Goal: Task Accomplishment & Management: Manage account settings

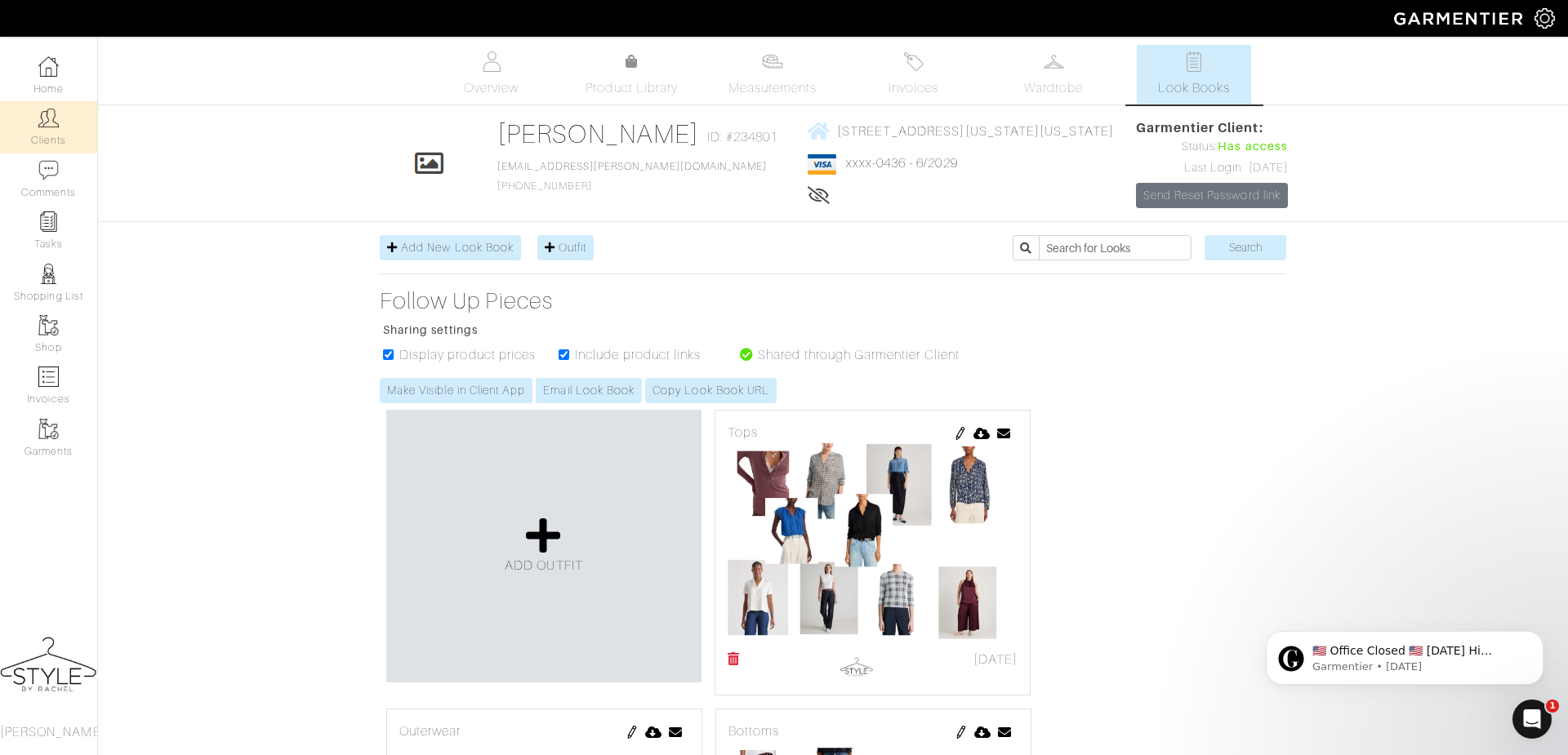
click at [32, 130] on link "Clients" at bounding box center [48, 126] width 98 height 51
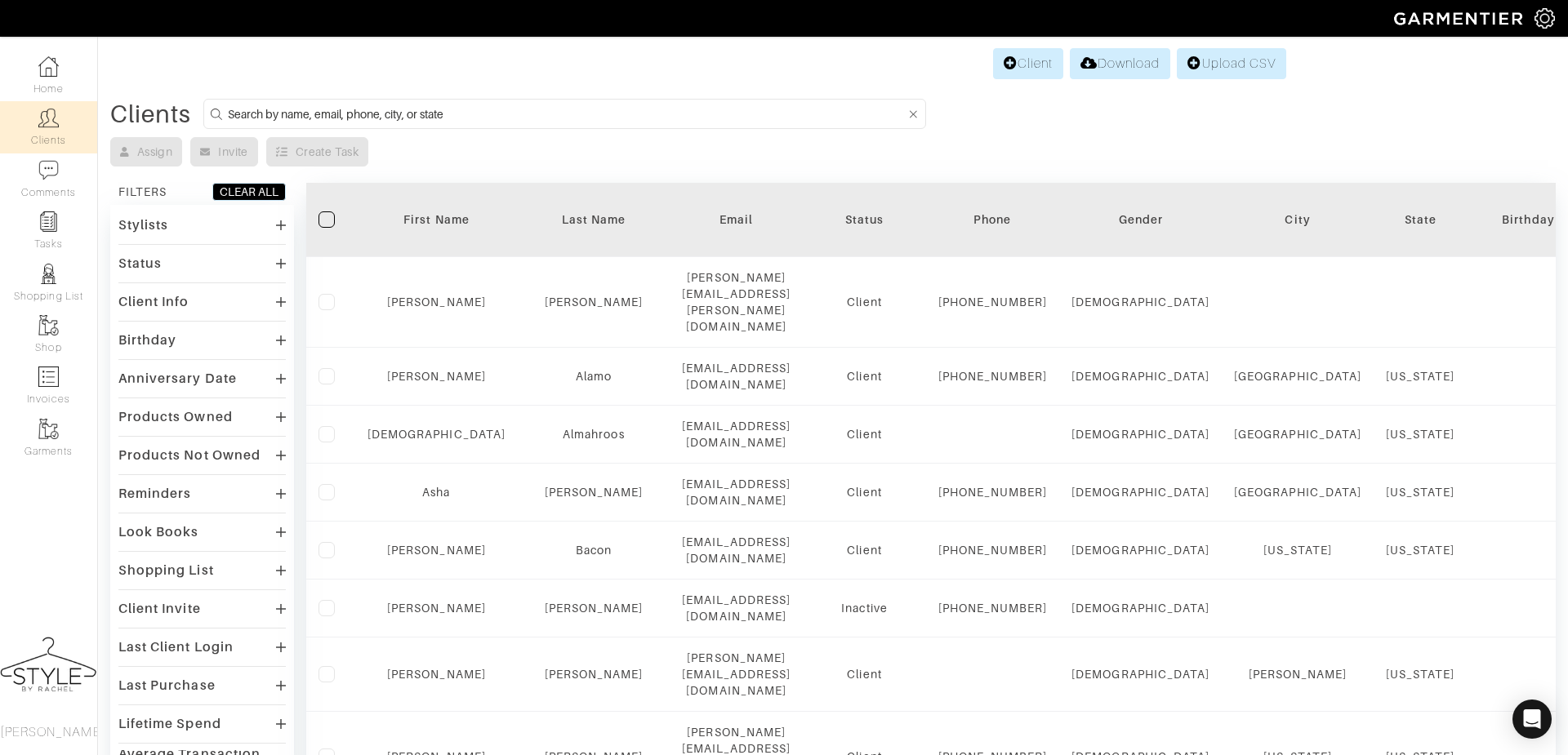
click at [556, 117] on input at bounding box center [566, 114] width 678 height 20
type input "jane"
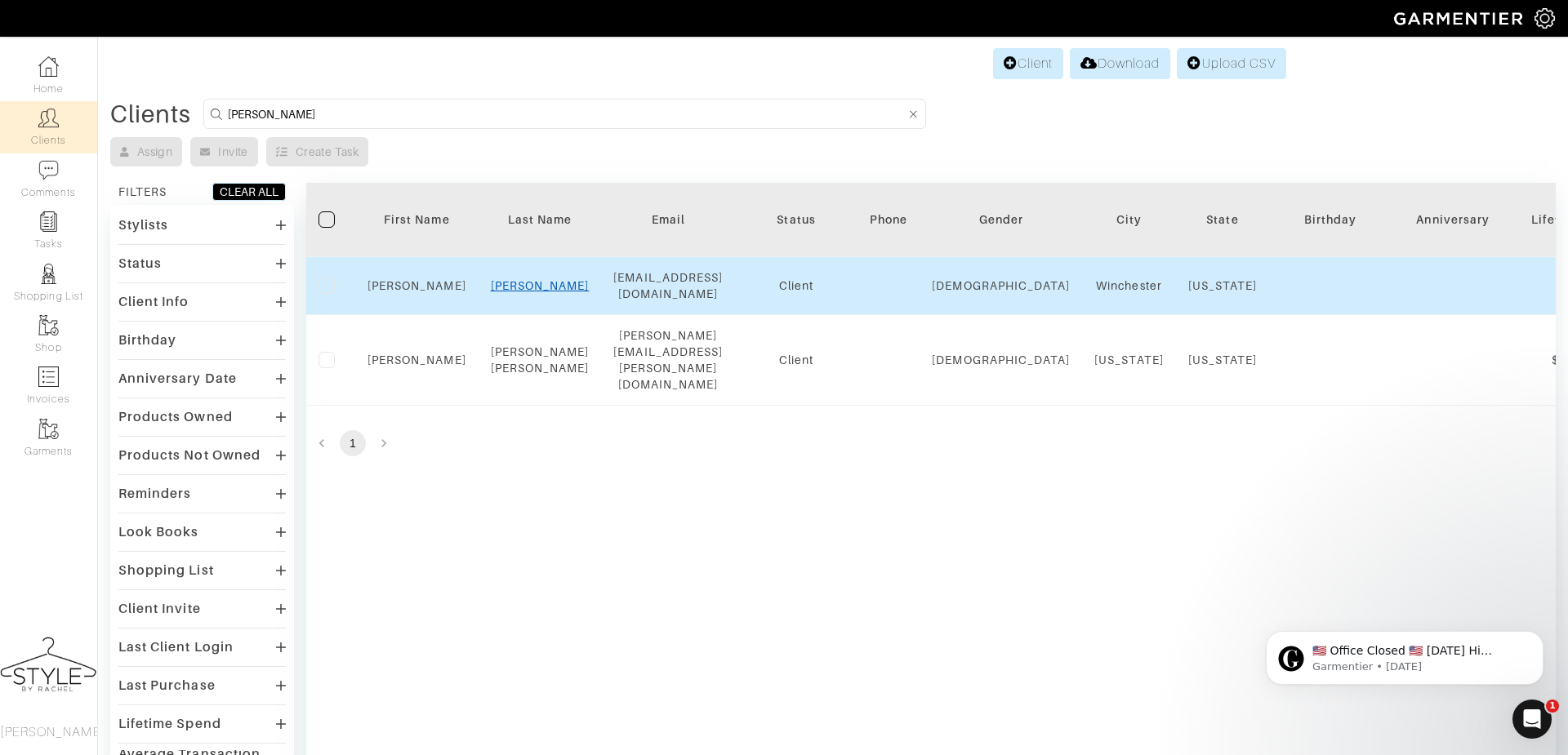
click at [540, 285] on link "Vickers" at bounding box center [540, 285] width 99 height 13
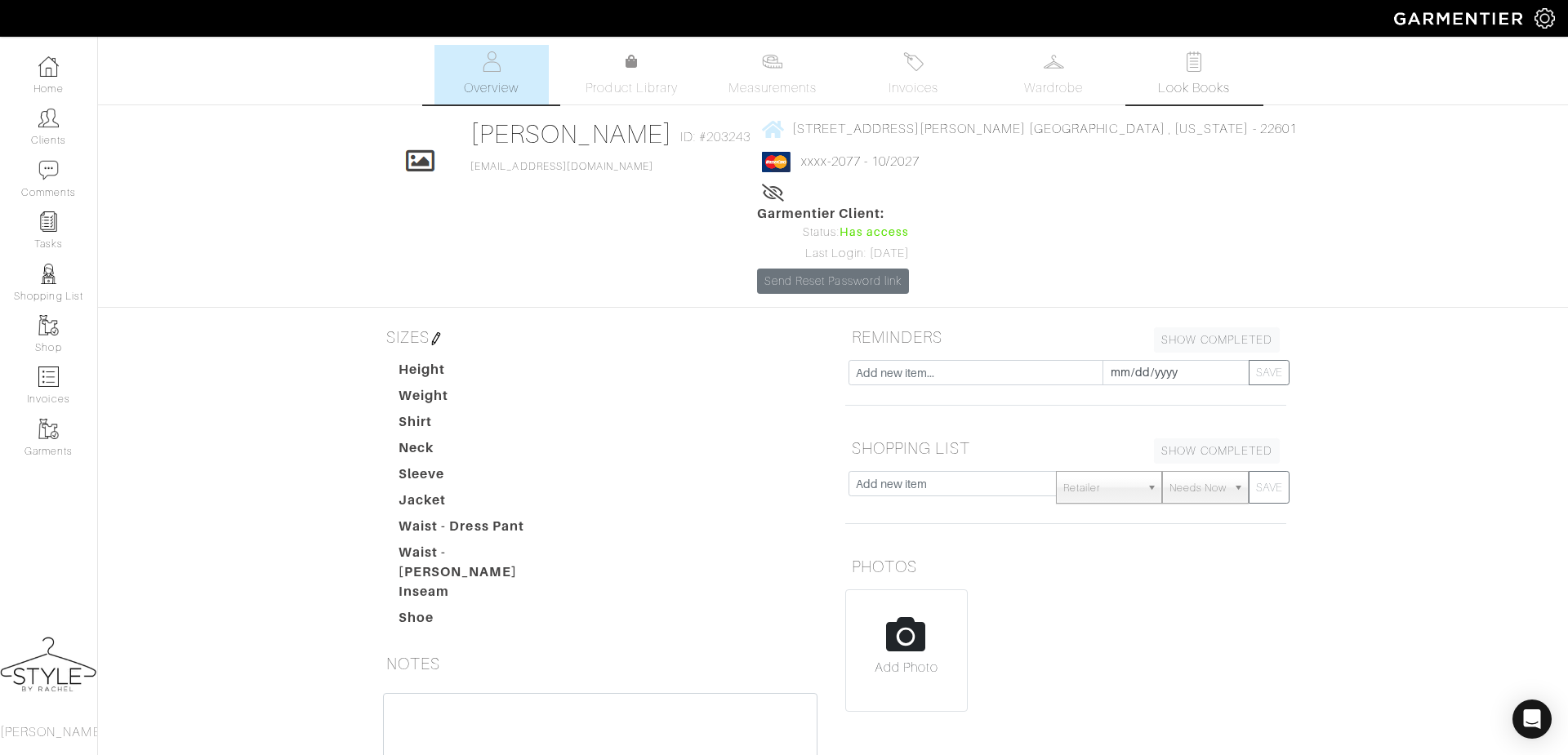
click at [1186, 77] on link "Look Books" at bounding box center [1193, 74] width 114 height 60
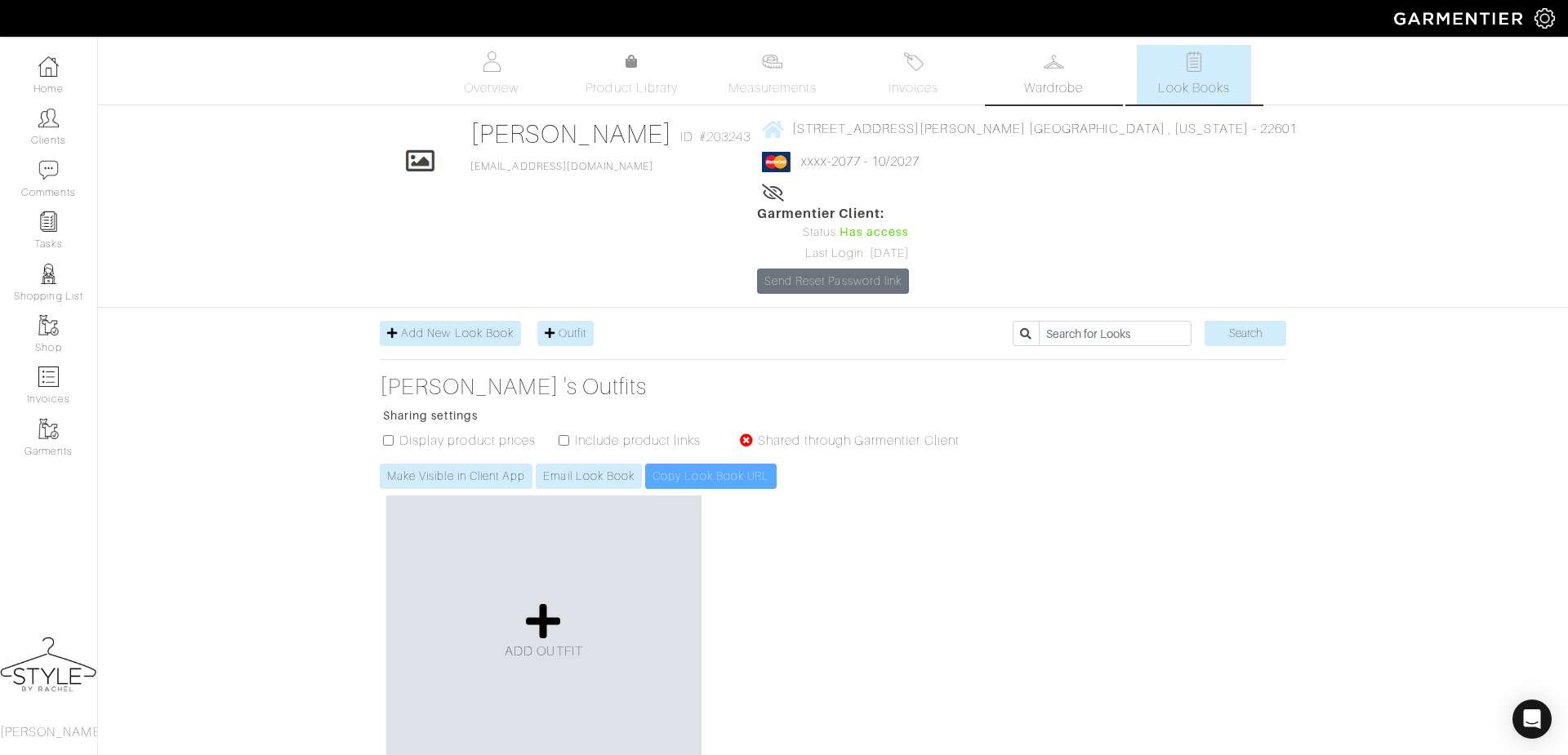
click at [1059, 86] on span "Wardrobe" at bounding box center [1053, 87] width 59 height 20
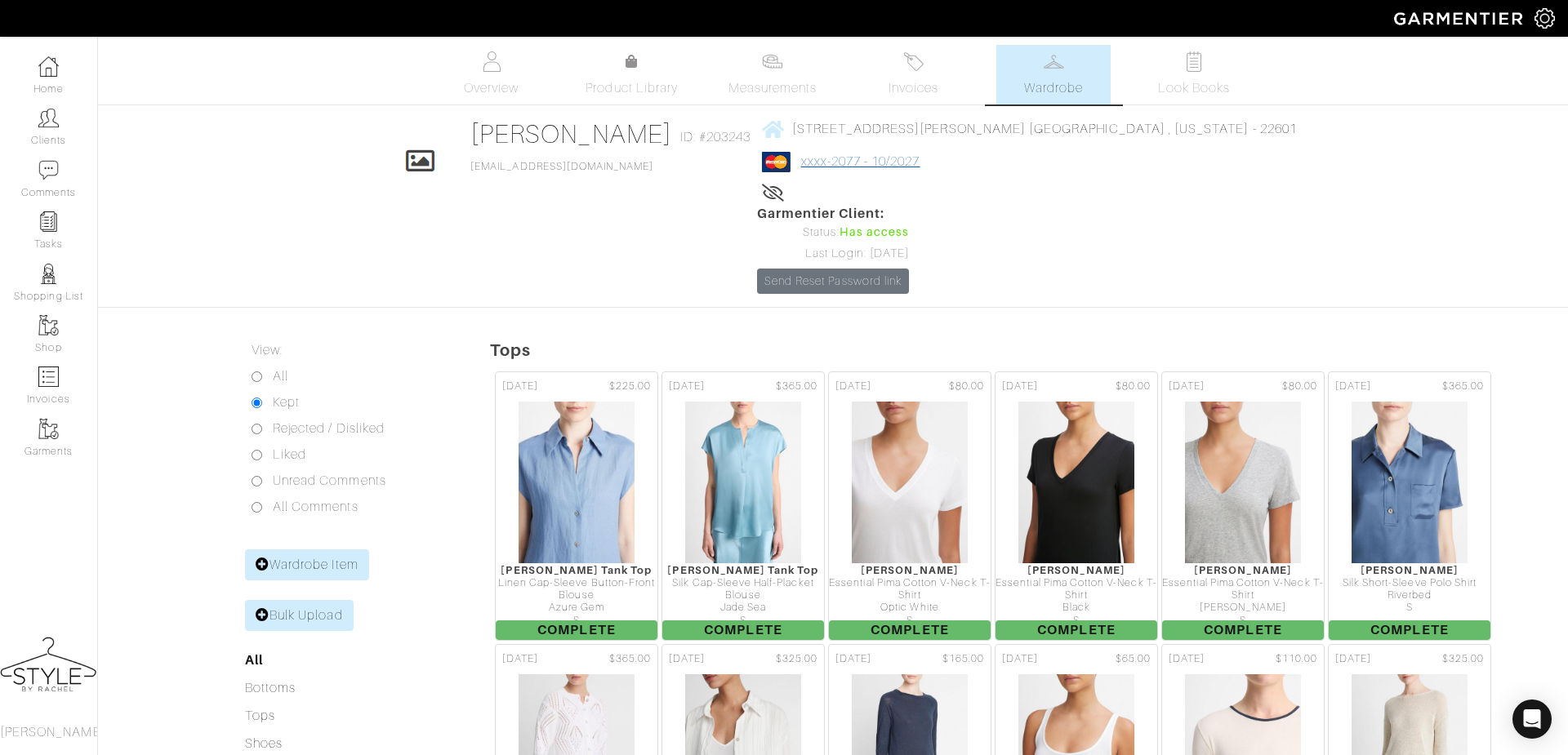
click at [888, 167] on link "xxxx-2077 - 10/2027" at bounding box center [861, 162] width 119 height 15
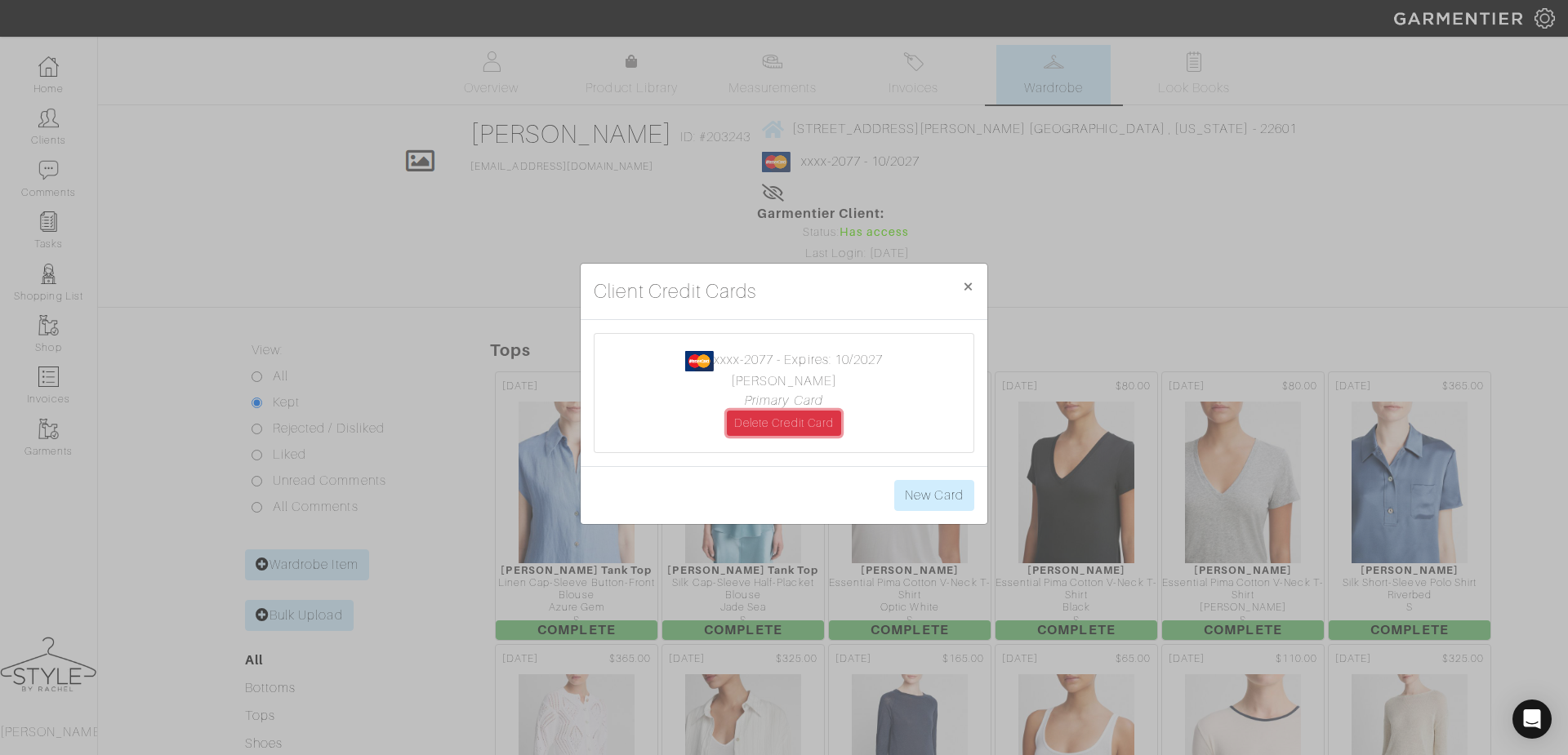
click at [806, 432] on link "Delete Credit Card" at bounding box center [784, 423] width 114 height 25
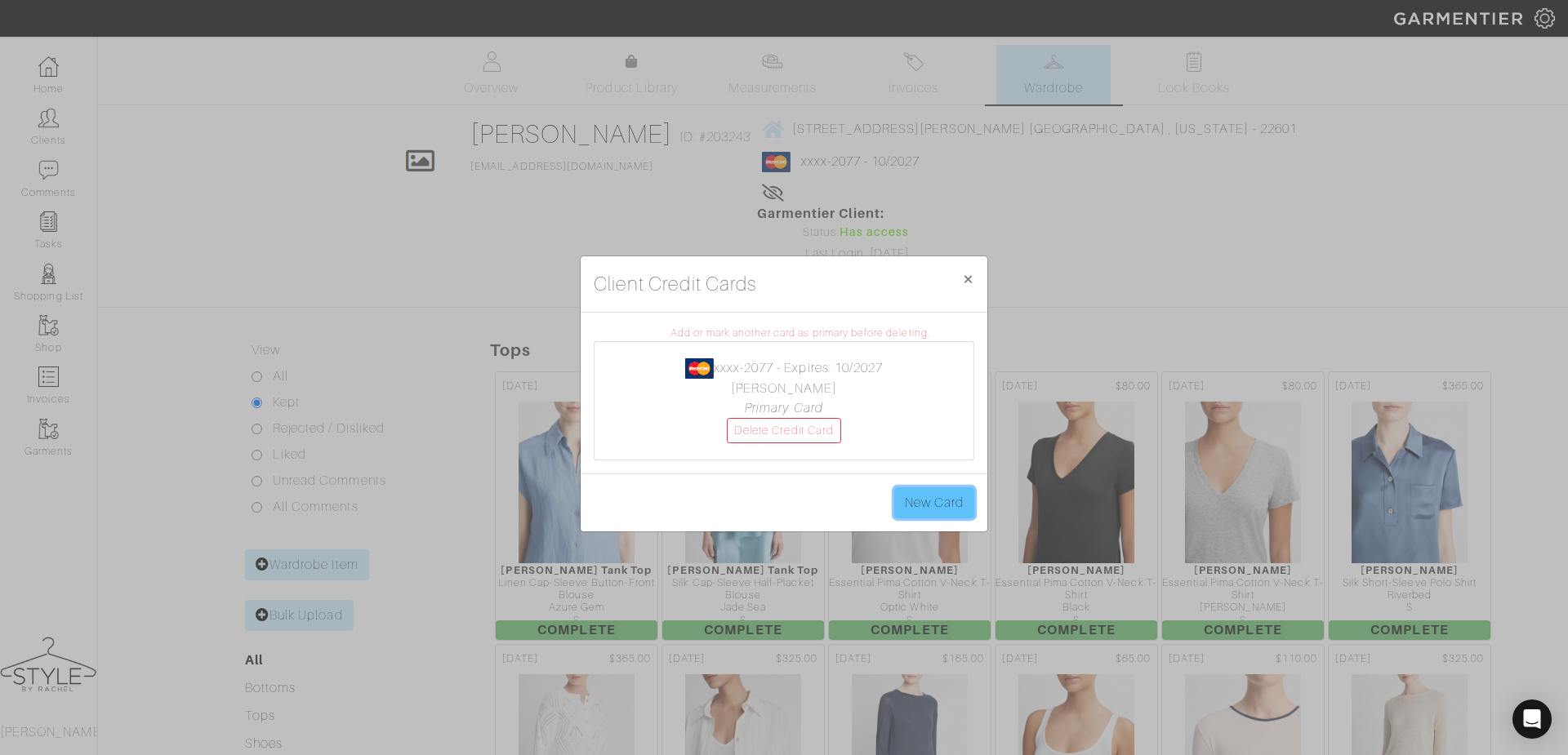
click at [955, 513] on link "New Card" at bounding box center [935, 502] width 80 height 31
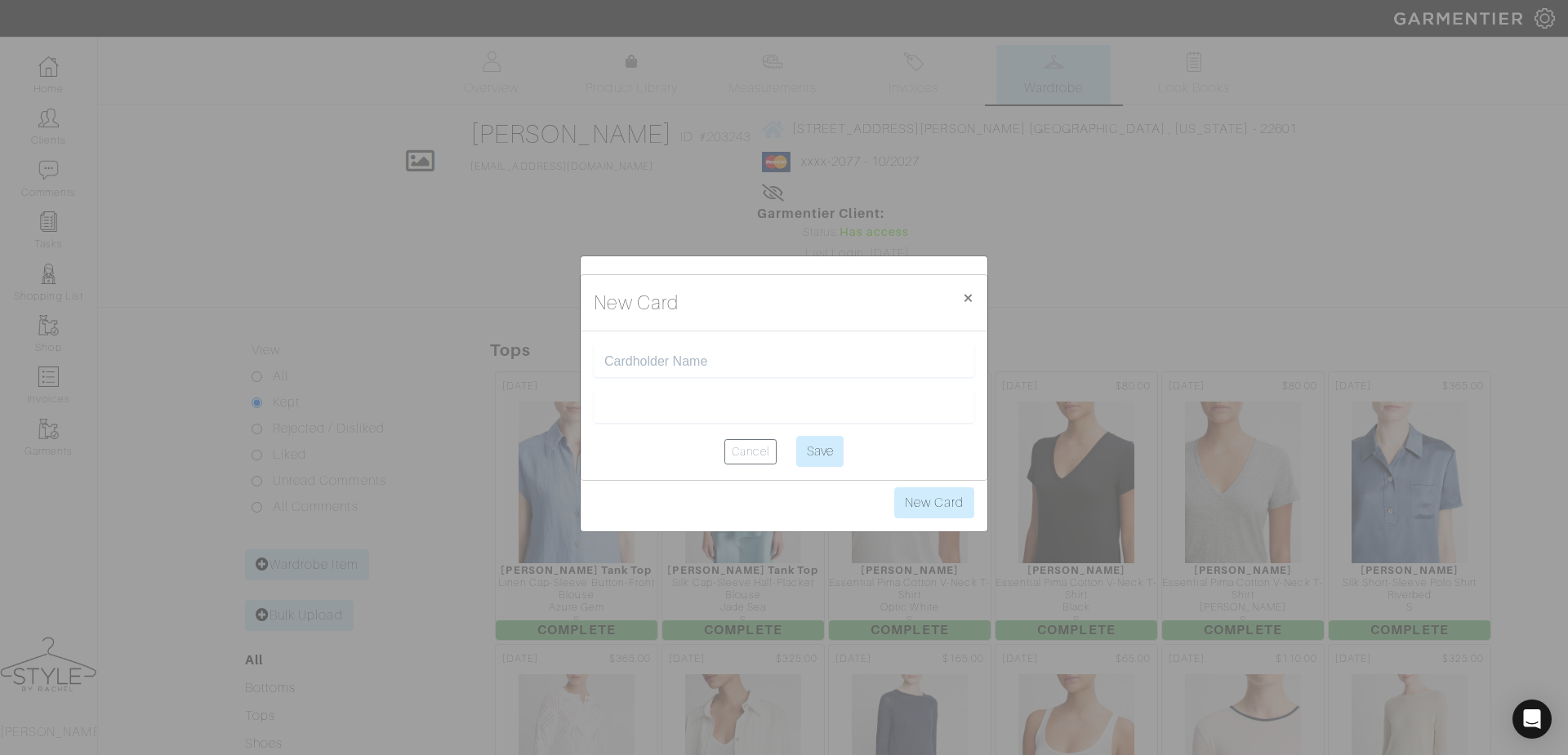
click at [724, 356] on input "text" at bounding box center [784, 361] width 359 height 16
type input "[PERSON_NAME]"
click at [665, 486] on div "New Card × Close Jane Vickers Cancel Save" at bounding box center [784, 378] width 1568 height 755
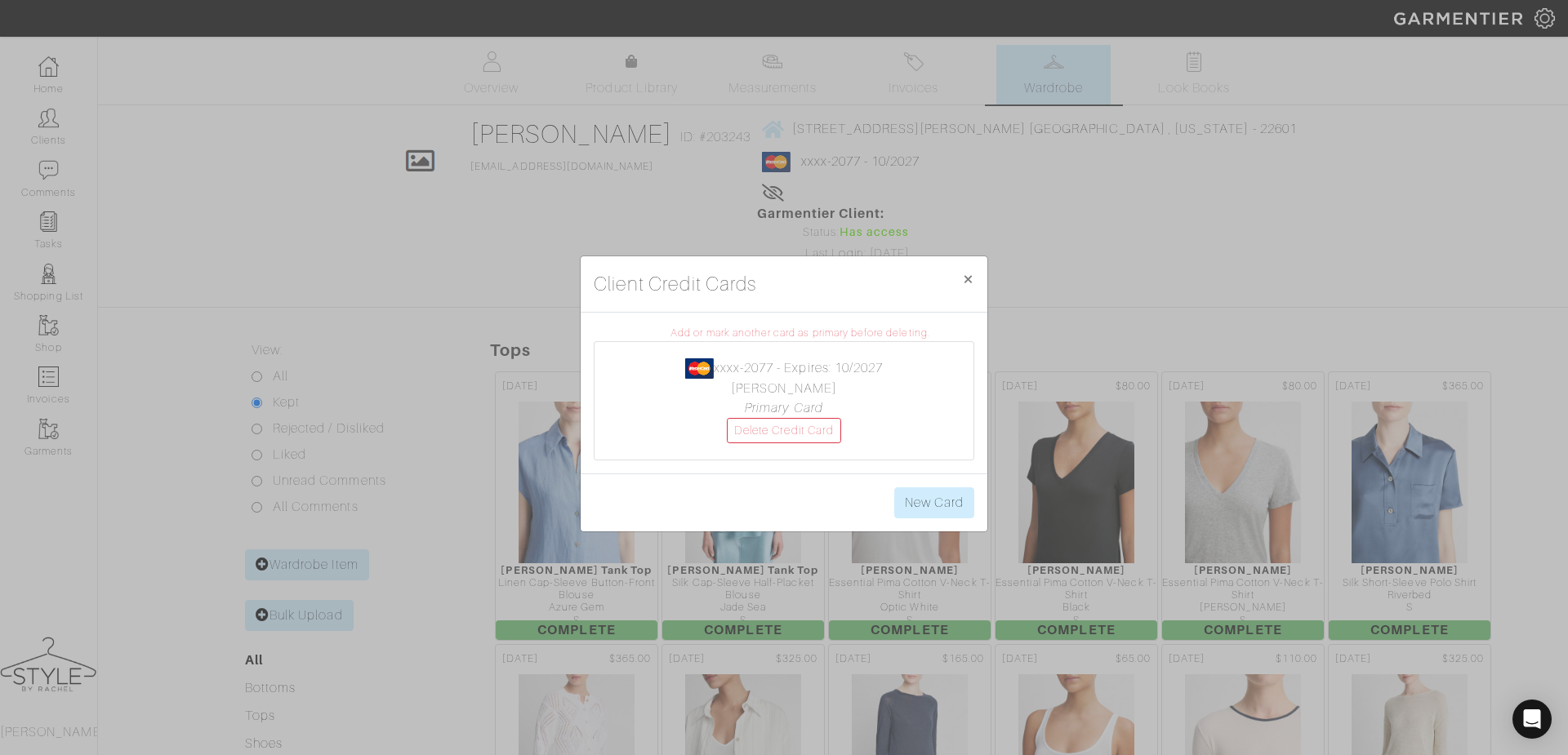
click at [848, 462] on div "Add or mark another card as primary before deleting. xxxx-2077 - Expires: 10/20…" at bounding box center [783, 392] width 406 height 161
click at [968, 284] on span "×" at bounding box center [968, 279] width 12 height 22
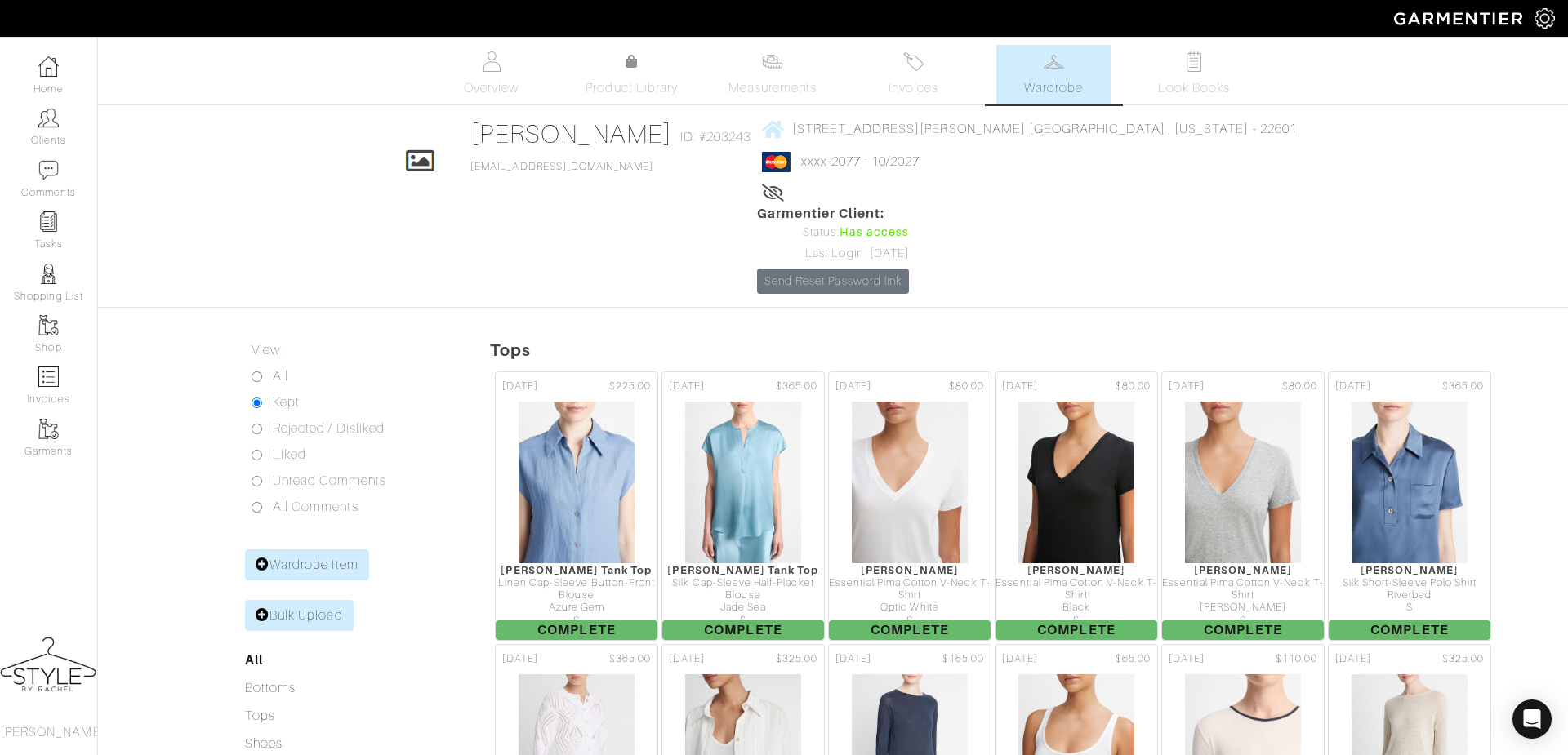
click at [821, 165] on span "xxxx-2077 - 10/2027" at bounding box center [1029, 162] width 534 height 20
click at [862, 168] on link "xxxx-2077 - 10/2027" at bounding box center [861, 162] width 119 height 15
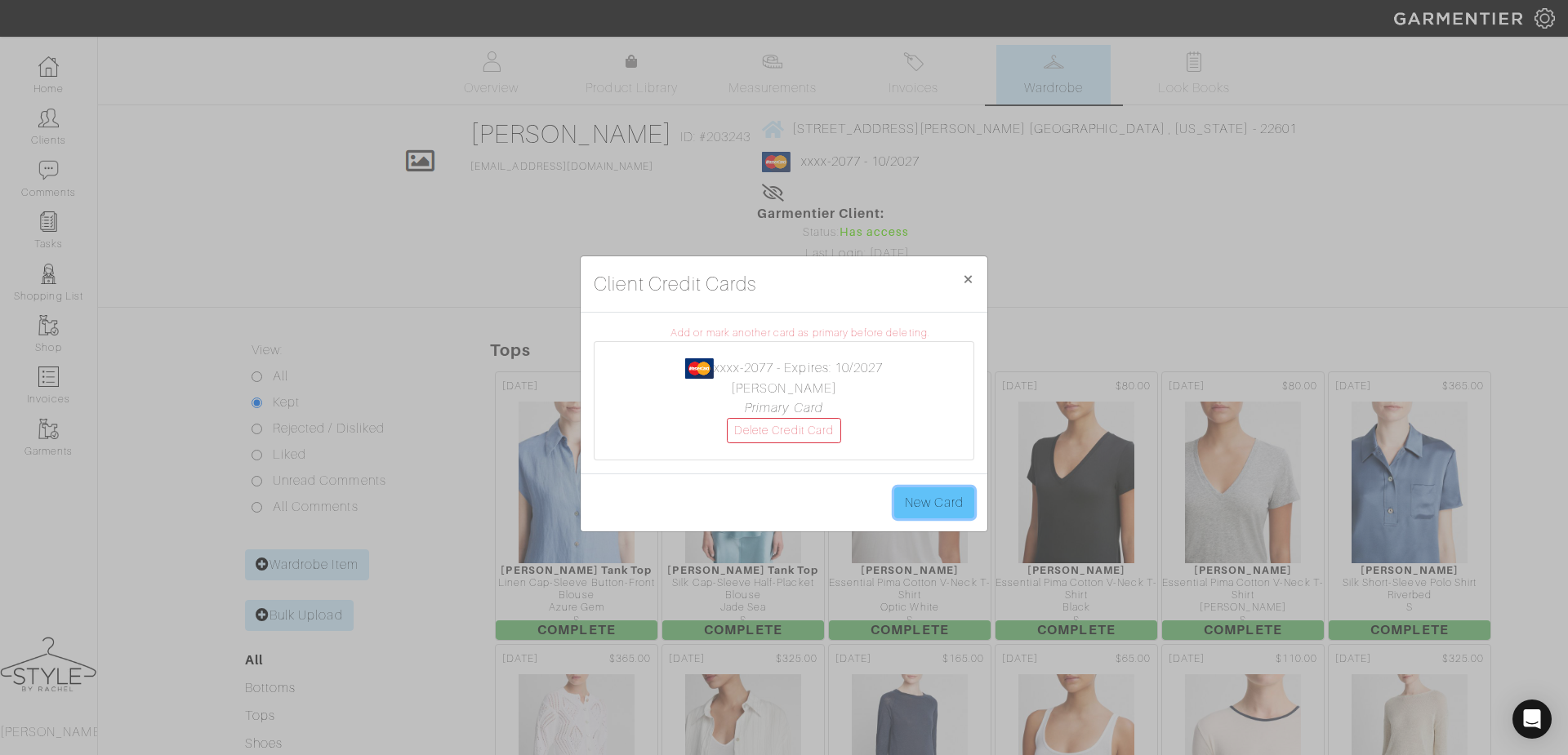
click at [935, 492] on link "New Card" at bounding box center [935, 502] width 80 height 31
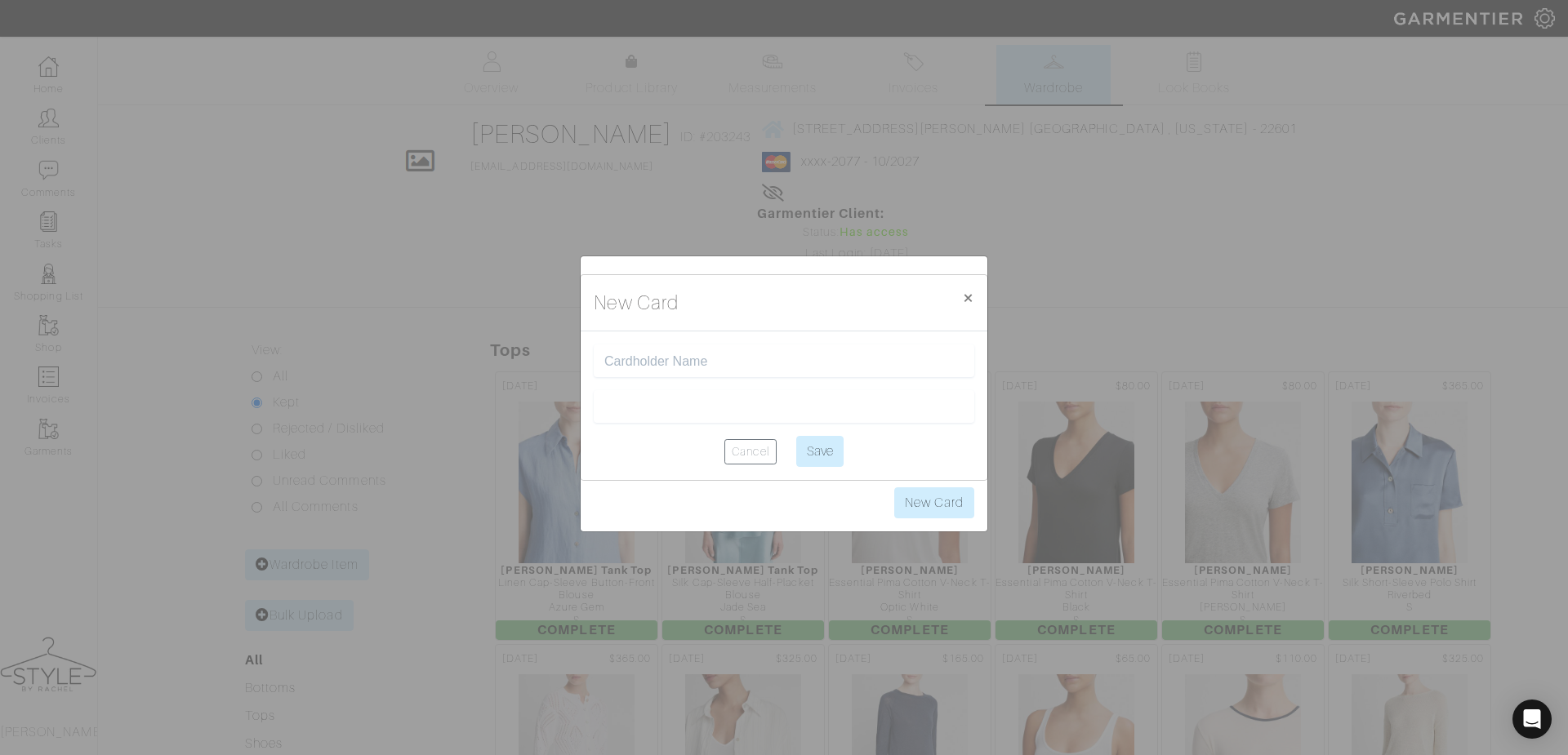
click at [749, 468] on div "Cancel Save" at bounding box center [783, 406] width 406 height 149
click at [727, 422] on div at bounding box center [783, 406] width 380 height 33
click at [970, 307] on span "×" at bounding box center [968, 298] width 12 height 22
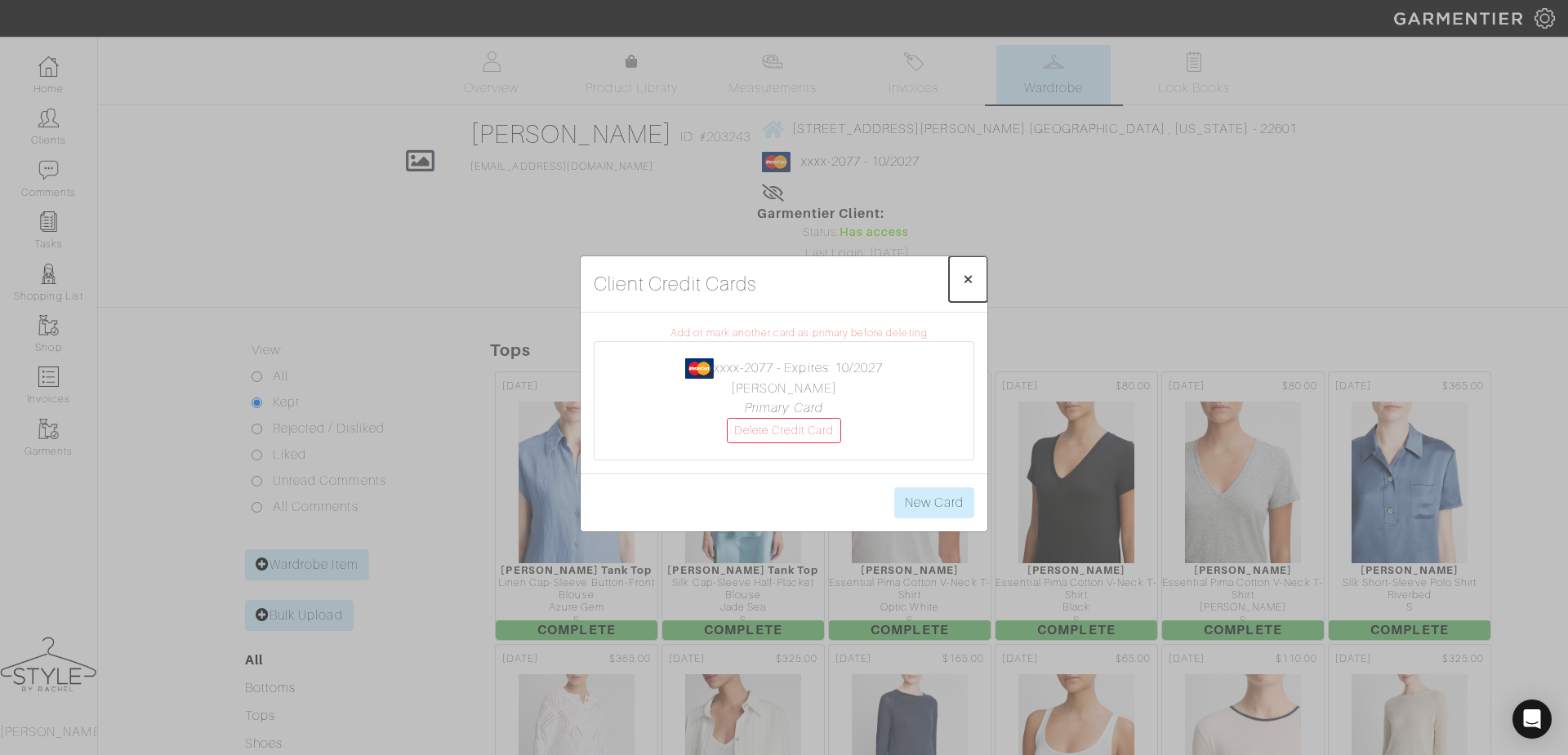
click at [967, 286] on span "×" at bounding box center [968, 279] width 12 height 22
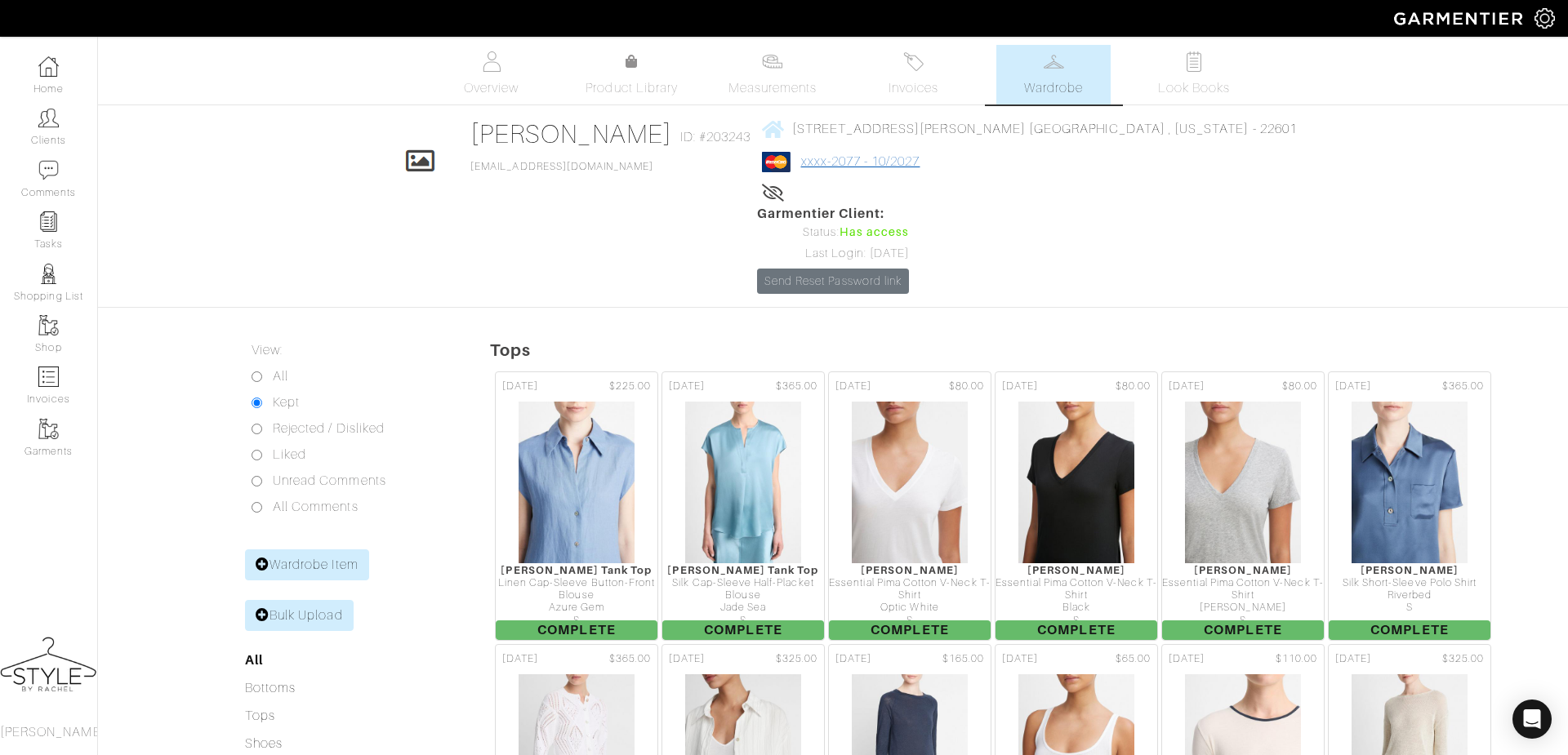
click at [882, 169] on link "xxxx-2077 - 10/2027" at bounding box center [861, 162] width 119 height 15
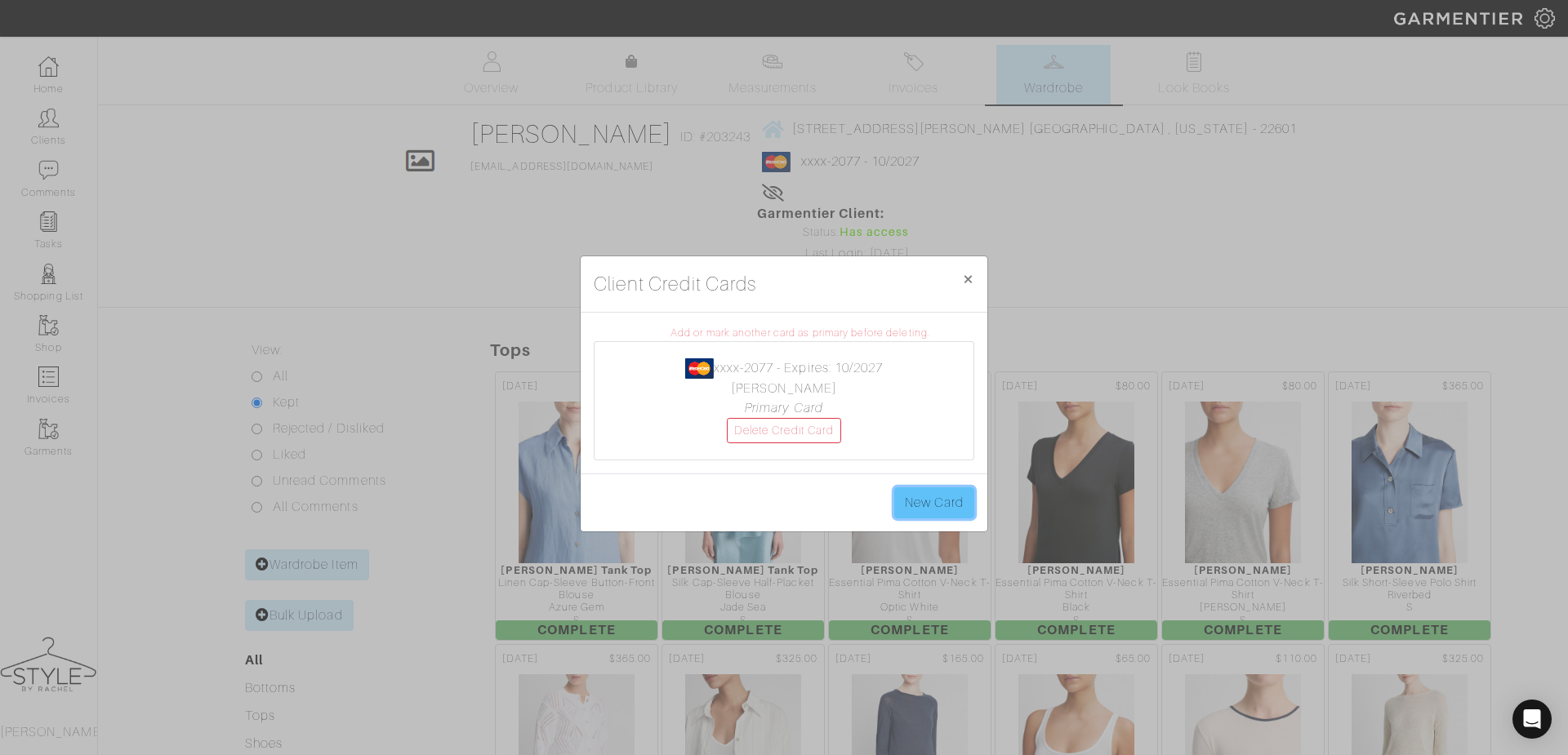
click at [933, 500] on link "New Card" at bounding box center [935, 502] width 80 height 31
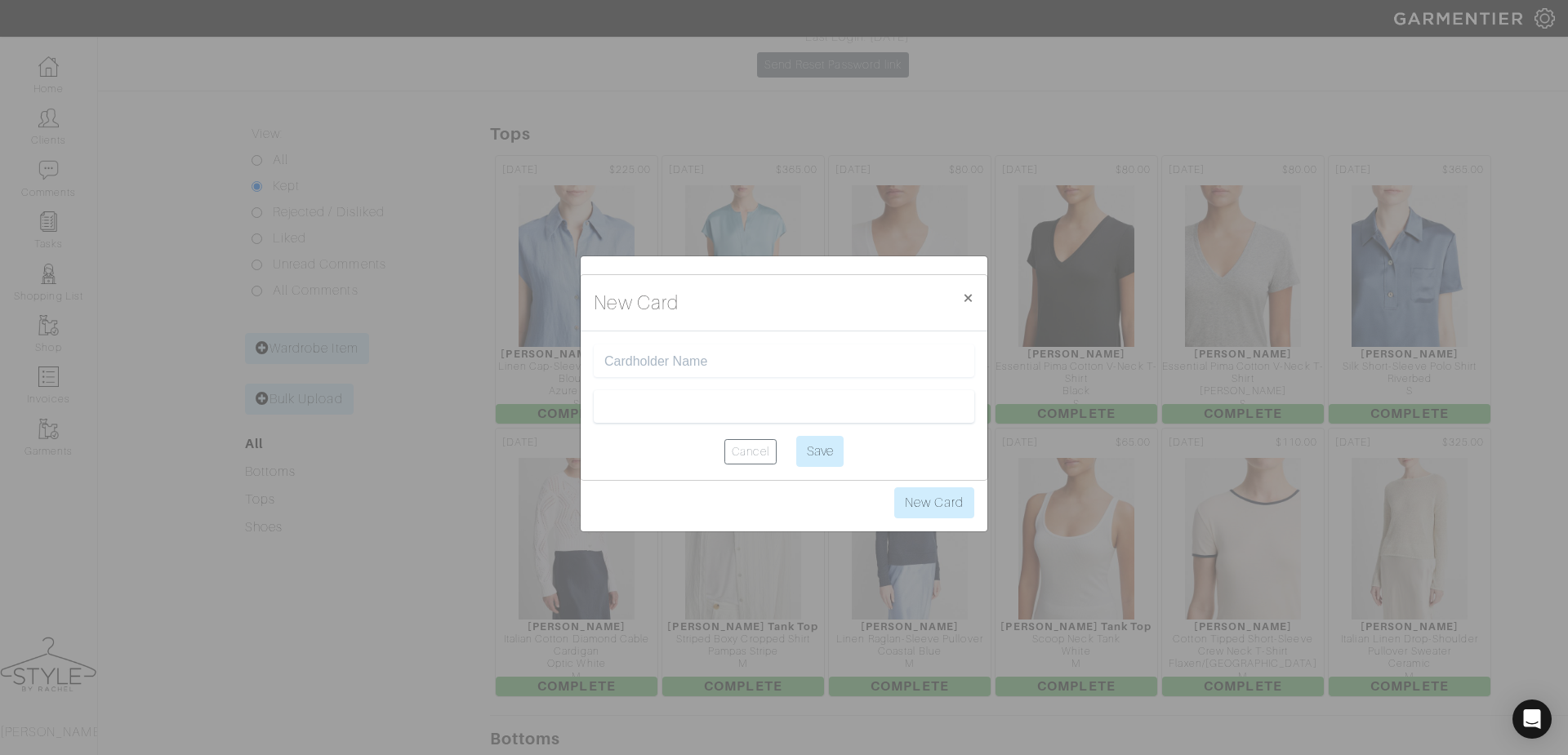
scroll to position [226, 0]
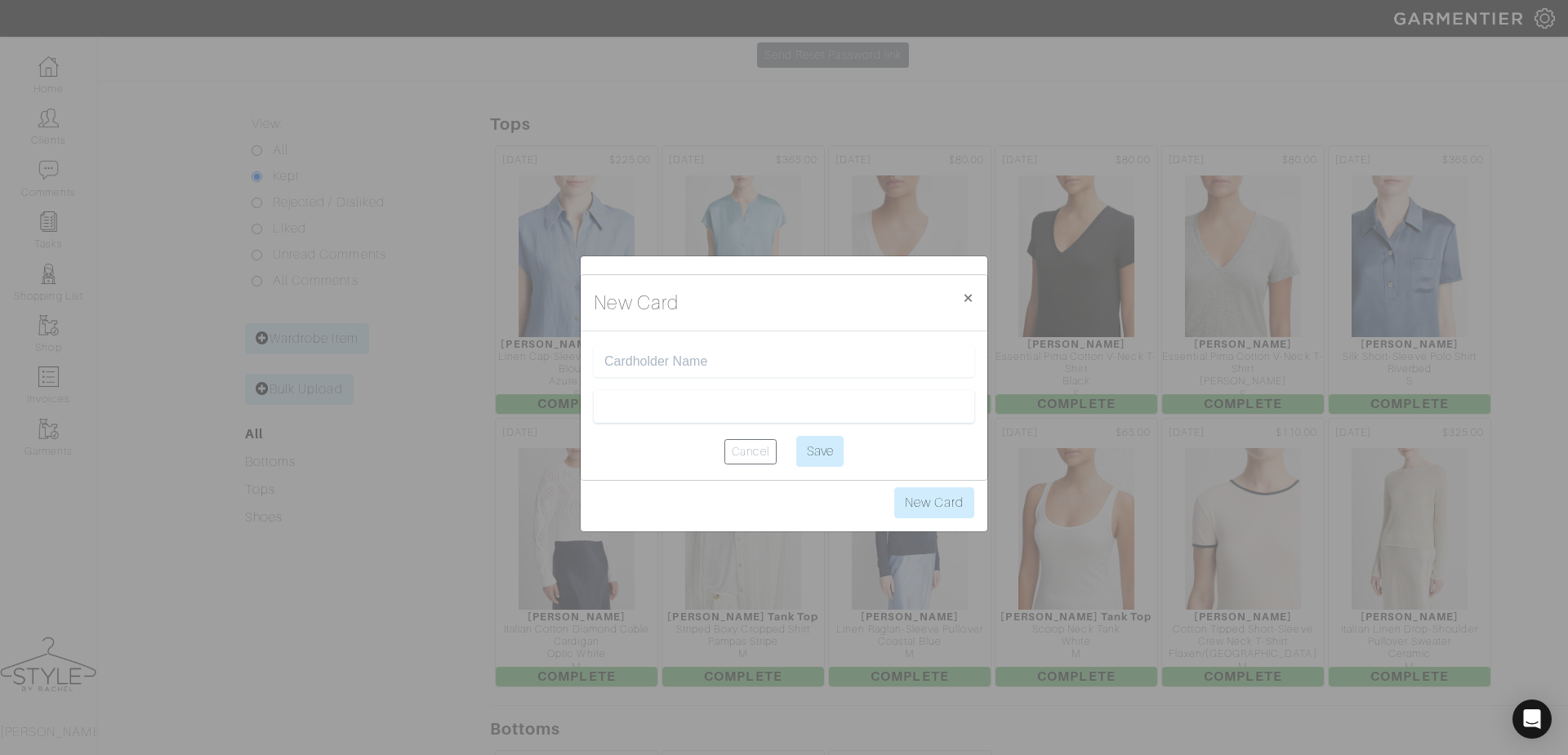
click at [649, 486] on div "New Card × Close Cancel Save" at bounding box center [784, 378] width 1568 height 755
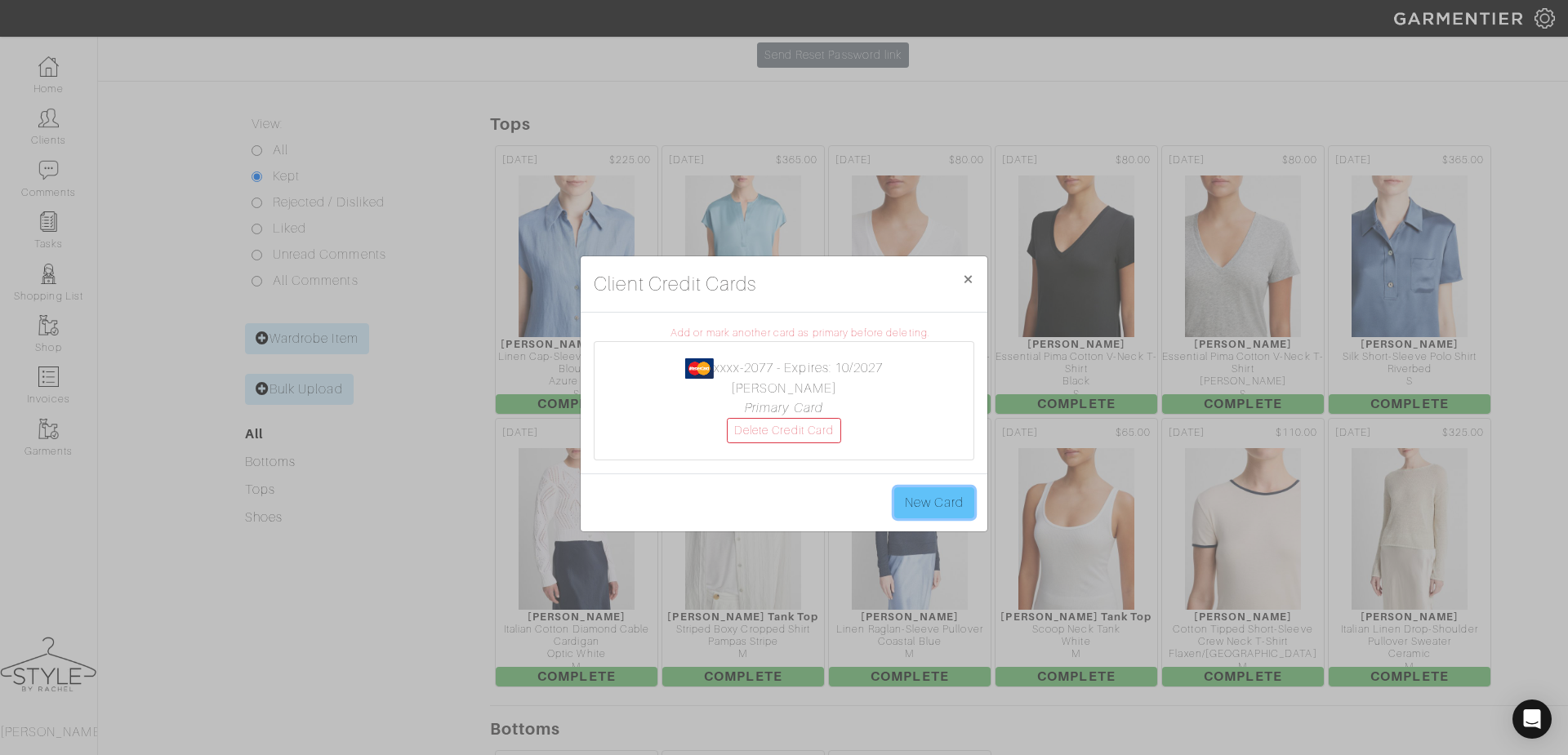
click at [942, 512] on link "New Card" at bounding box center [935, 502] width 80 height 31
click at [0, 0] on div "New Card × Close Cancel Save" at bounding box center [0, 0] width 0 height 0
click at [903, 506] on link "New Card" at bounding box center [935, 502] width 80 height 31
click at [930, 508] on link "New Card" at bounding box center [935, 502] width 80 height 31
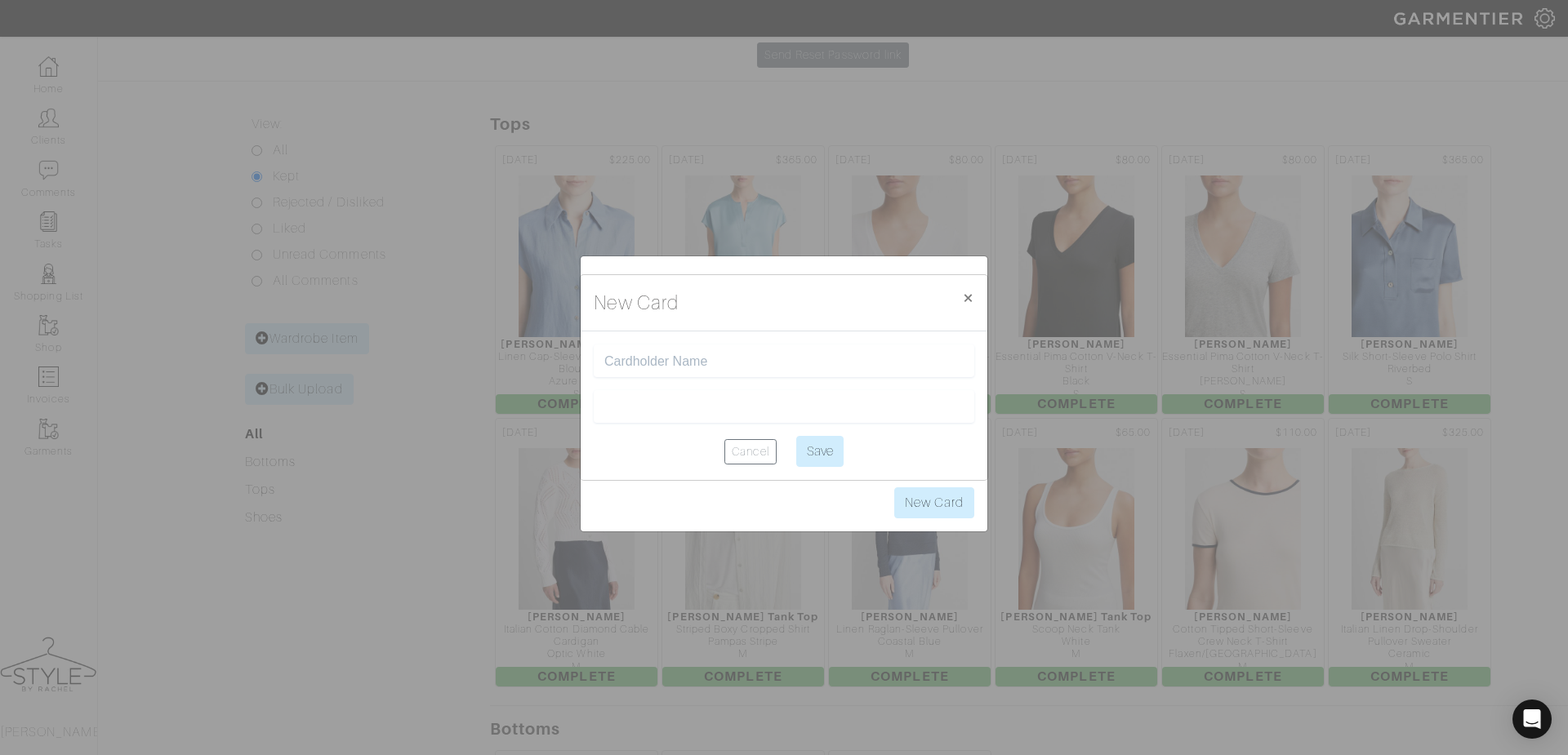
click at [694, 476] on div "Cancel Save" at bounding box center [783, 406] width 406 height 149
type input "[PERSON_NAME]"
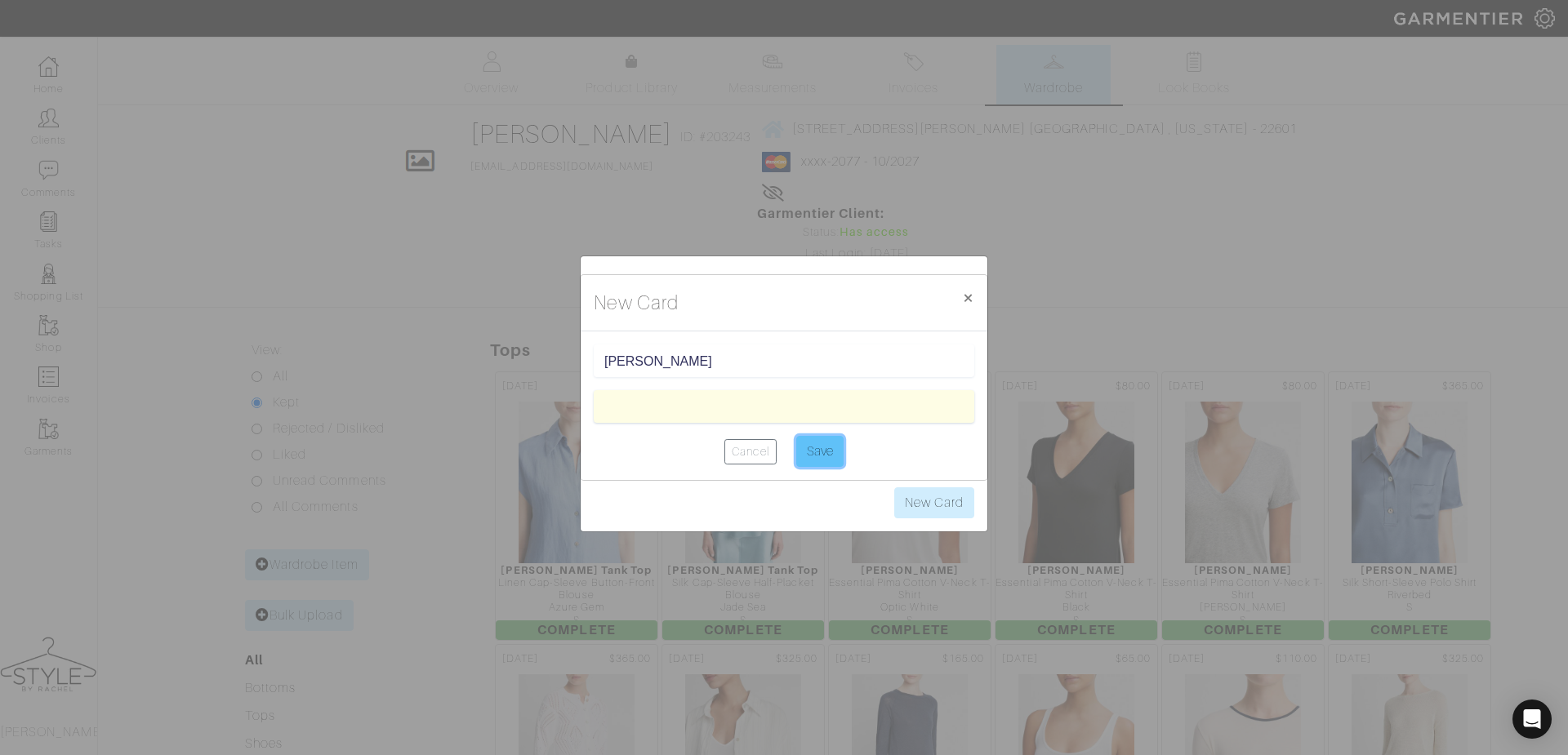
click at [830, 458] on input "Save" at bounding box center [819, 451] width 47 height 31
type input "Saving..."
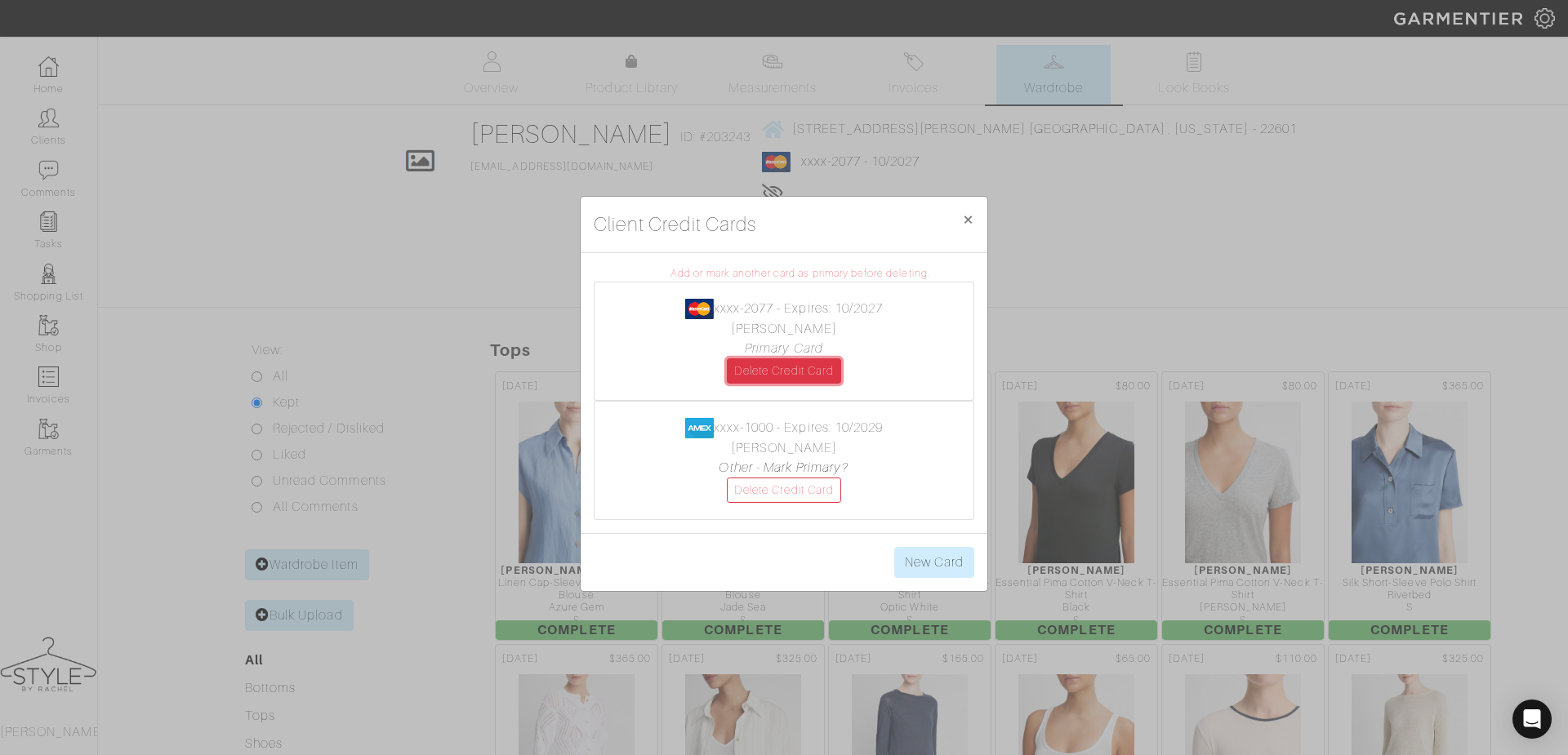
click at [815, 372] on link "Delete Credit Card" at bounding box center [784, 371] width 114 height 25
click at [800, 465] on link "Other - Mark Primary?" at bounding box center [784, 468] width 130 height 15
click at [749, 378] on link "Delete Credit Card" at bounding box center [784, 371] width 114 height 25
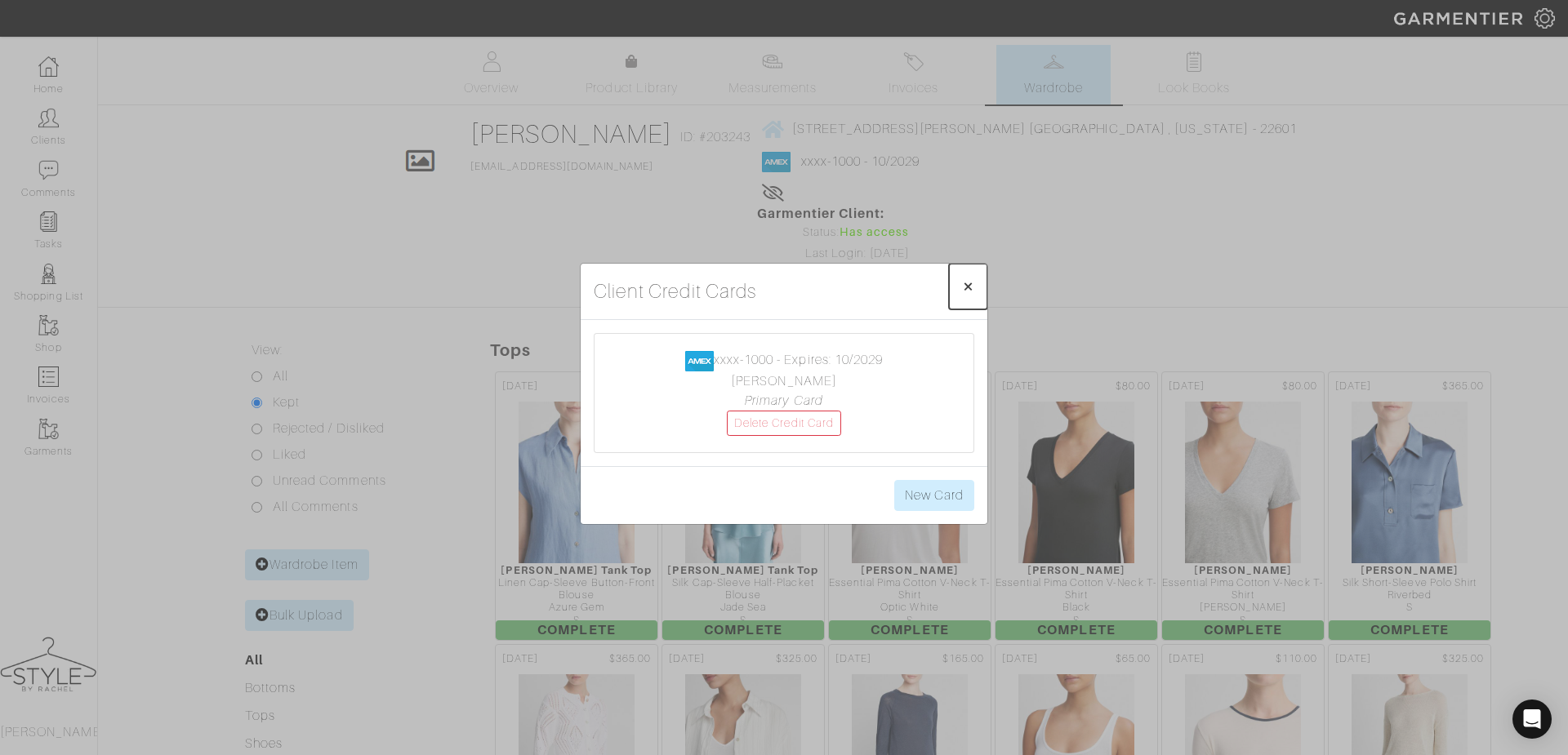
click at [969, 294] on span "×" at bounding box center [968, 286] width 12 height 22
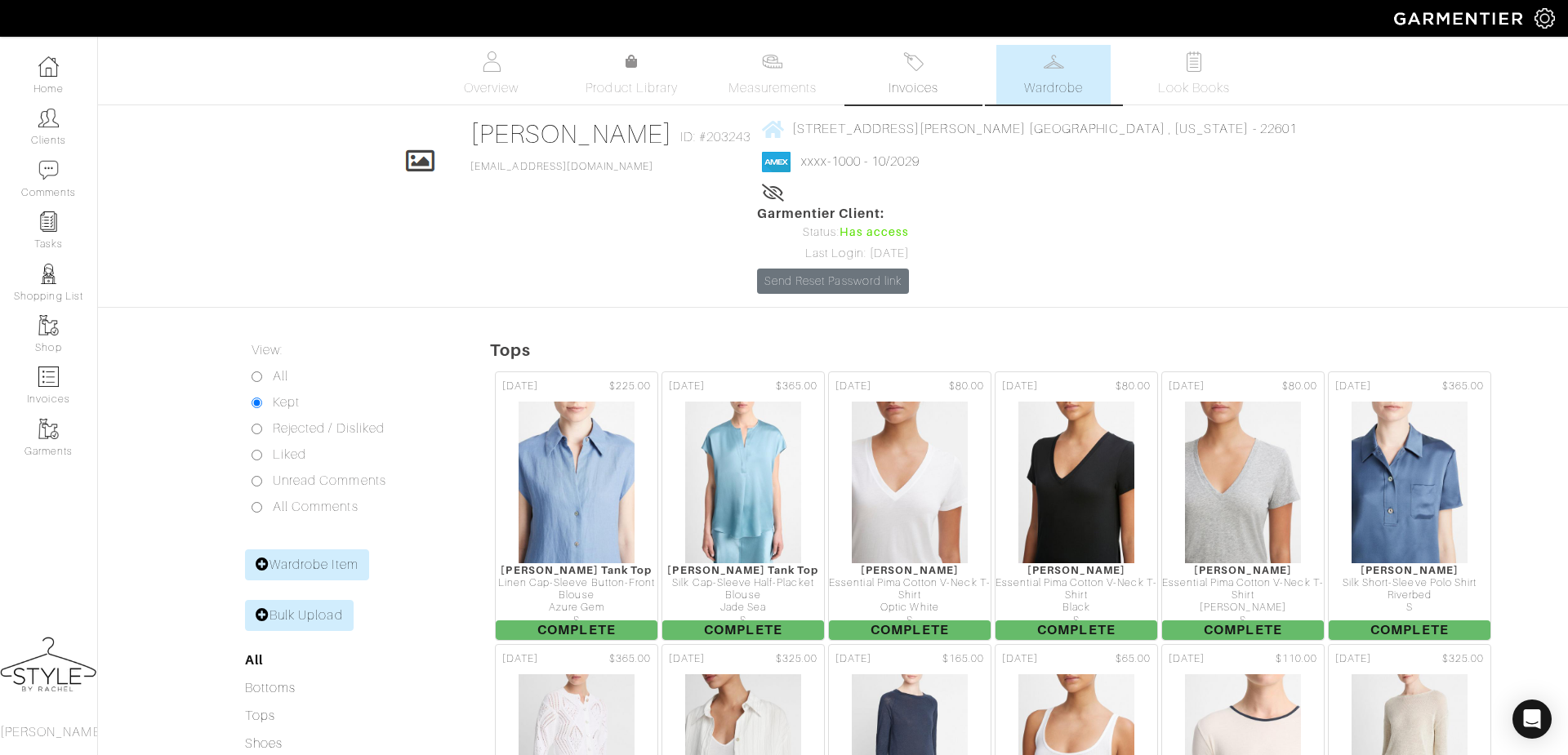
click at [915, 78] on span "Invoices" at bounding box center [913, 87] width 50 height 20
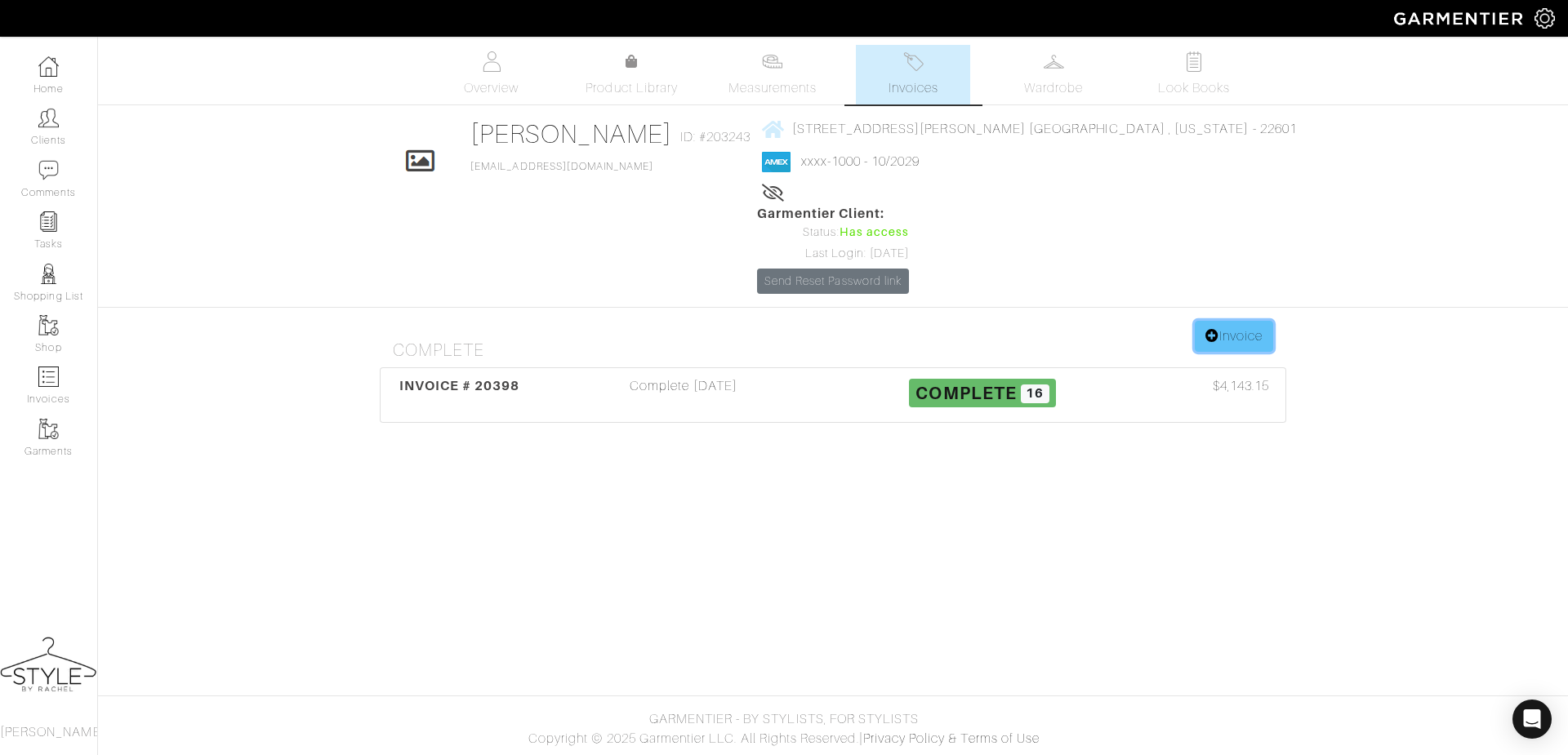
click at [1227, 321] on link "Invoice" at bounding box center [1234, 336] width 78 height 31
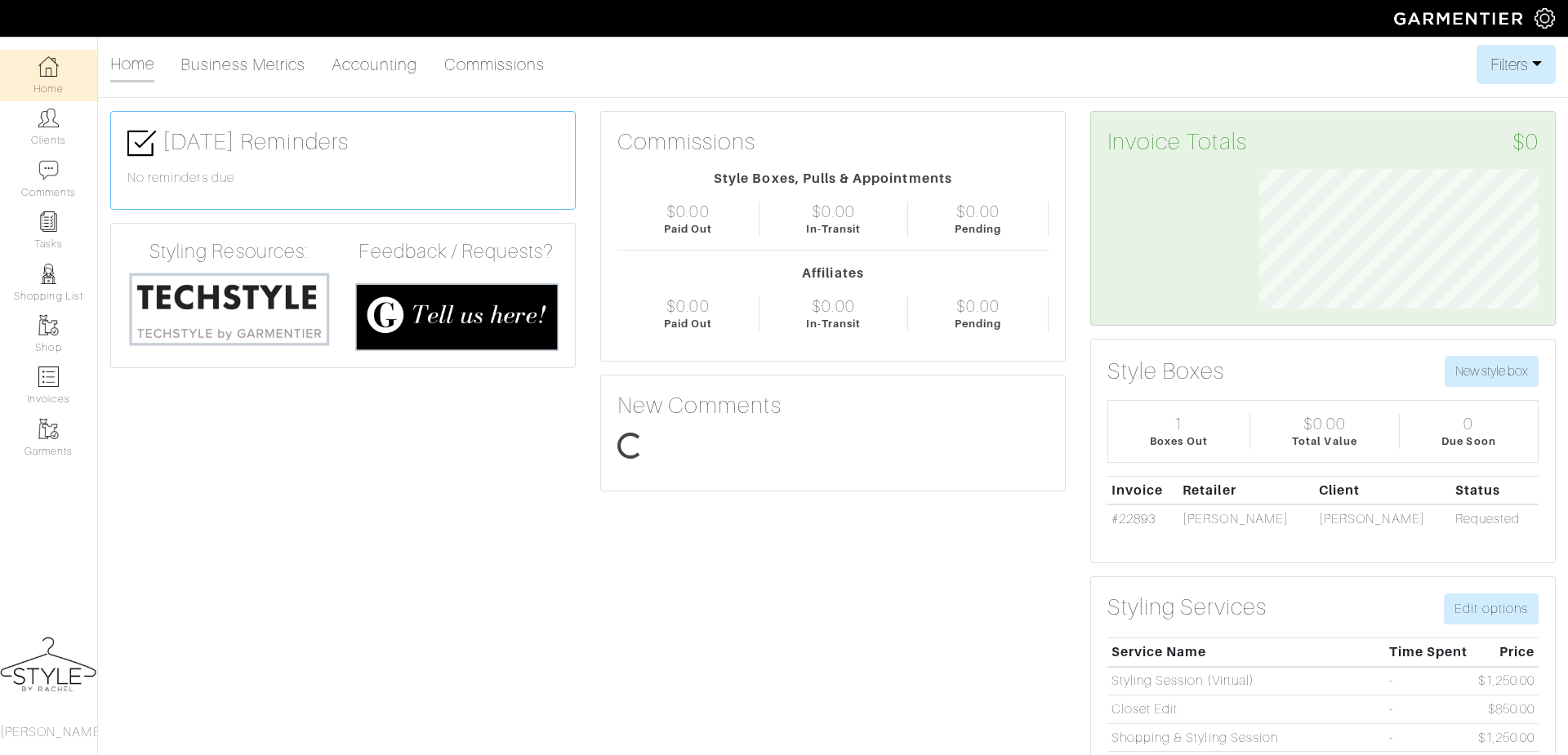
scroll to position [139, 304]
click at [60, 144] on link "Clients" at bounding box center [48, 126] width 98 height 51
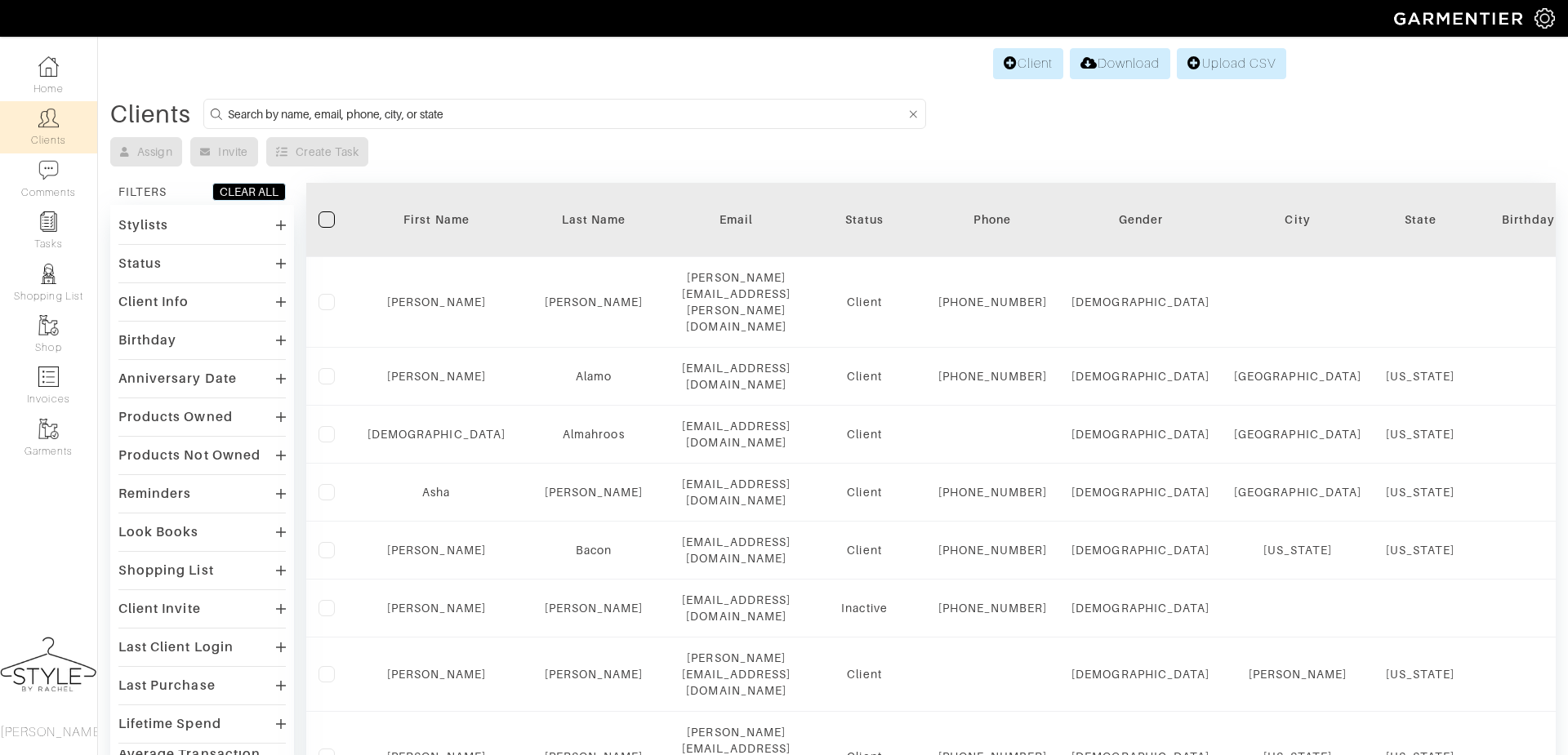
click at [408, 117] on input at bounding box center [566, 114] width 678 height 20
type input "jane"
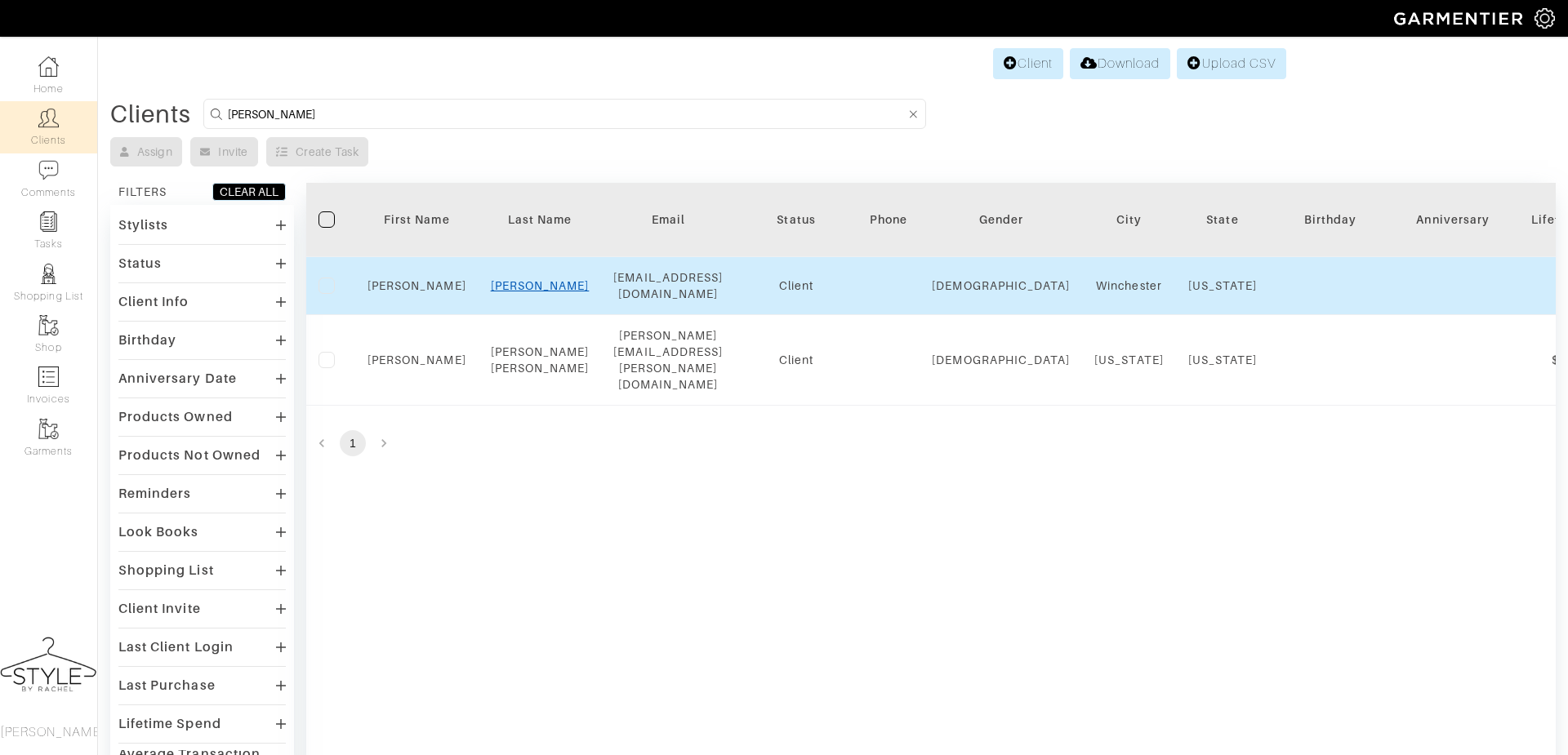
click at [534, 282] on link "Vickers" at bounding box center [540, 285] width 99 height 13
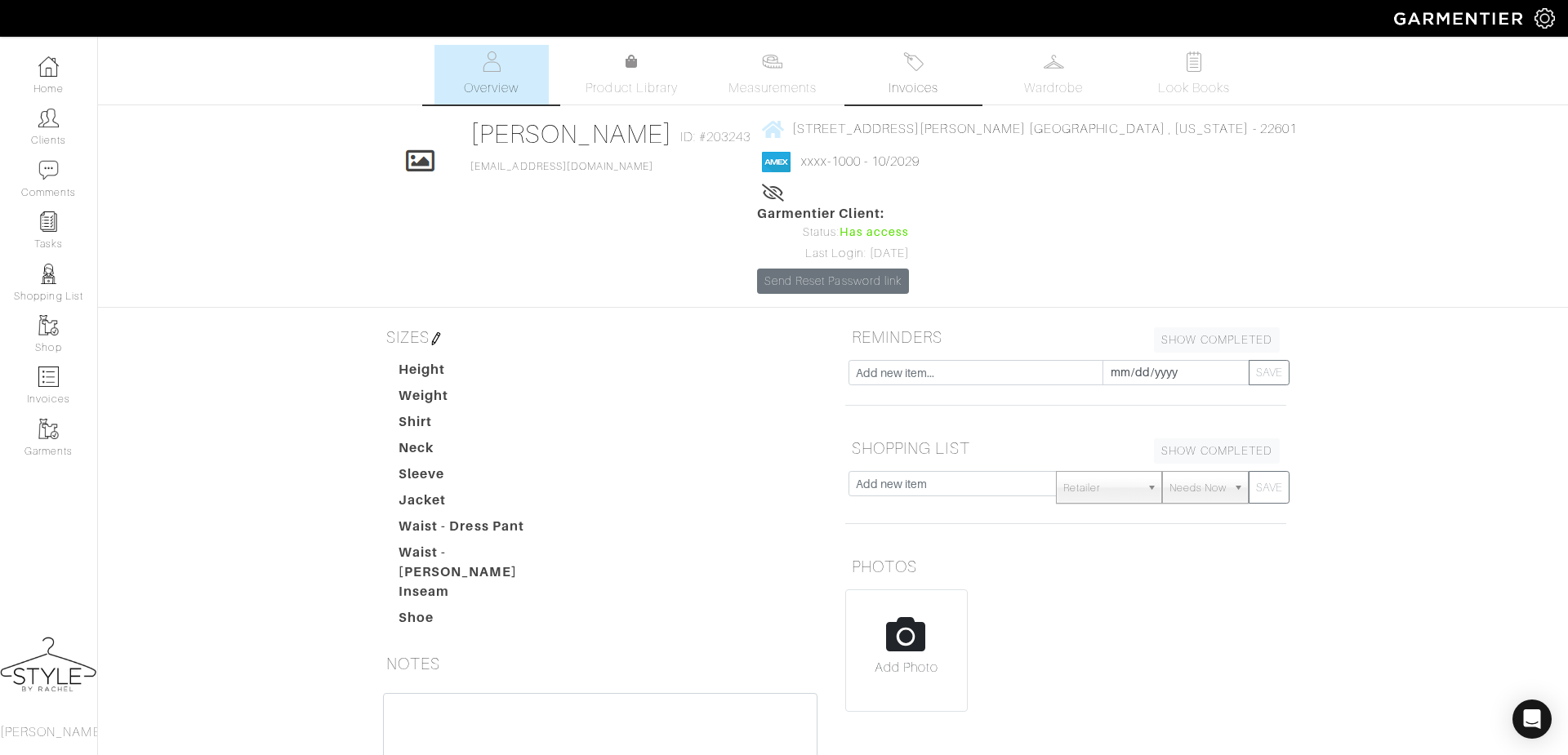
click at [914, 71] on img at bounding box center [913, 61] width 20 height 20
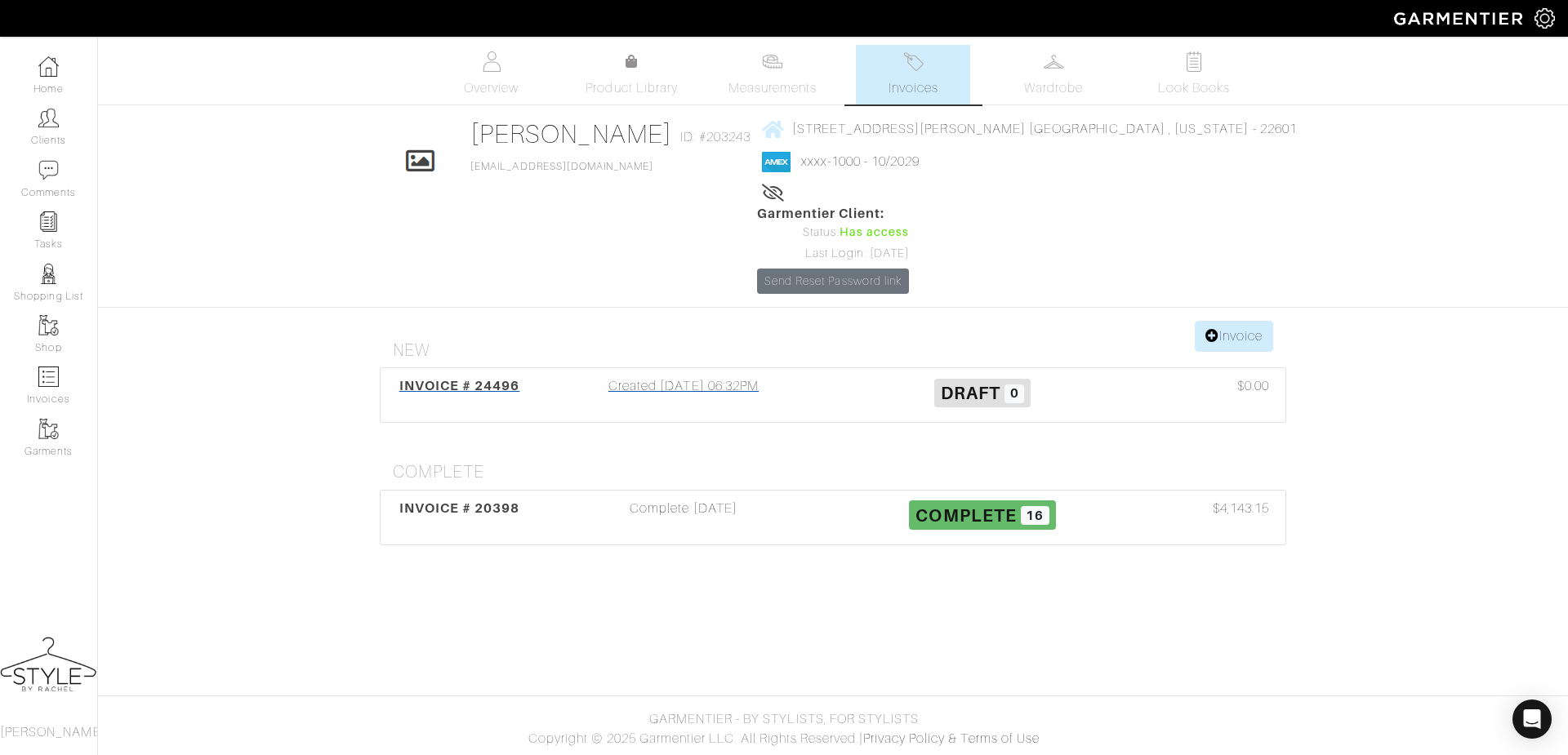
click at [494, 378] on span "INVOICE # 24496" at bounding box center [459, 386] width 121 height 16
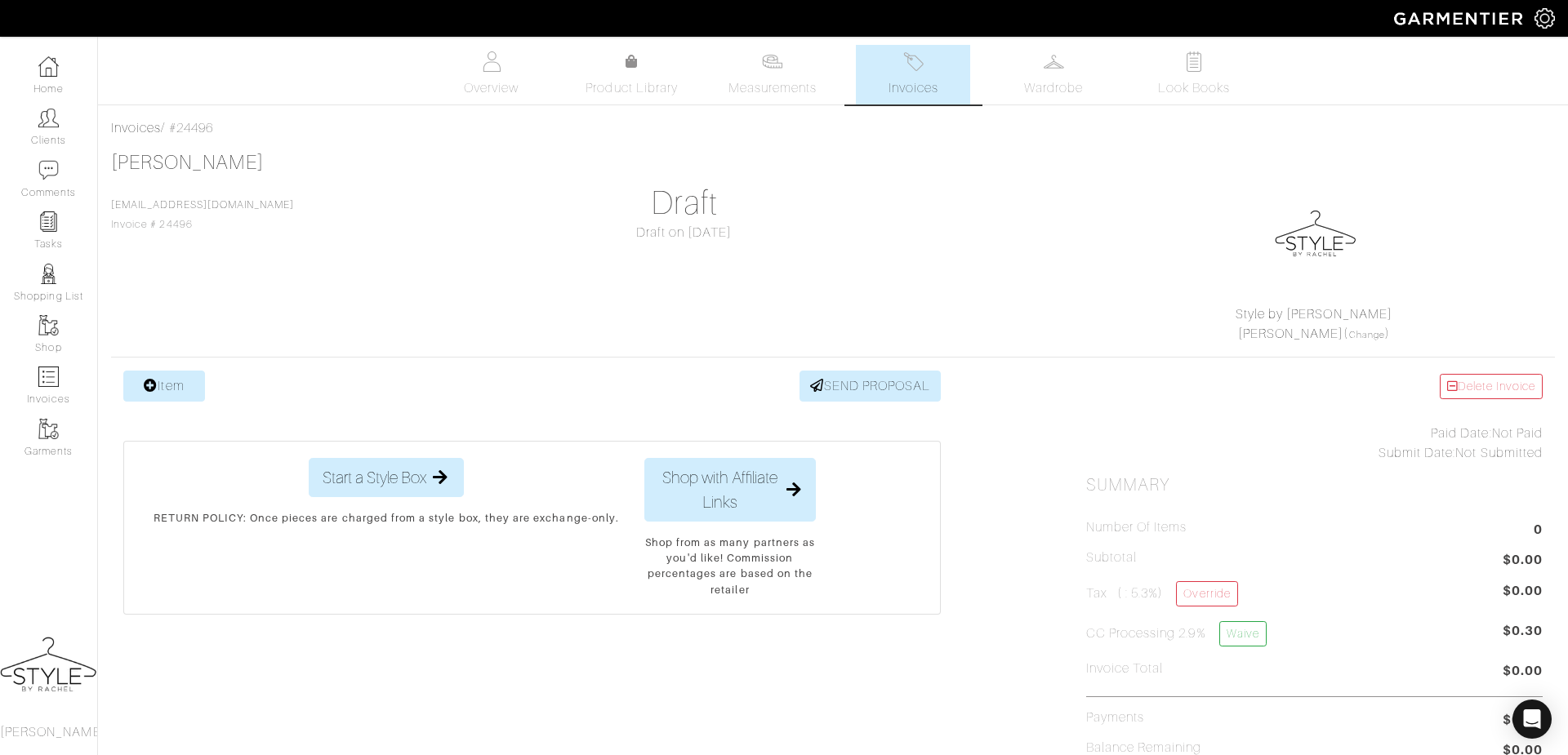
click at [148, 378] on icon at bounding box center [151, 385] width 14 height 13
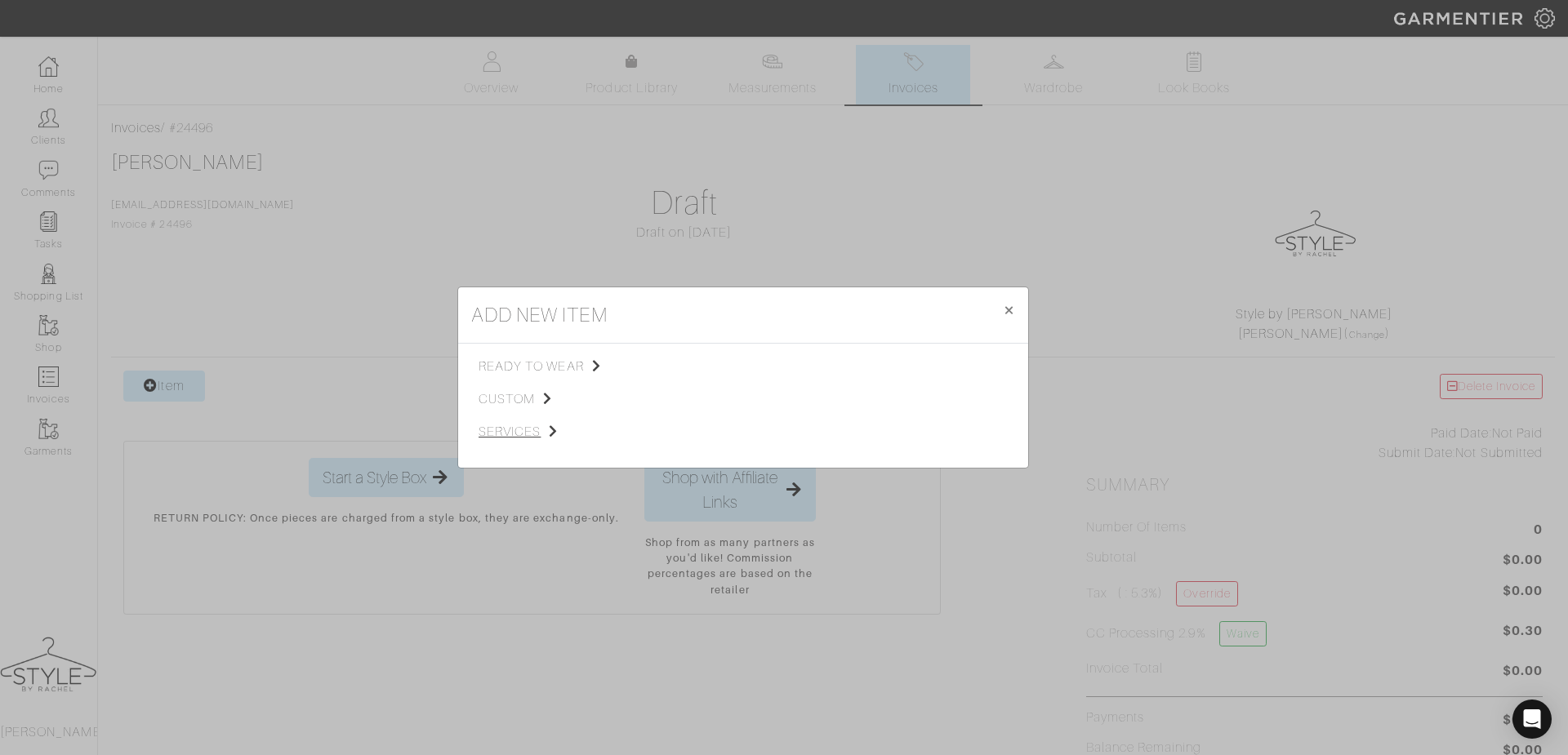
click at [513, 438] on span "services" at bounding box center [561, 431] width 165 height 20
click at [728, 365] on span "Styling Service" at bounding box center [707, 365] width 81 height 13
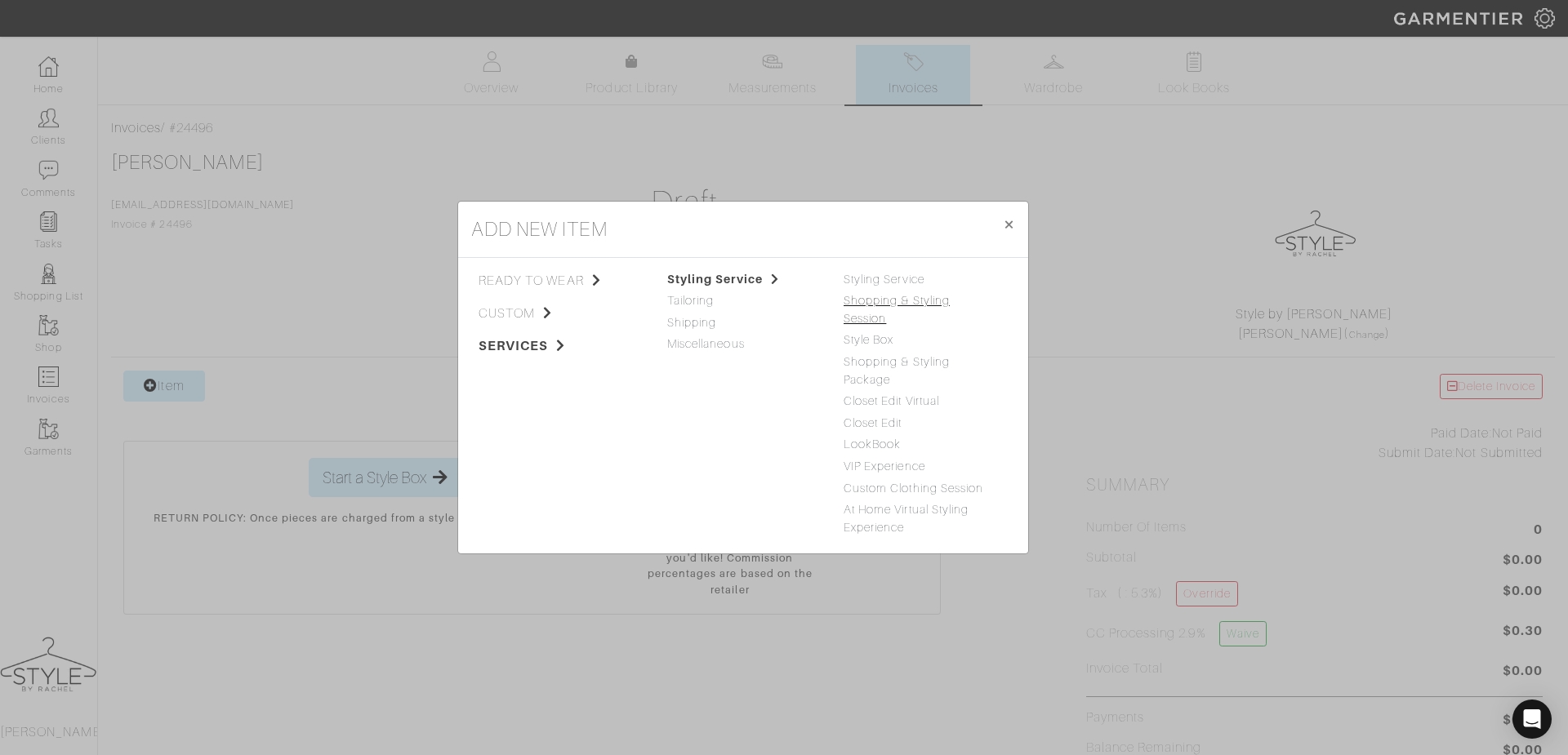
click at [881, 314] on link "Shopping & Styling Session" at bounding box center [897, 309] width 106 height 31
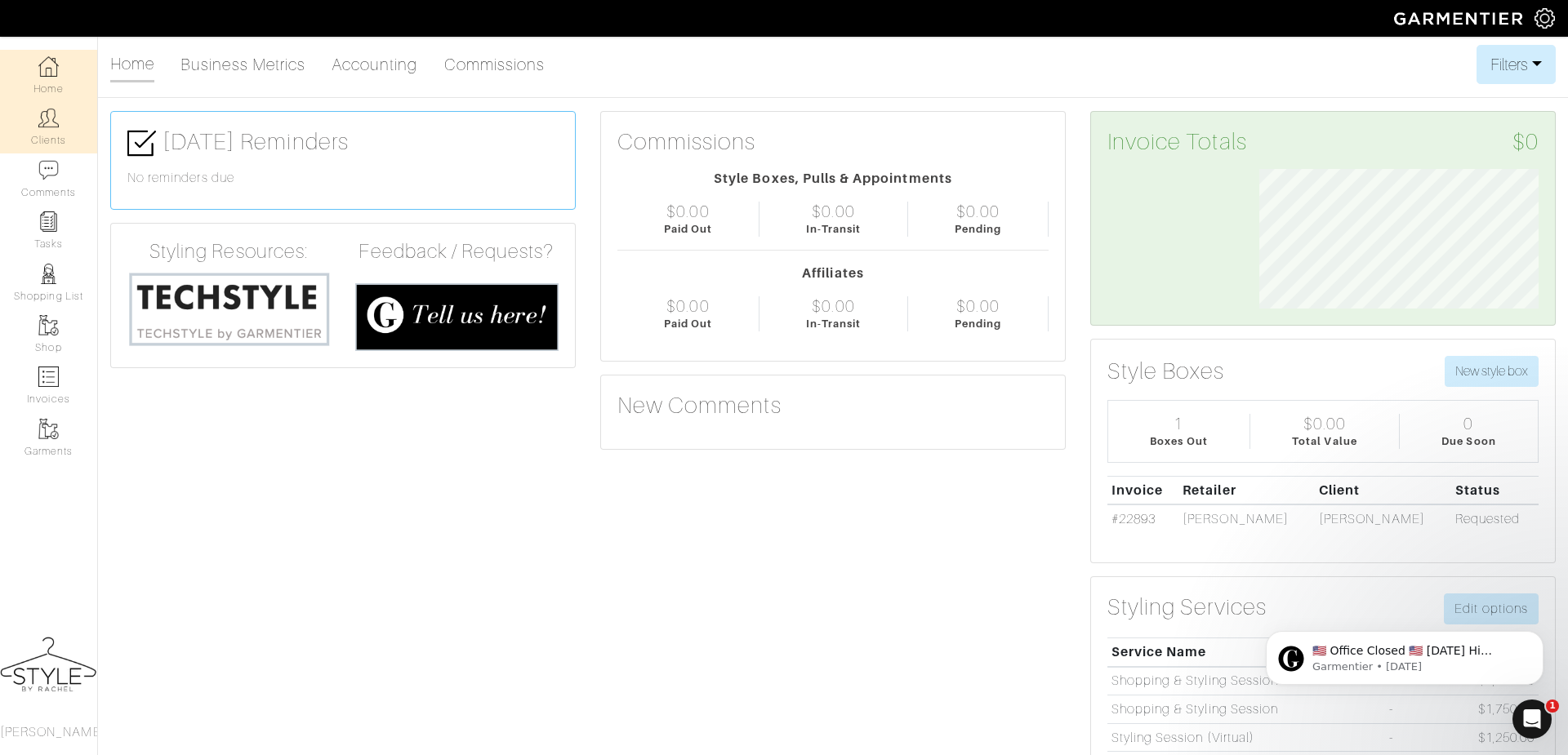
click at [64, 134] on link "Clients" at bounding box center [48, 126] width 98 height 51
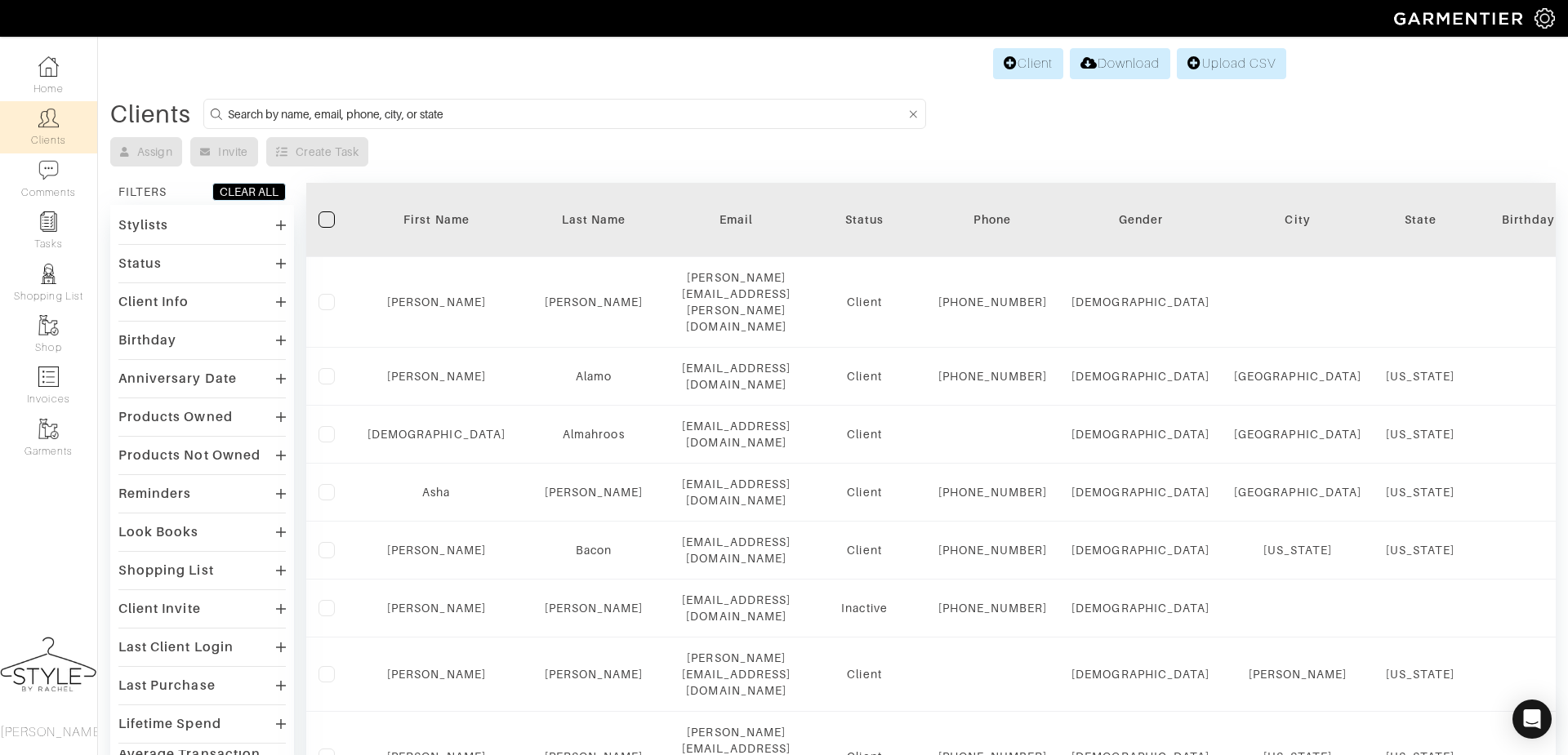
click at [286, 112] on input at bounding box center [566, 114] width 678 height 20
type input "jane"
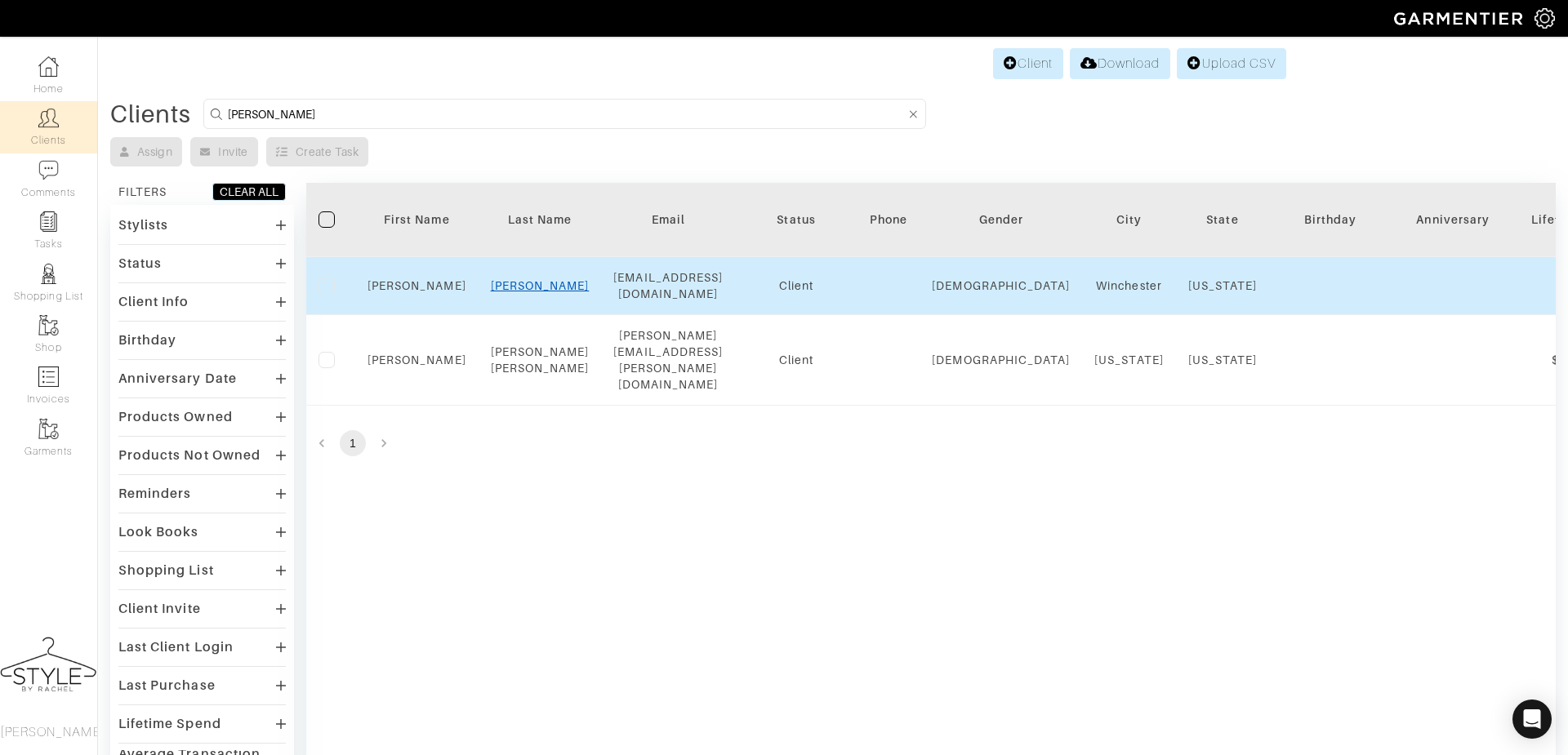
click at [545, 281] on link "Vickers" at bounding box center [540, 285] width 99 height 13
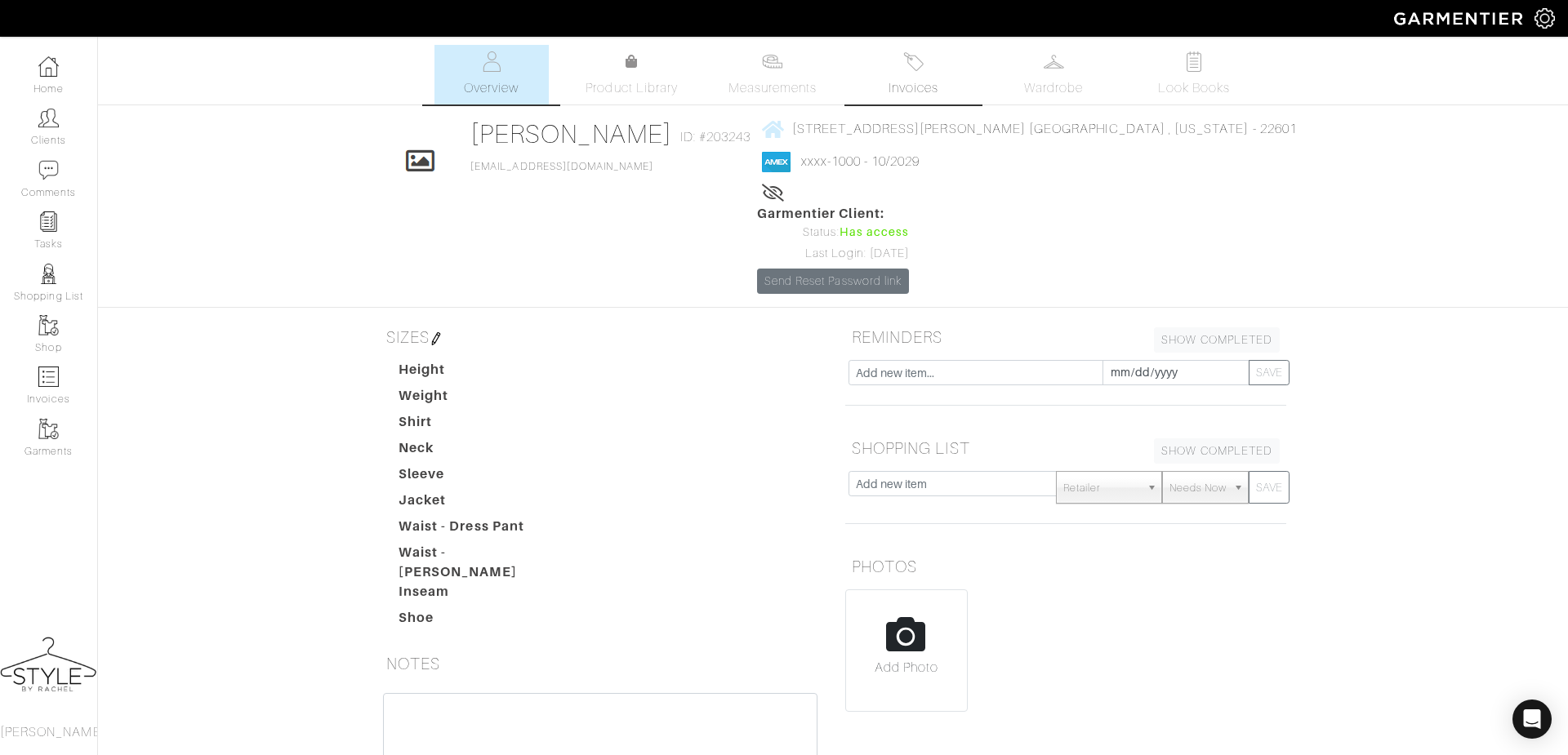
click at [915, 60] on img at bounding box center [913, 61] width 20 height 20
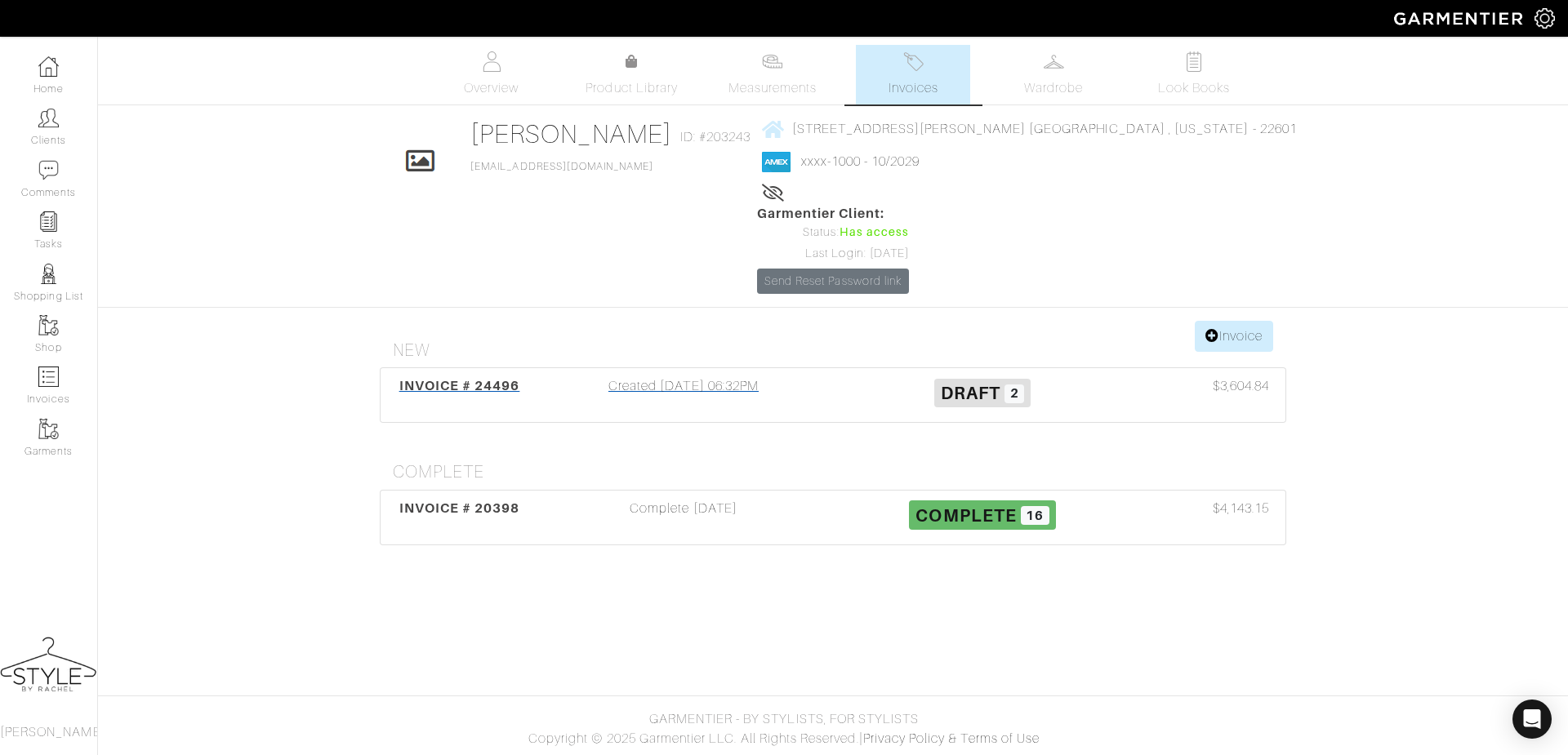
click at [516, 377] on div "INVOICE # 24496" at bounding box center [459, 395] width 150 height 37
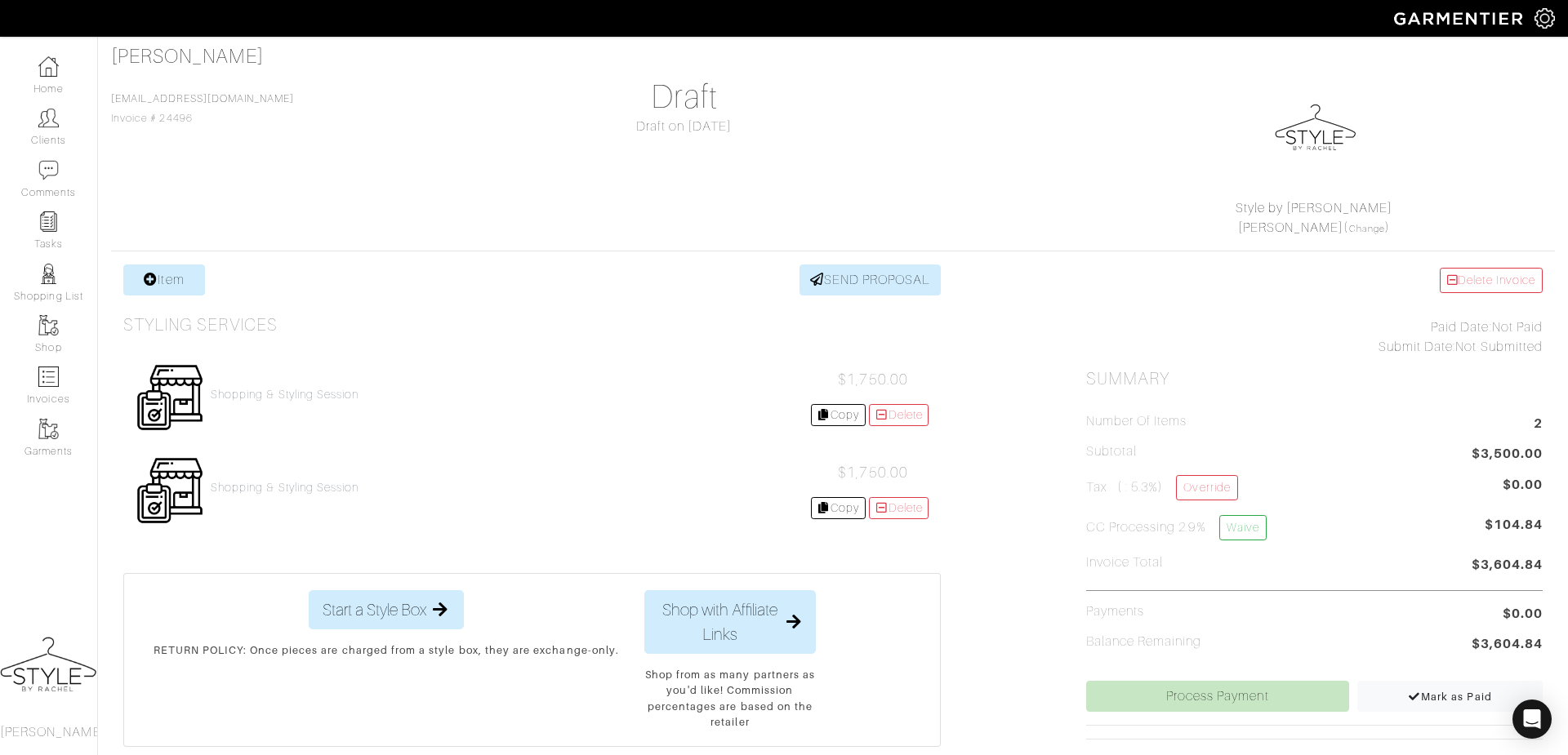
scroll to position [109, 0]
click at [882, 511] on link "Delete" at bounding box center [898, 506] width 60 height 22
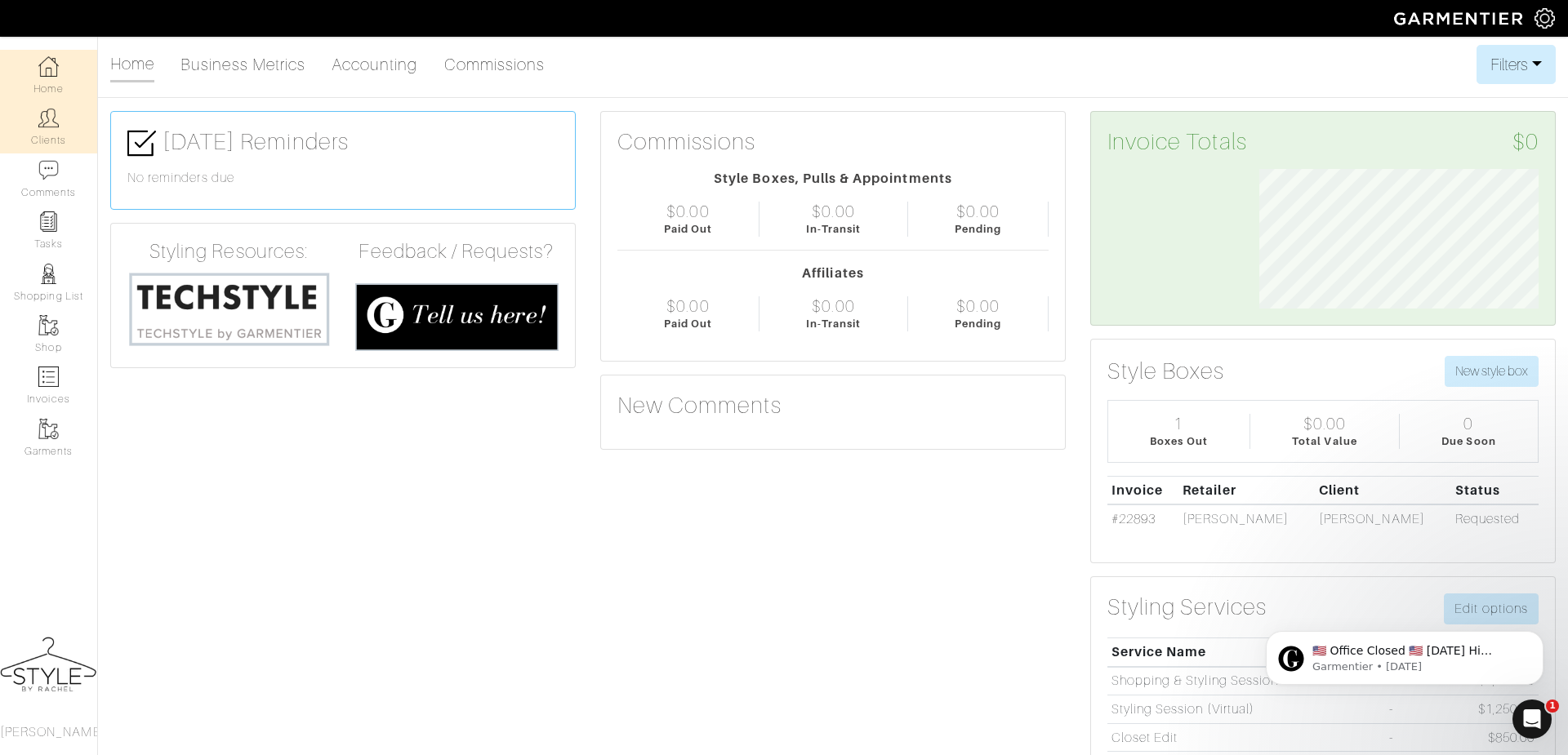
click at [57, 124] on img at bounding box center [48, 118] width 20 height 20
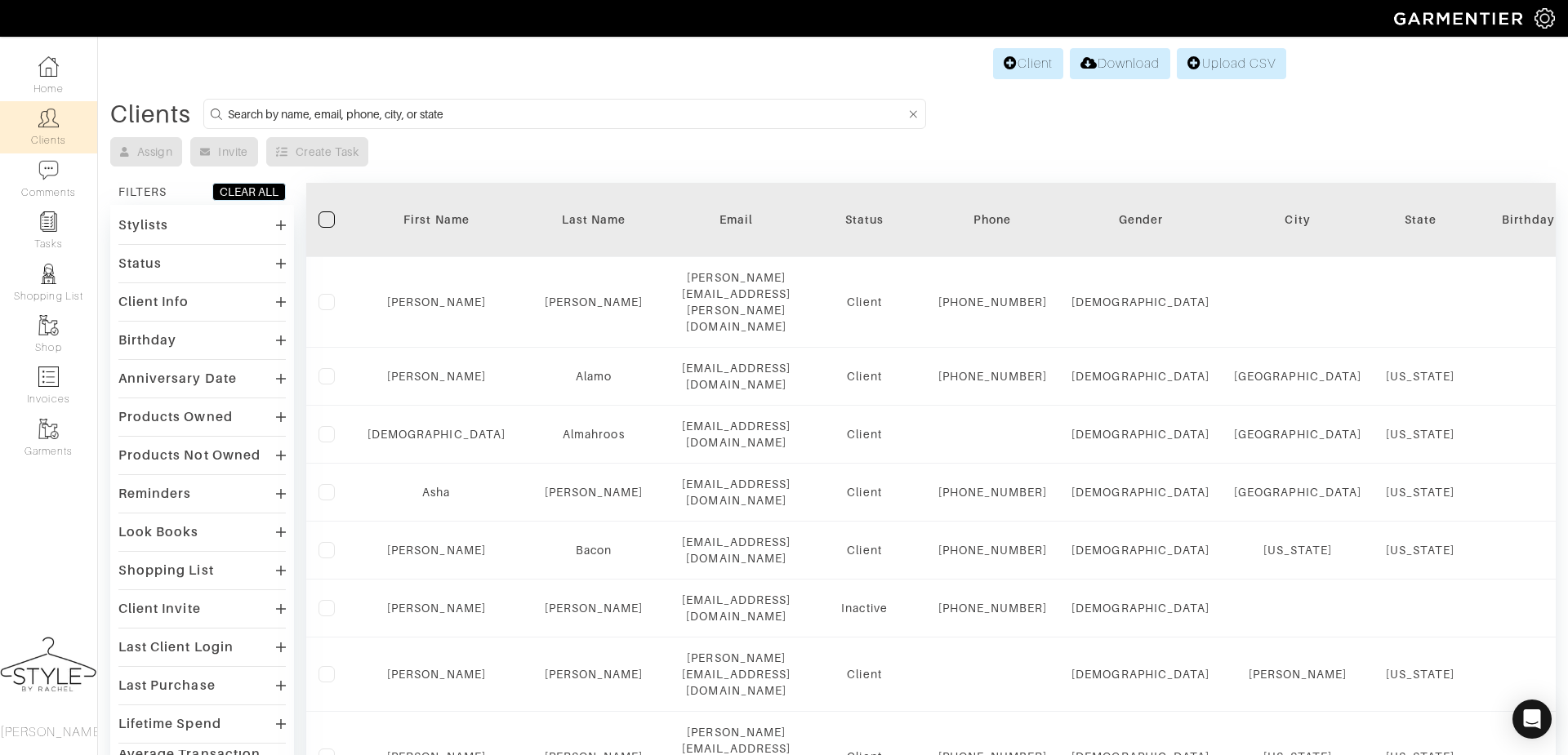
click at [601, 118] on input at bounding box center [566, 114] width 678 height 20
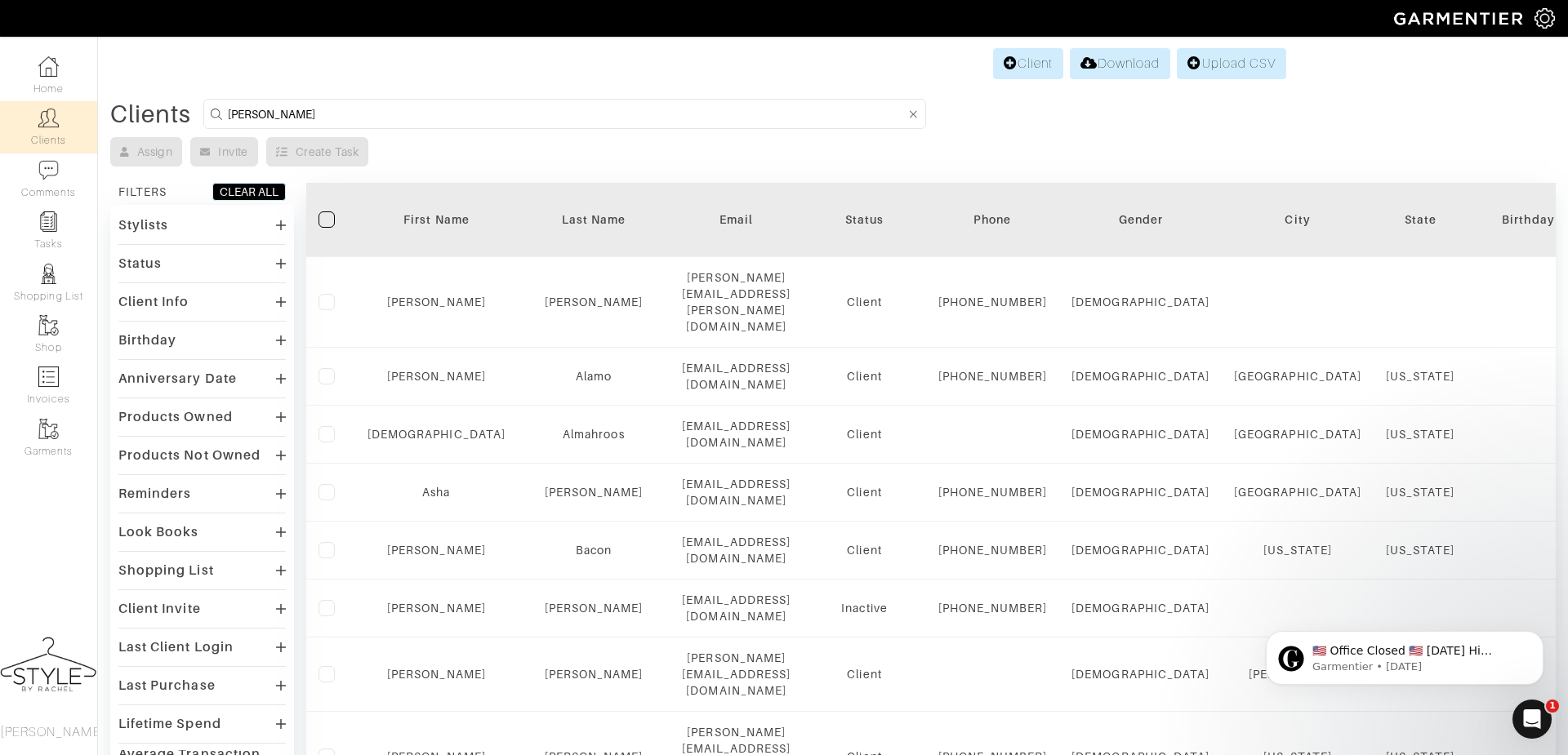
type input "samantha"
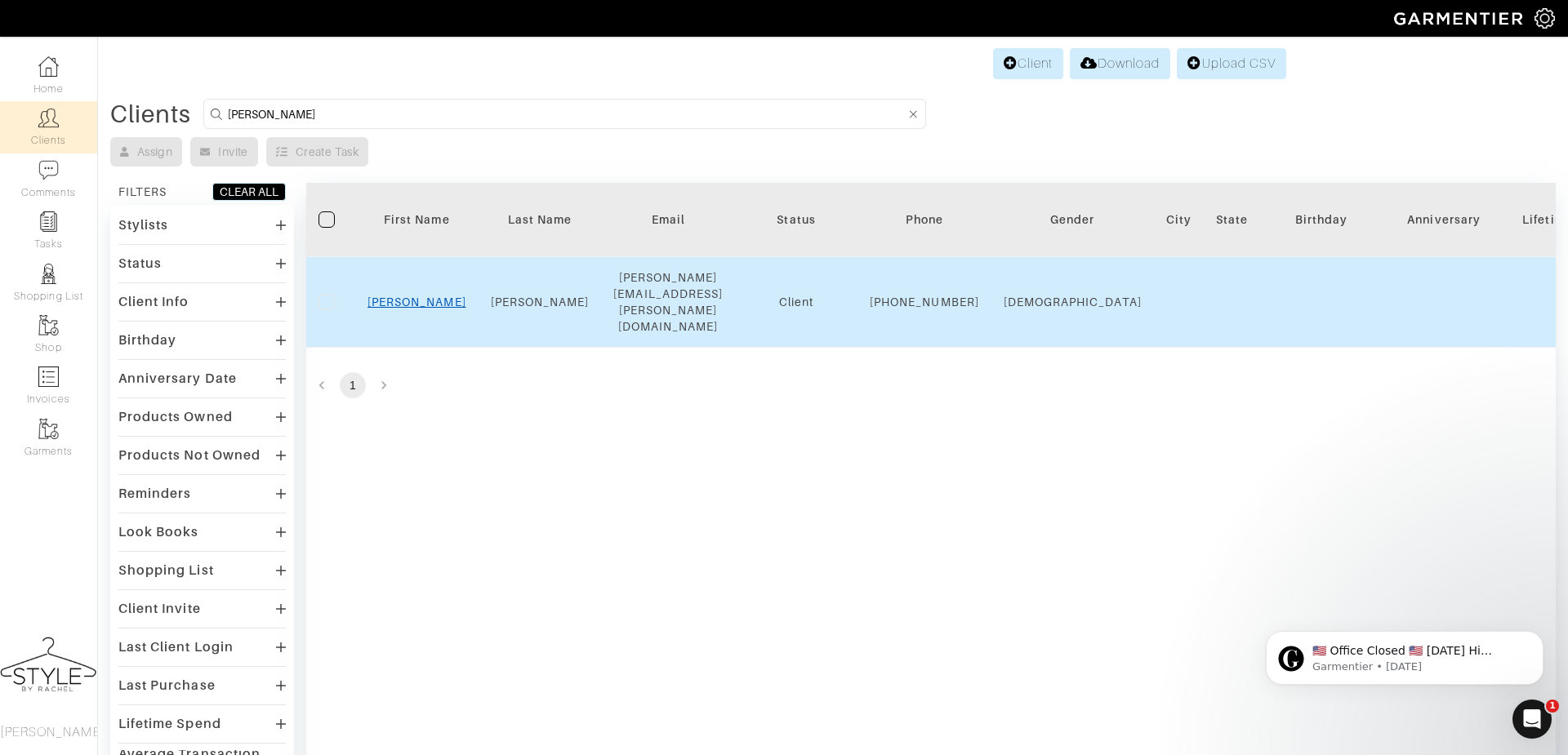
click at [400, 296] on link "[PERSON_NAME]" at bounding box center [417, 302] width 99 height 13
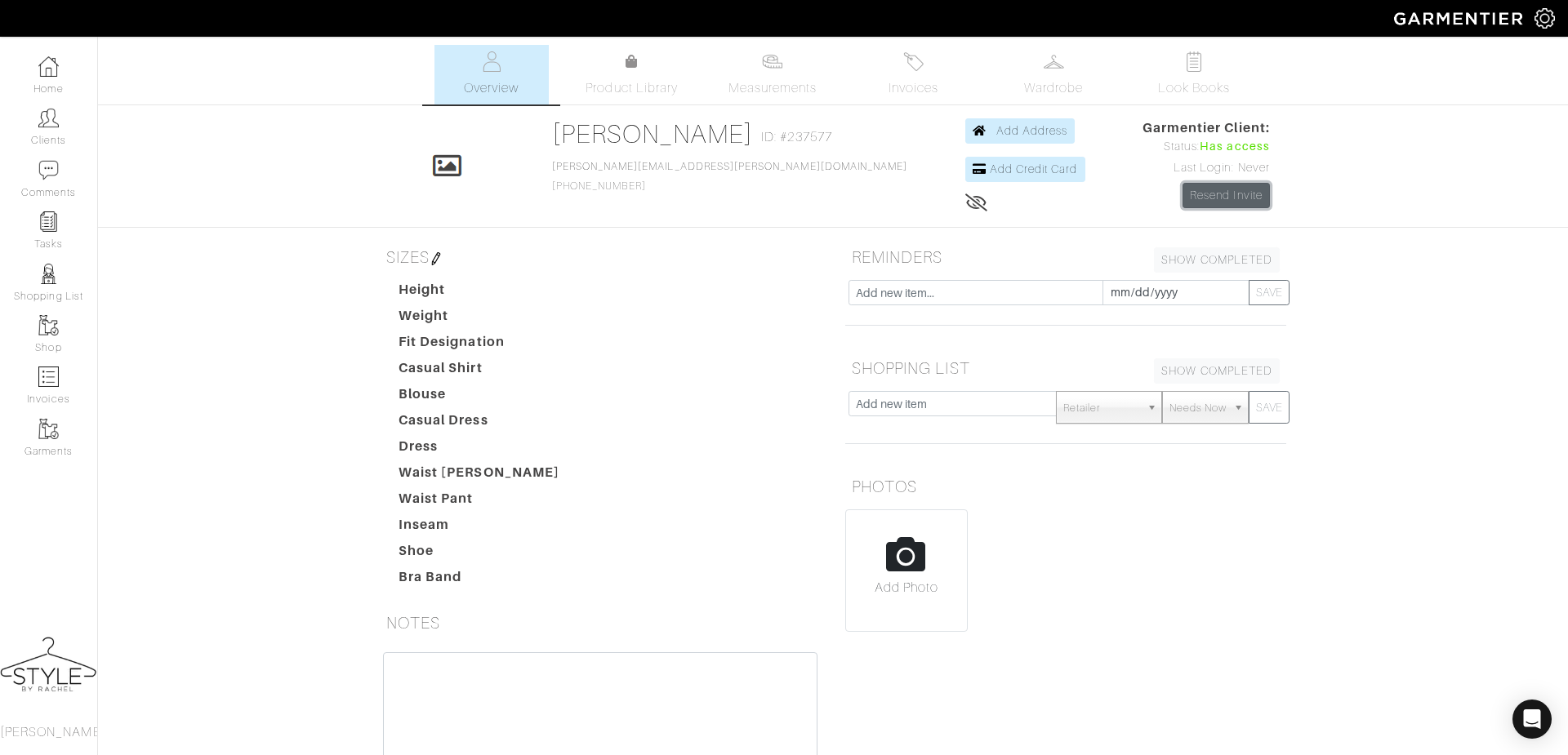
click at [1205, 189] on link "Resend Invite" at bounding box center [1227, 195] width 87 height 25
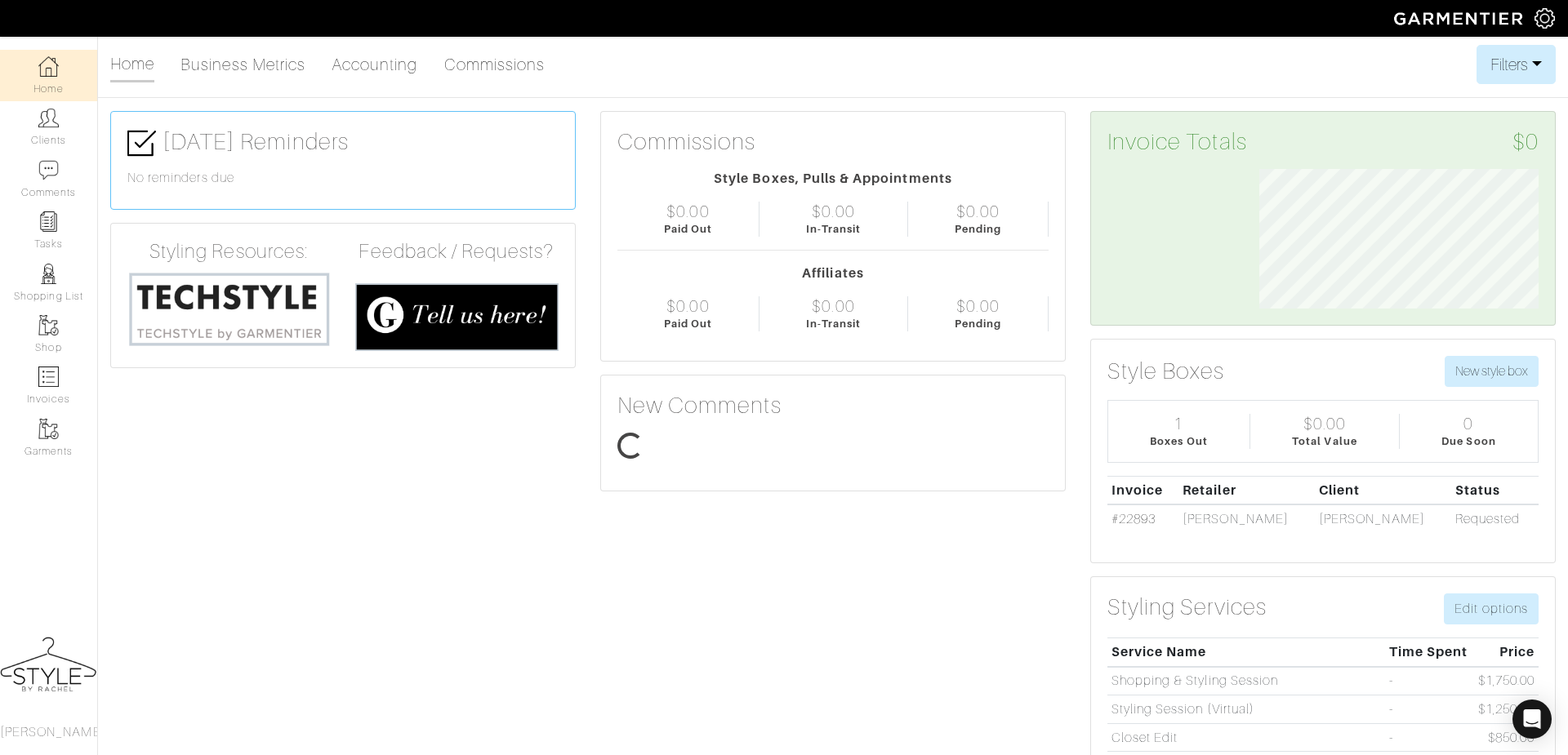
scroll to position [139, 304]
click at [51, 111] on img at bounding box center [48, 118] width 20 height 20
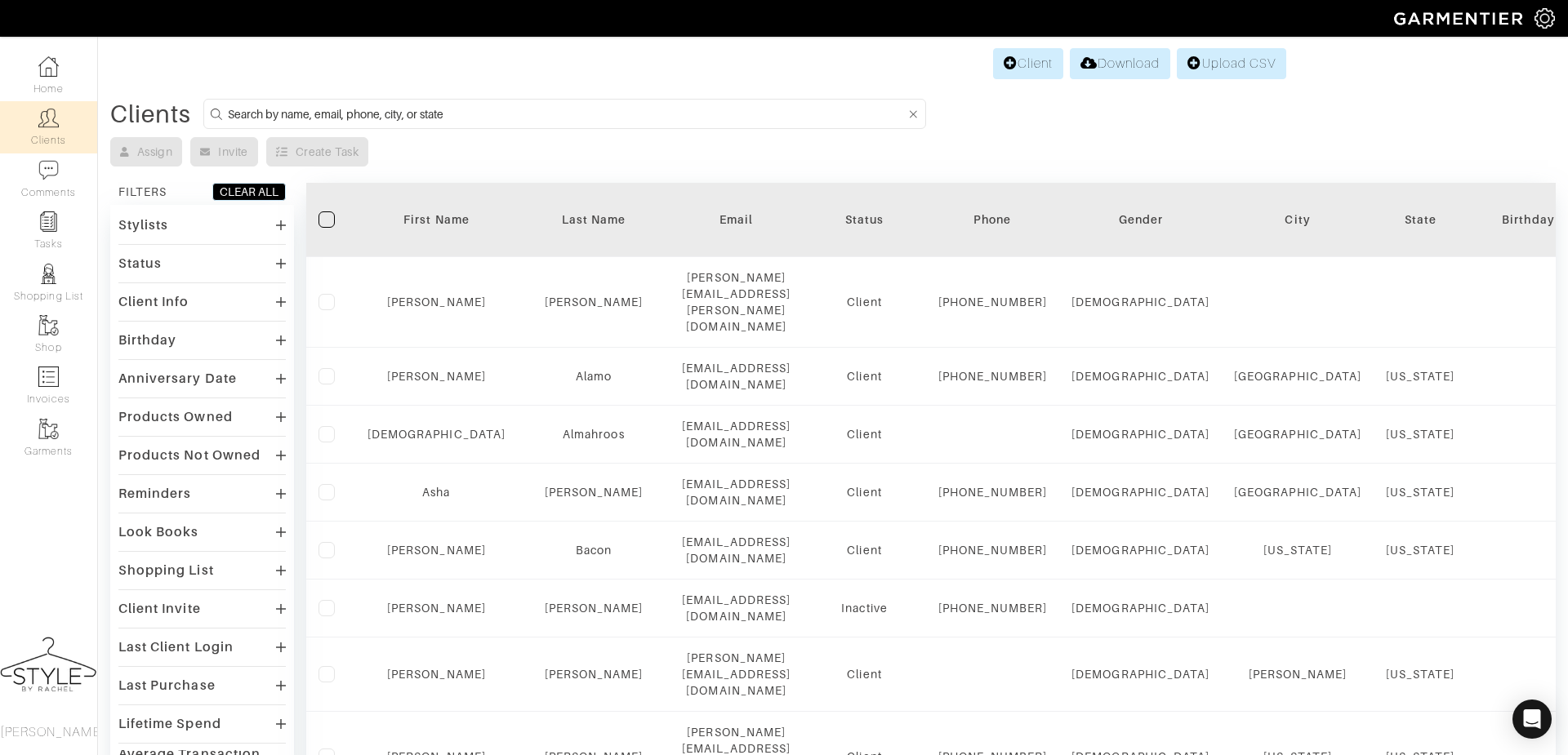
click at [513, 108] on input at bounding box center [566, 114] width 678 height 20
type input "[PERSON_NAME]"
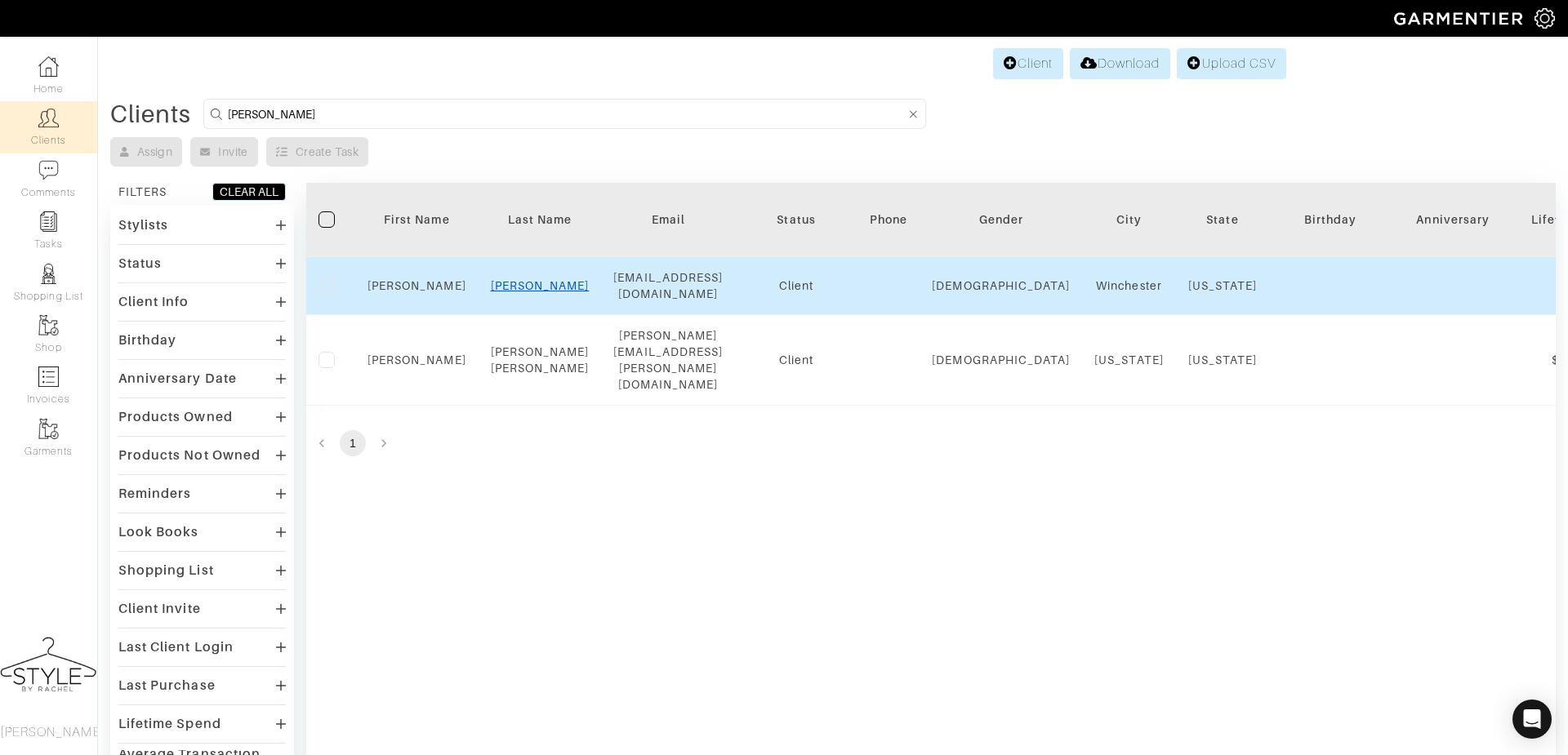
click at [540, 284] on link "[PERSON_NAME]" at bounding box center [540, 285] width 99 height 13
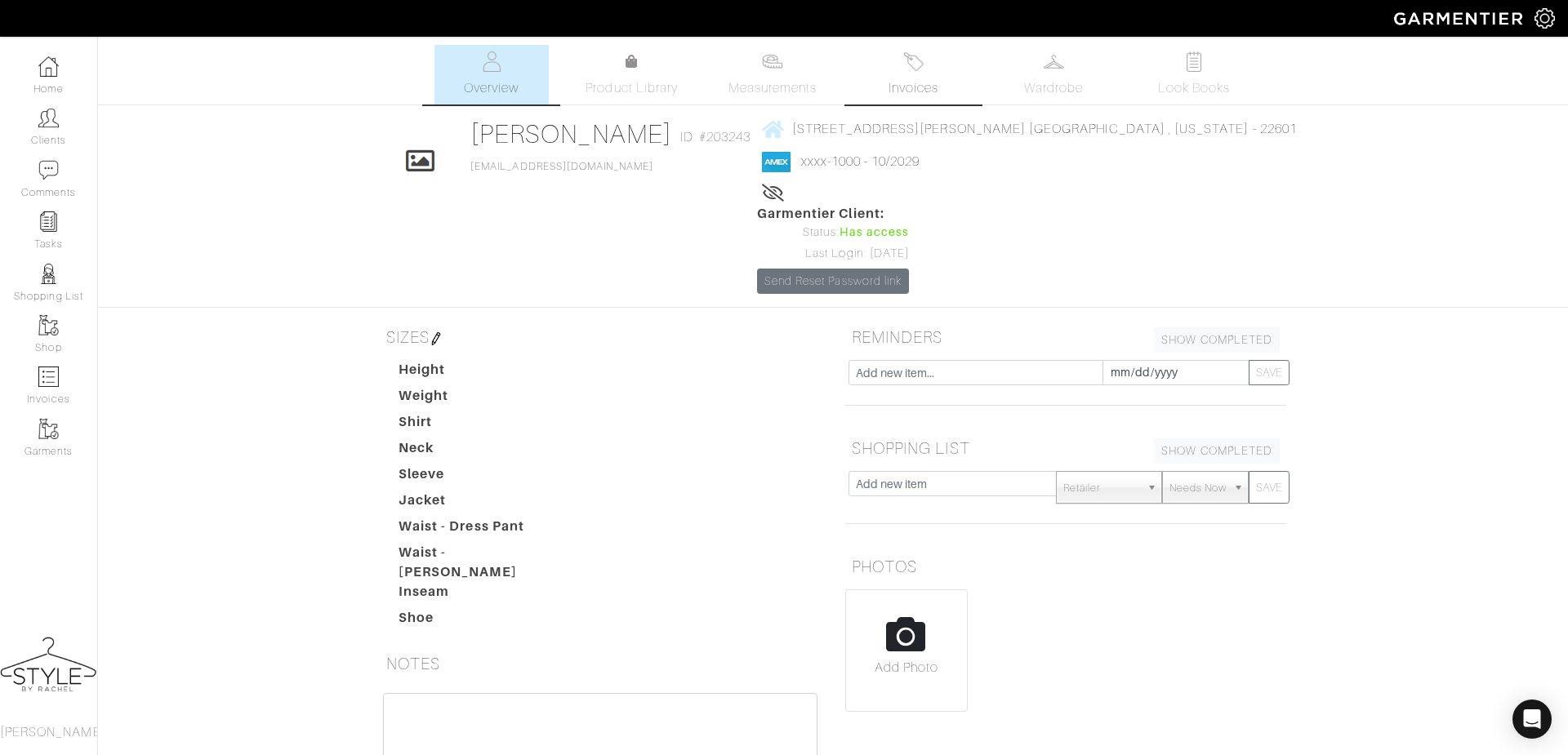
click at [924, 81] on span "Invoices" at bounding box center [913, 87] width 50 height 20
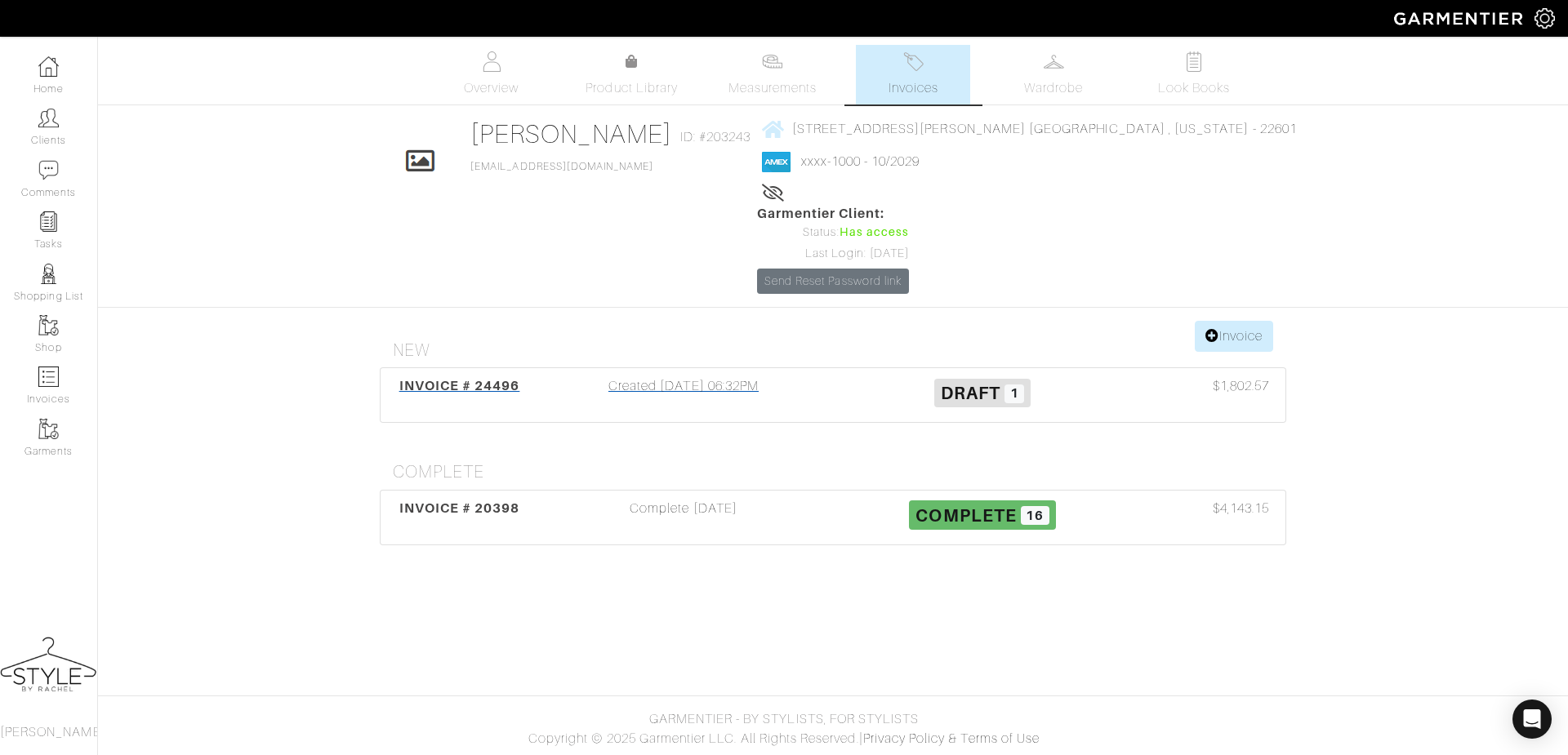
click at [437, 377] on div "INVOICE # 24496" at bounding box center [459, 395] width 150 height 37
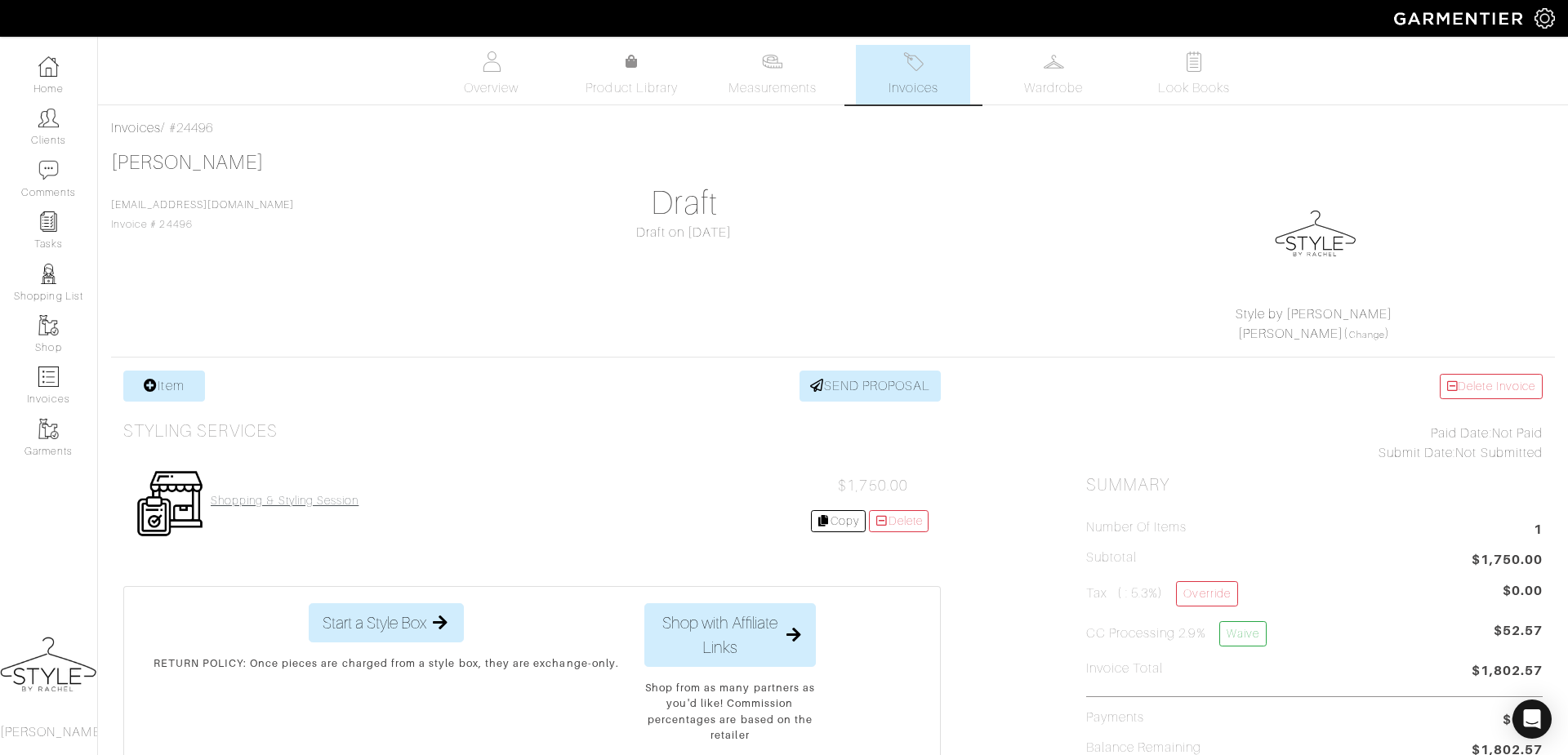
click at [260, 494] on h4 "Shopping & Styling Session" at bounding box center [285, 500] width 148 height 14
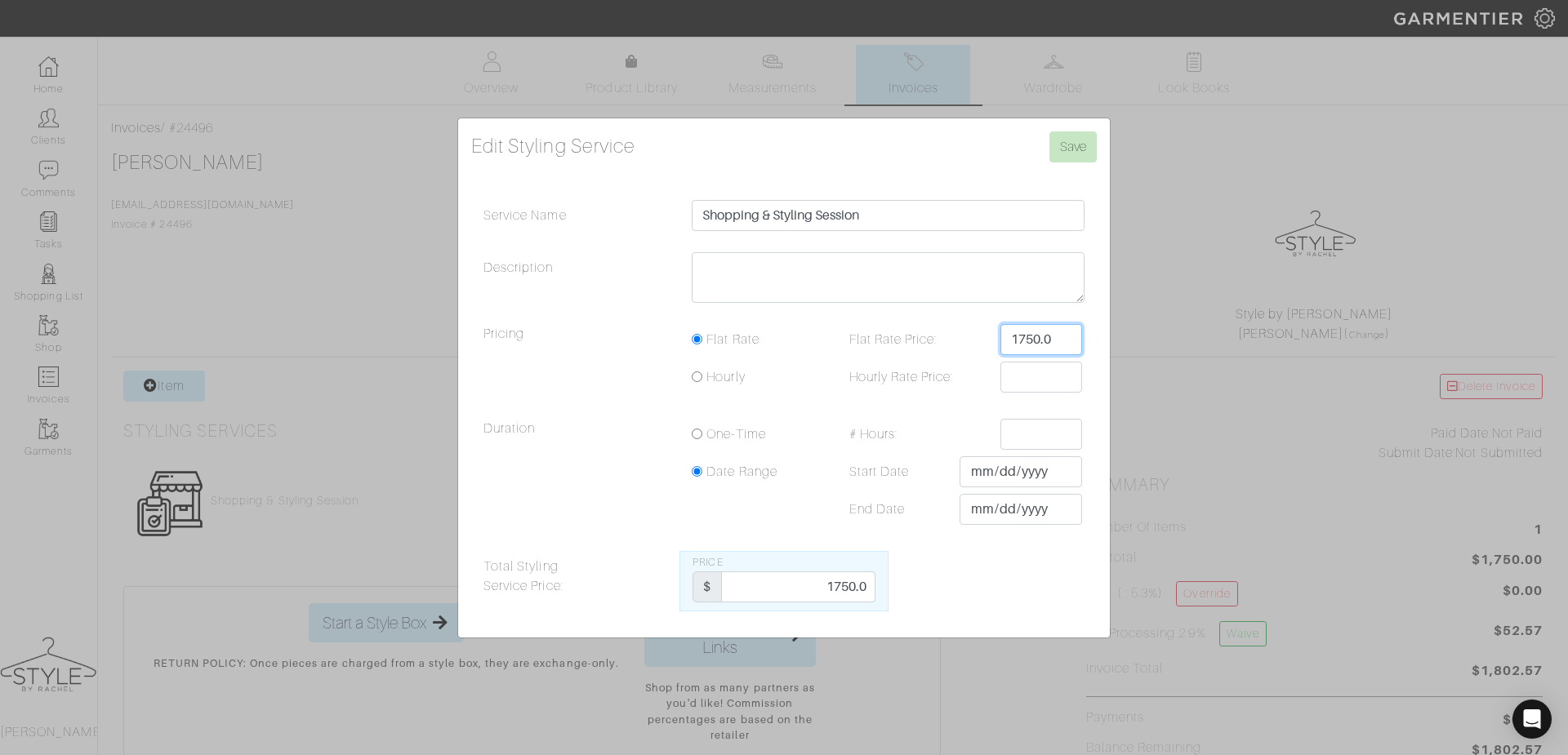
drag, startPoint x: 1055, startPoint y: 340, endPoint x: 995, endPoint y: 338, distance: 60.0
click at [995, 338] on div "Flat Rate Price: 1750.0" at bounding box center [960, 339] width 270 height 31
type input "1250"
drag, startPoint x: 828, startPoint y: 588, endPoint x: 898, endPoint y: 592, distance: 70.1
click at [898, 592] on div "Total Styling Service Price: Price $ 1750.0" at bounding box center [784, 581] width 626 height 60
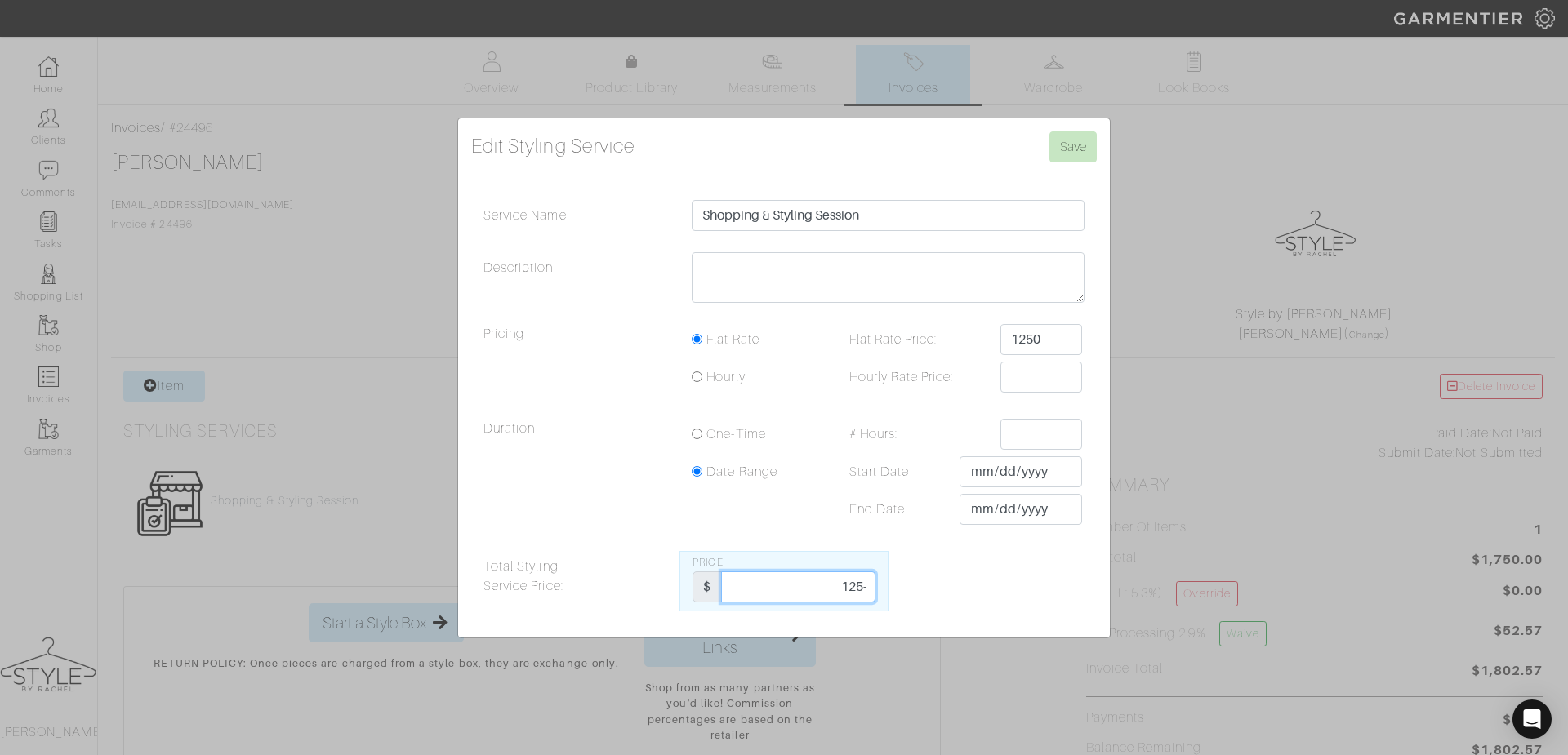
type input "125-"
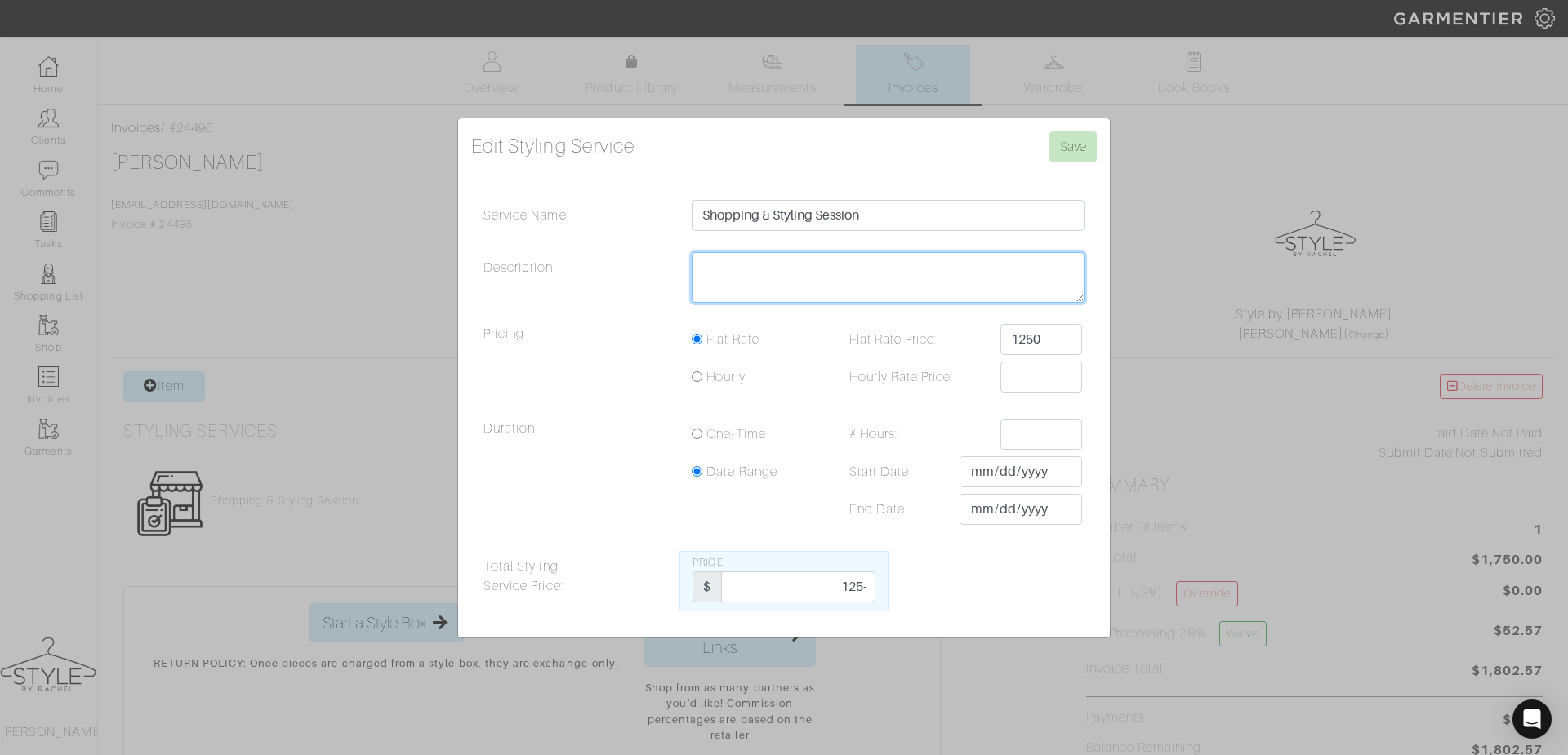
click at [805, 273] on textarea "Description" at bounding box center [888, 277] width 392 height 50
type textarea "[DATE] 1PM ([GEOGRAPHIC_DATA])"
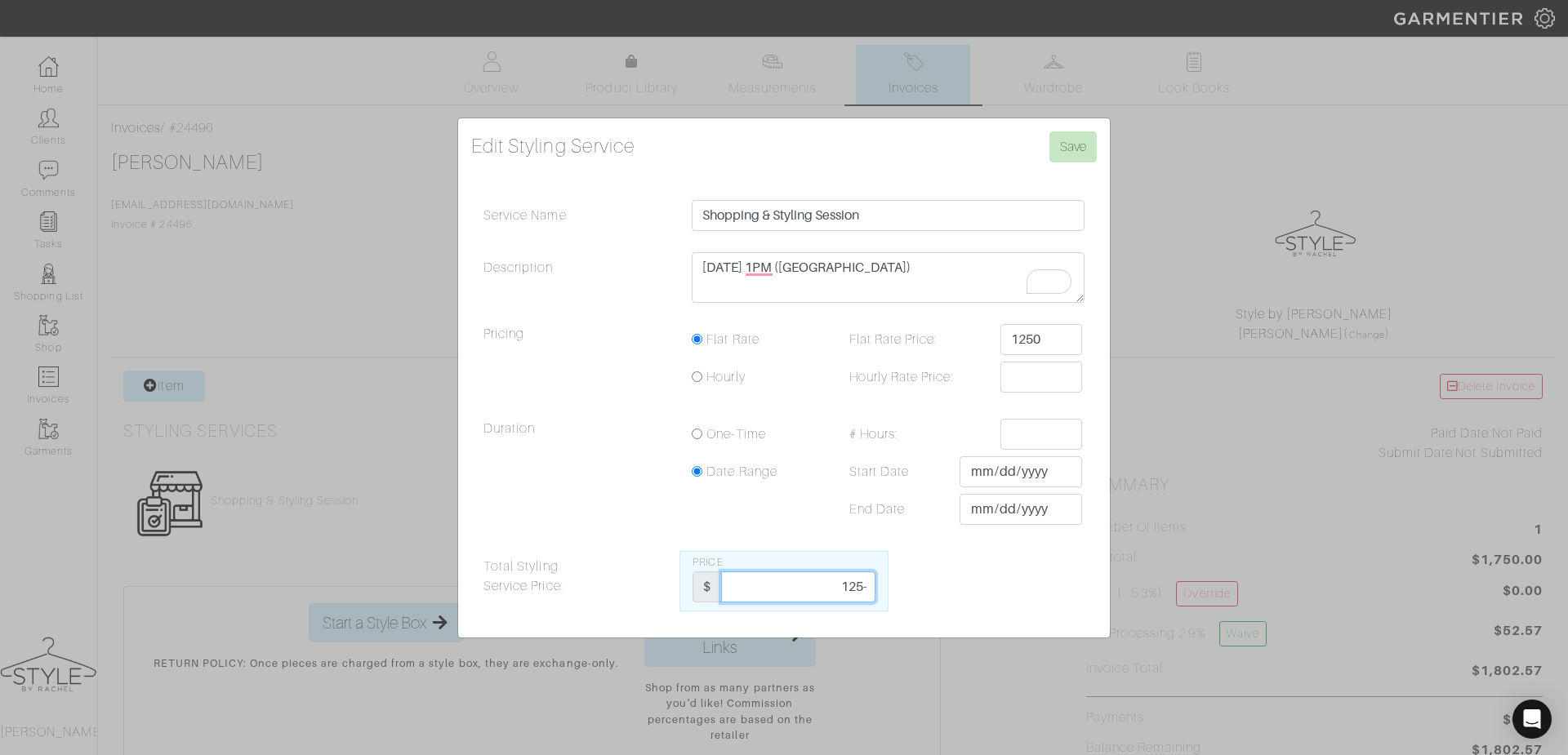
click at [868, 589] on input "125-" at bounding box center [797, 587] width 153 height 31
type input "1250"
click at [1017, 587] on div "Total Styling Service Price: Price $ 1250" at bounding box center [784, 581] width 626 height 60
click at [1072, 158] on input "Save" at bounding box center [1072, 146] width 47 height 31
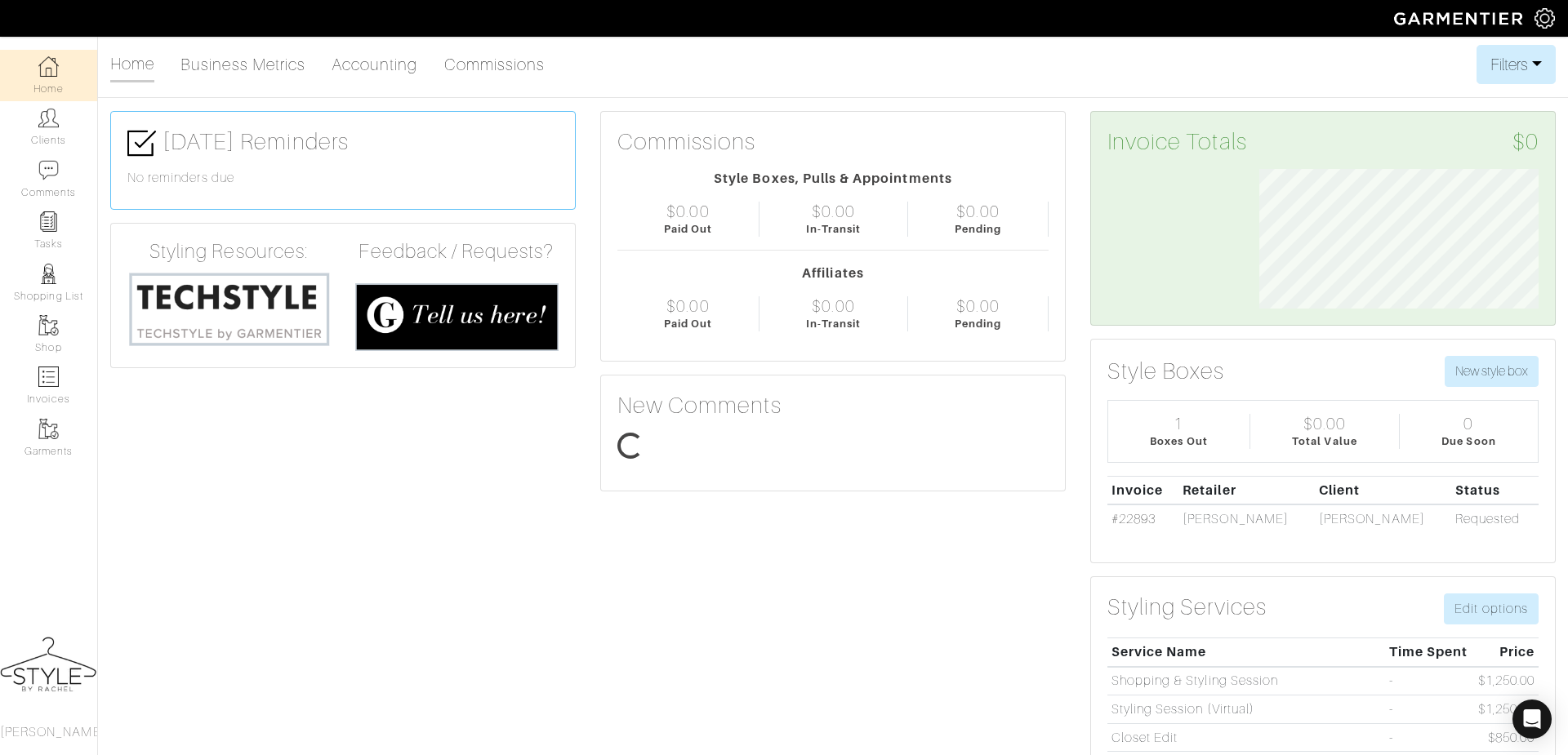
scroll to position [139, 304]
click at [76, 139] on link "Clients" at bounding box center [48, 126] width 98 height 51
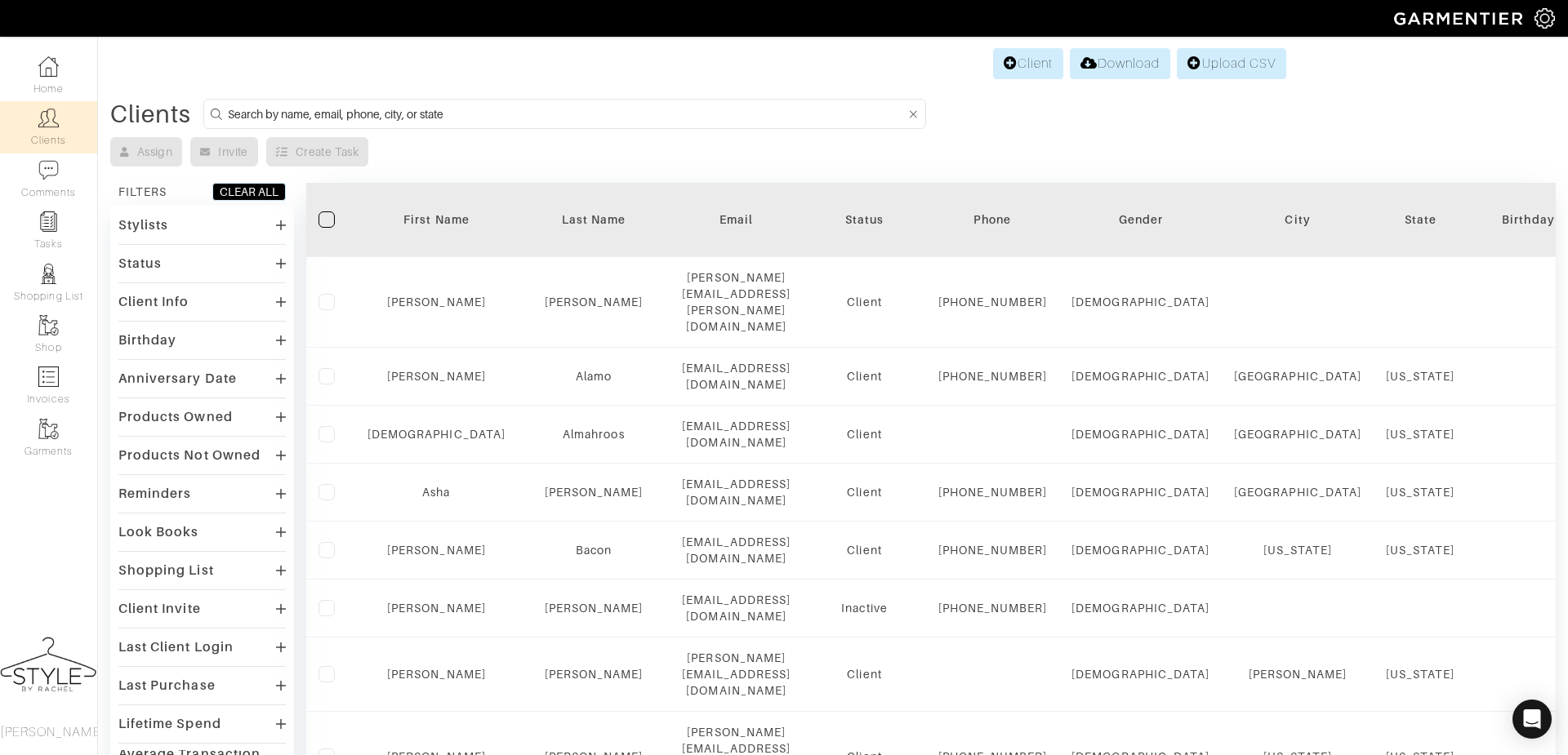
click at [548, 124] on form at bounding box center [565, 113] width 723 height 30
click at [544, 113] on input at bounding box center [566, 114] width 678 height 20
type input "jane"
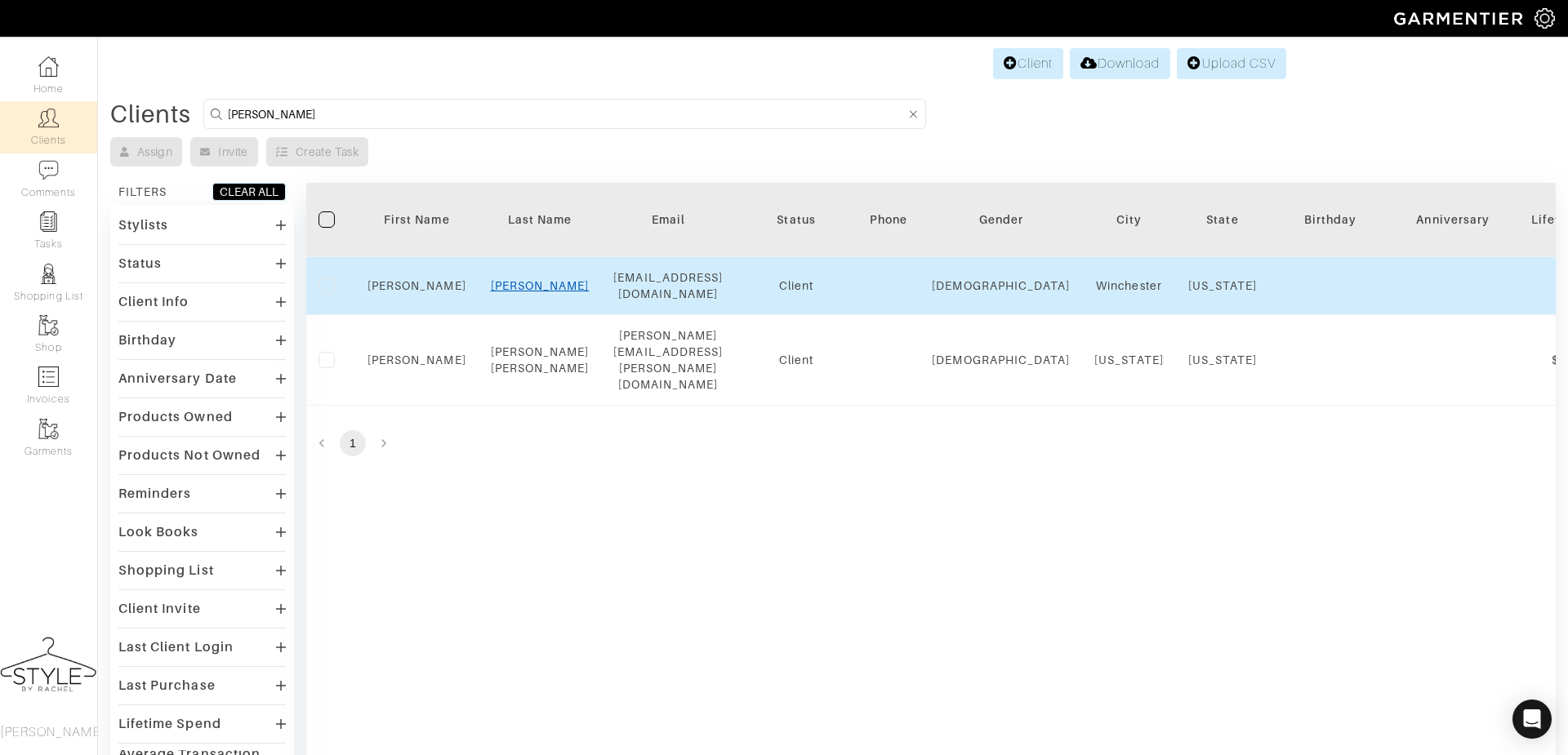
click at [545, 286] on link "Vickers" at bounding box center [540, 285] width 99 height 13
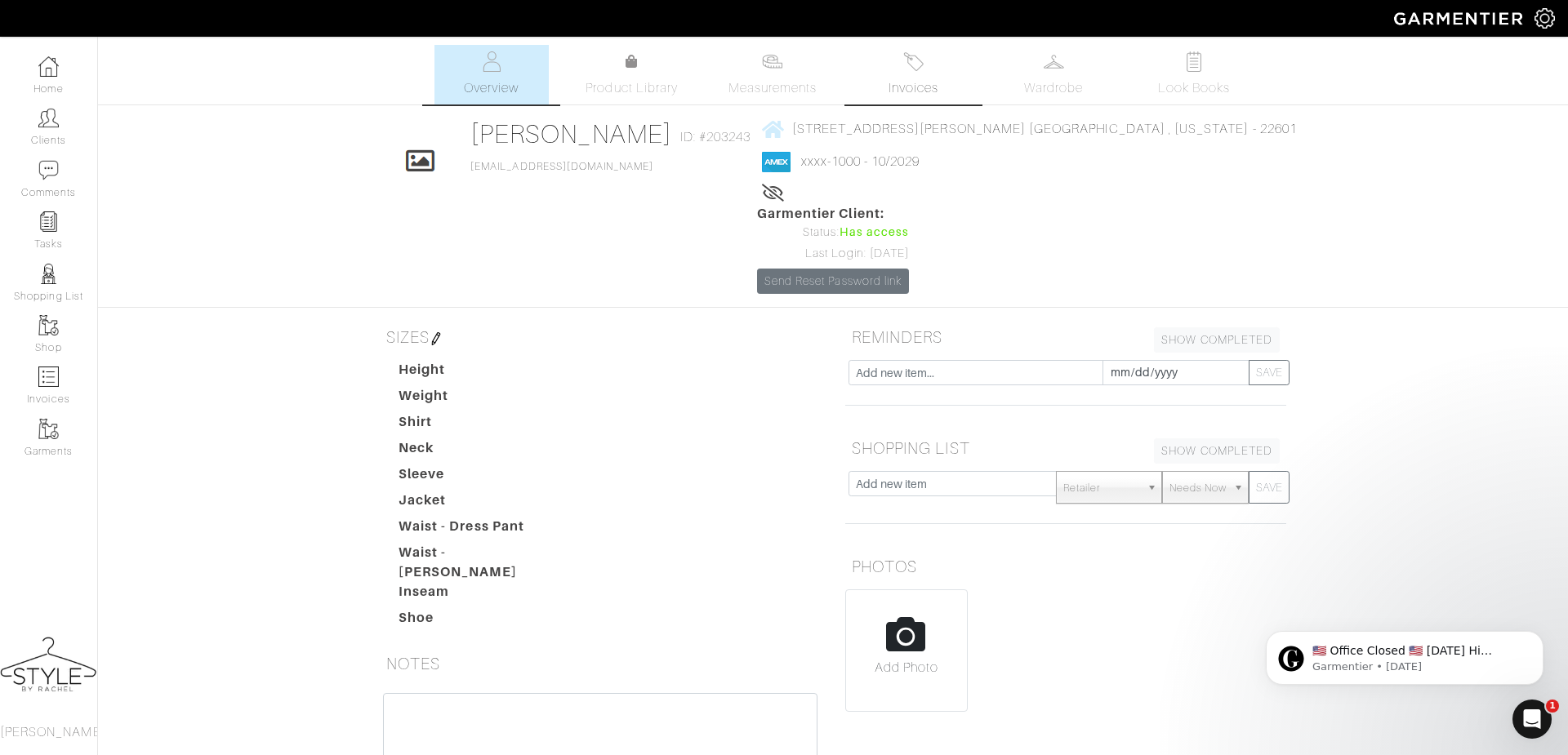
click at [910, 71] on img at bounding box center [913, 61] width 20 height 20
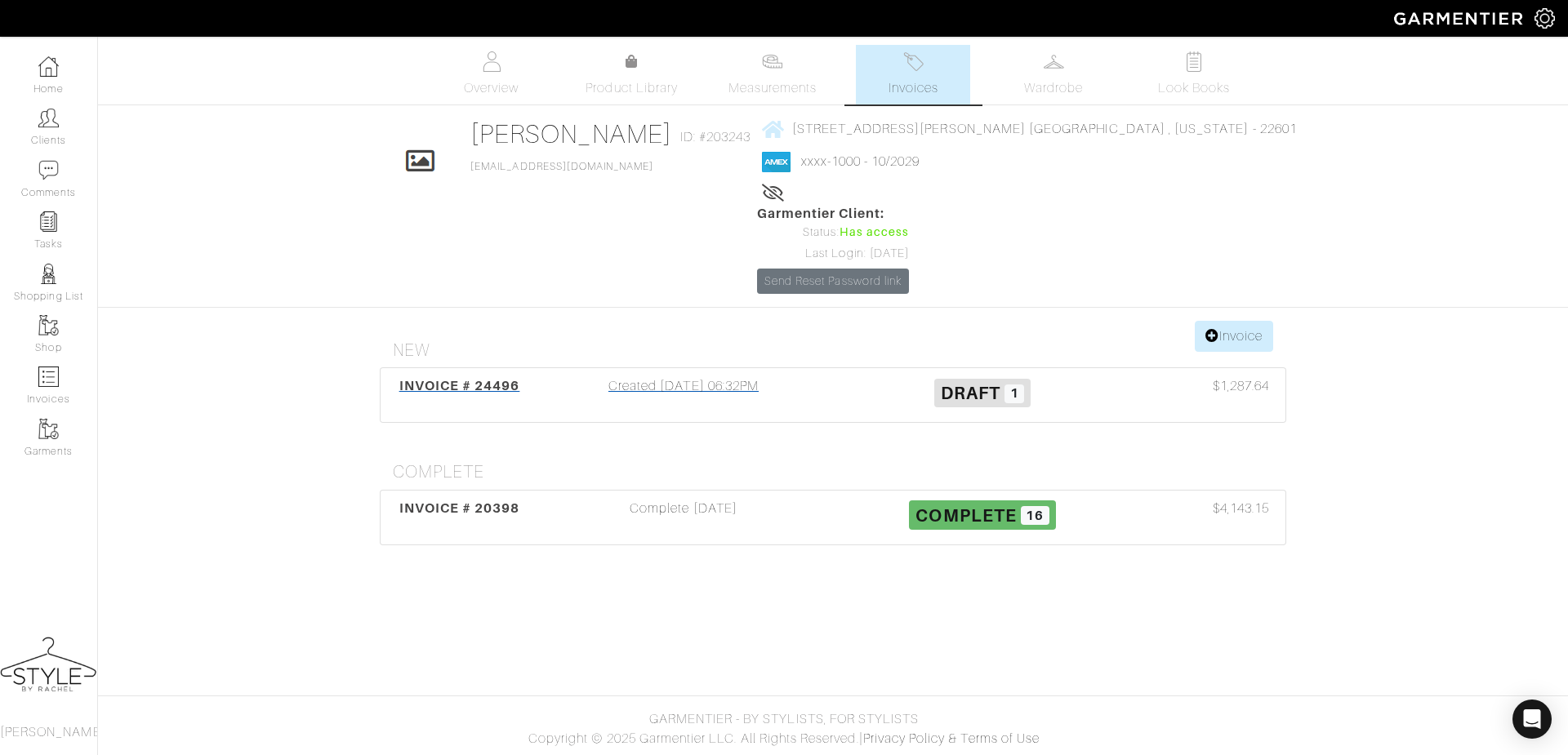
click at [439, 378] on span "INVOICE # 24496" at bounding box center [459, 386] width 121 height 16
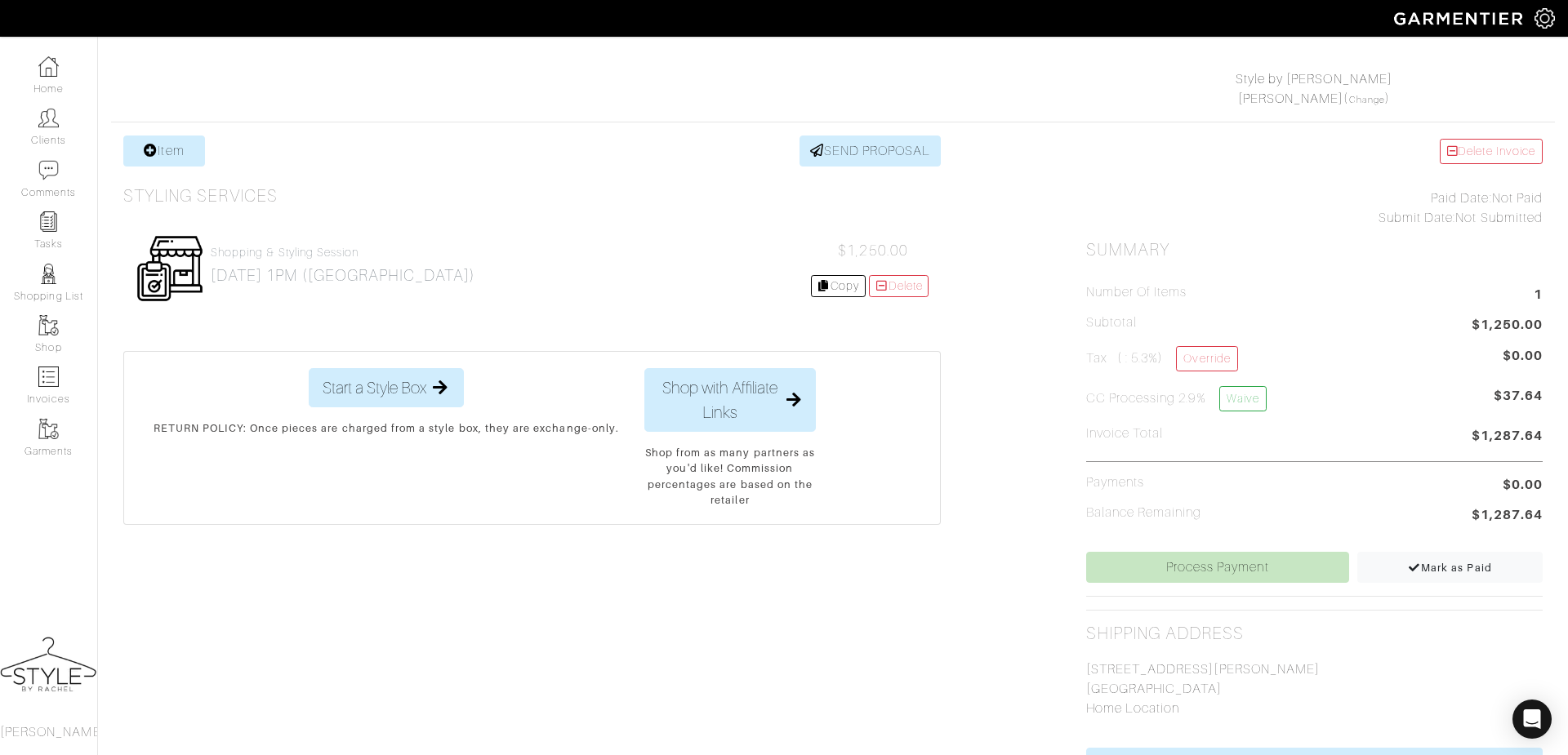
scroll to position [238, 0]
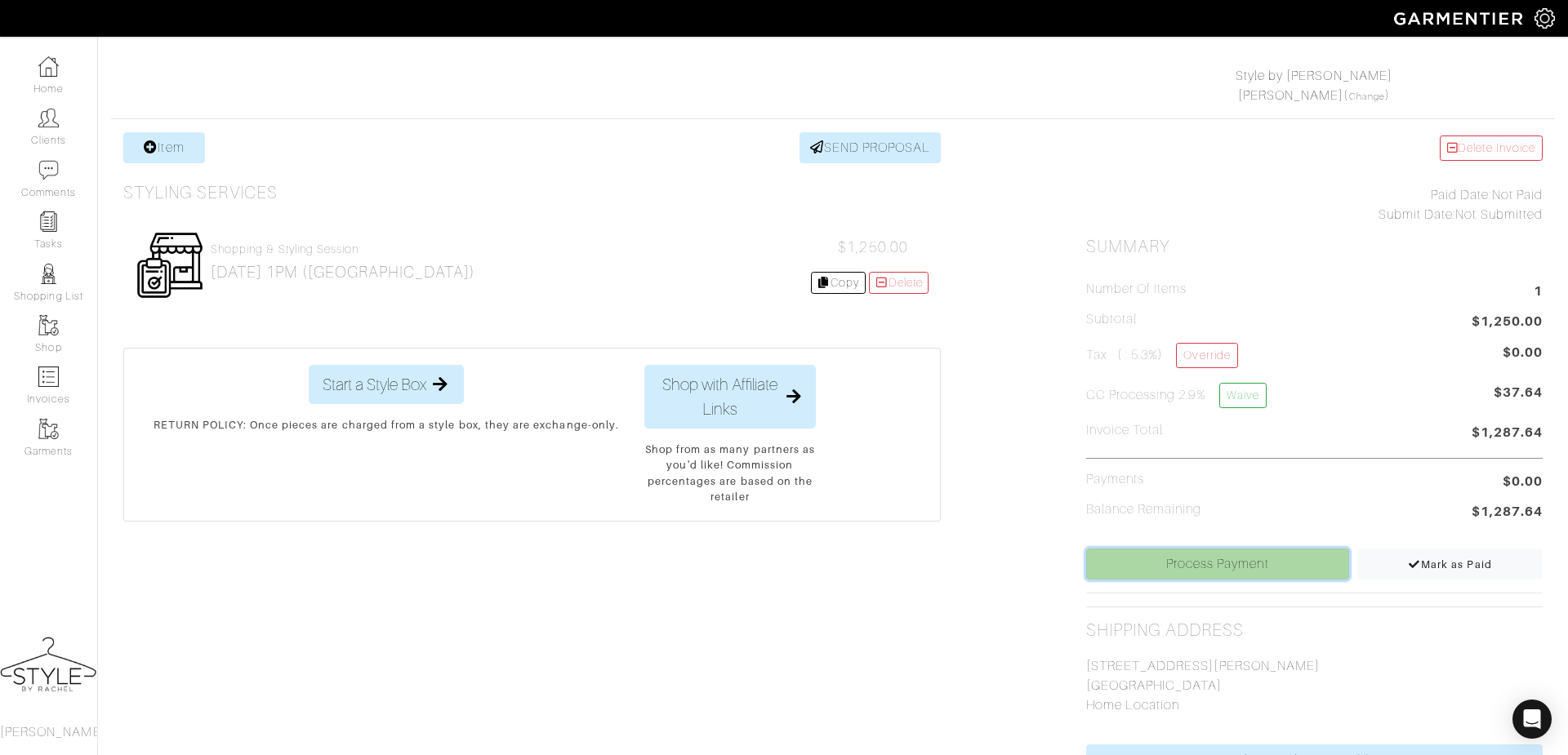
click at [1144, 566] on link "Process Payment" at bounding box center [1217, 563] width 263 height 31
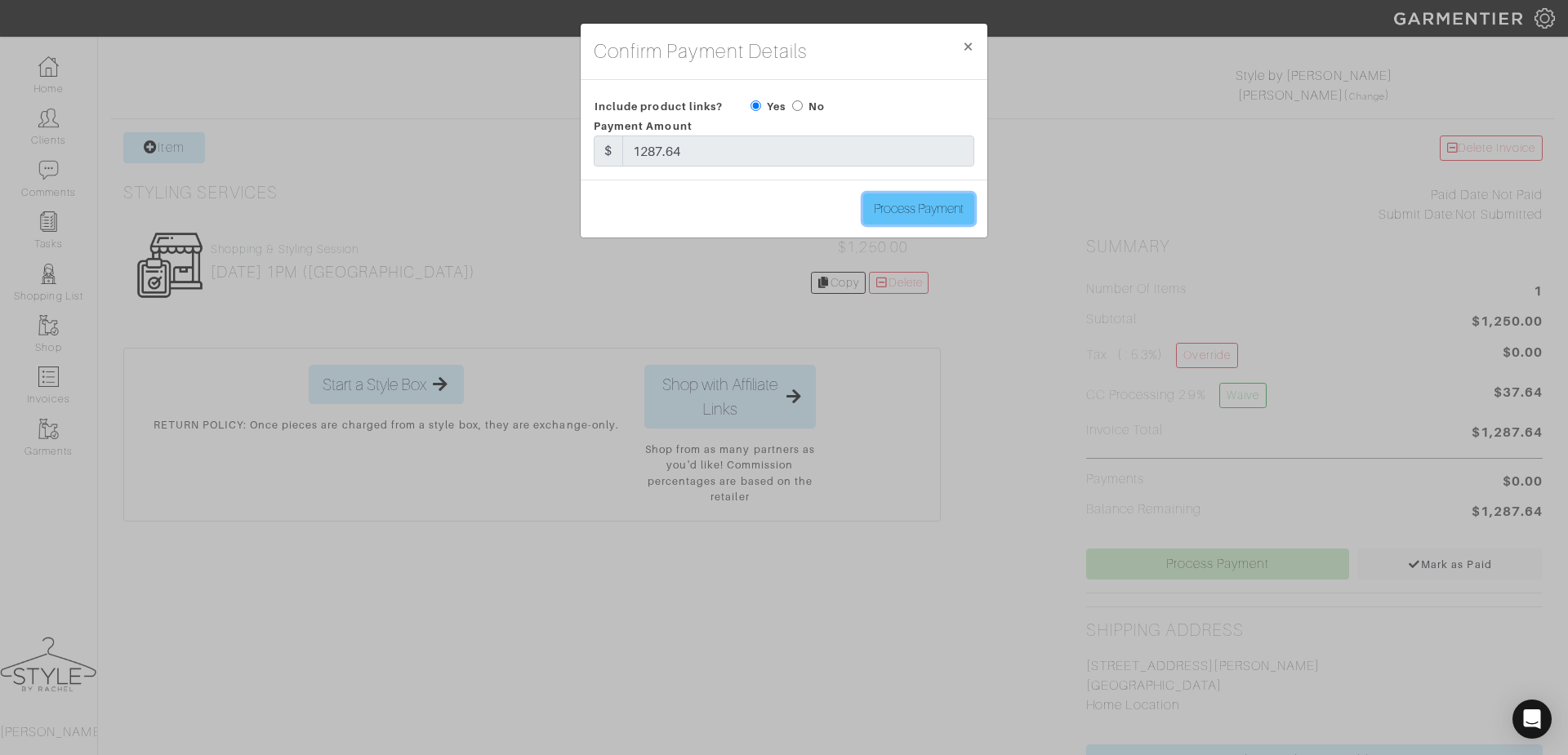
click at [935, 217] on input "Process Payment" at bounding box center [918, 208] width 111 height 31
click at [952, 206] on input "Process Payment" at bounding box center [918, 208] width 111 height 31
type input "Process Payment"
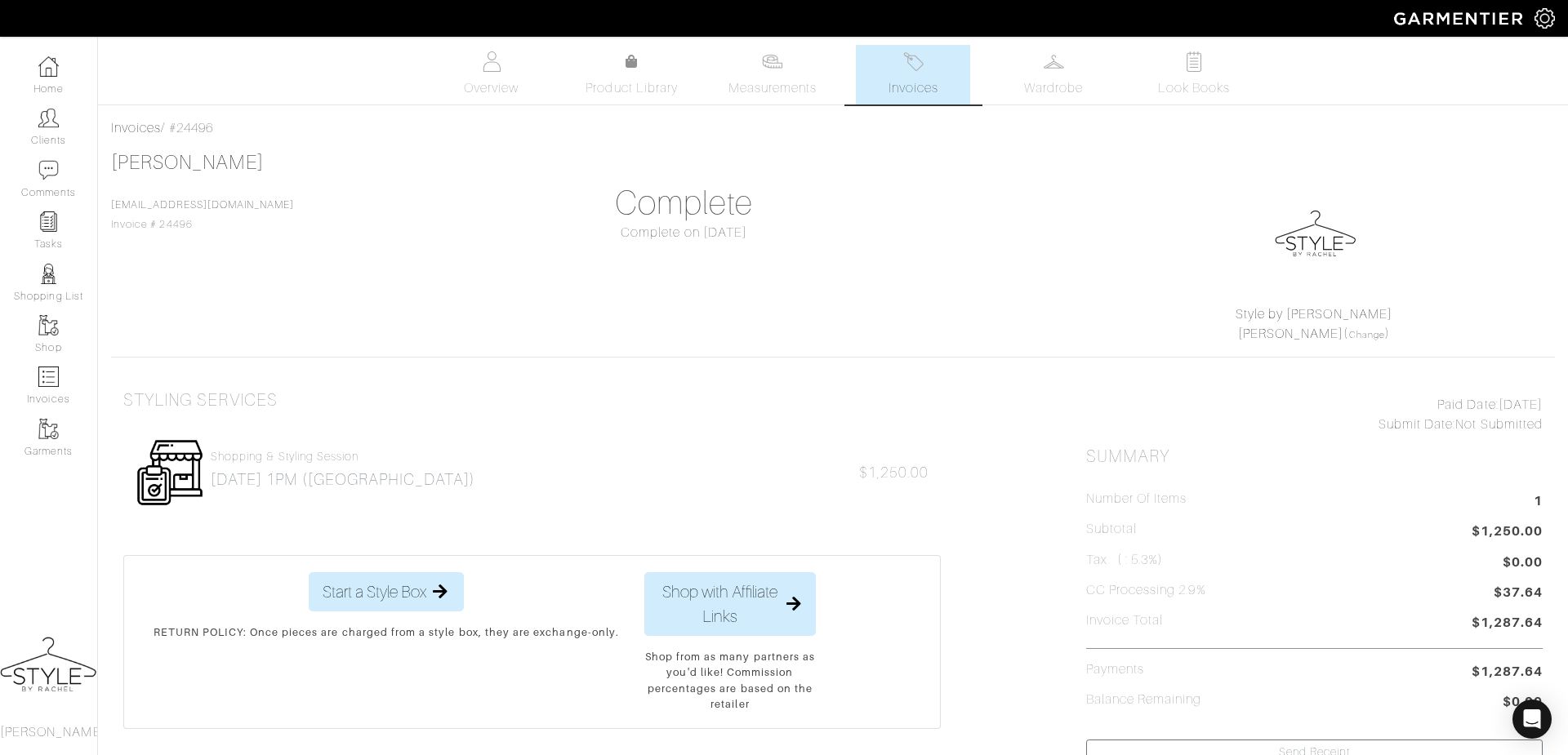
click at [933, 84] on span "Invoices" at bounding box center [913, 87] width 50 height 20
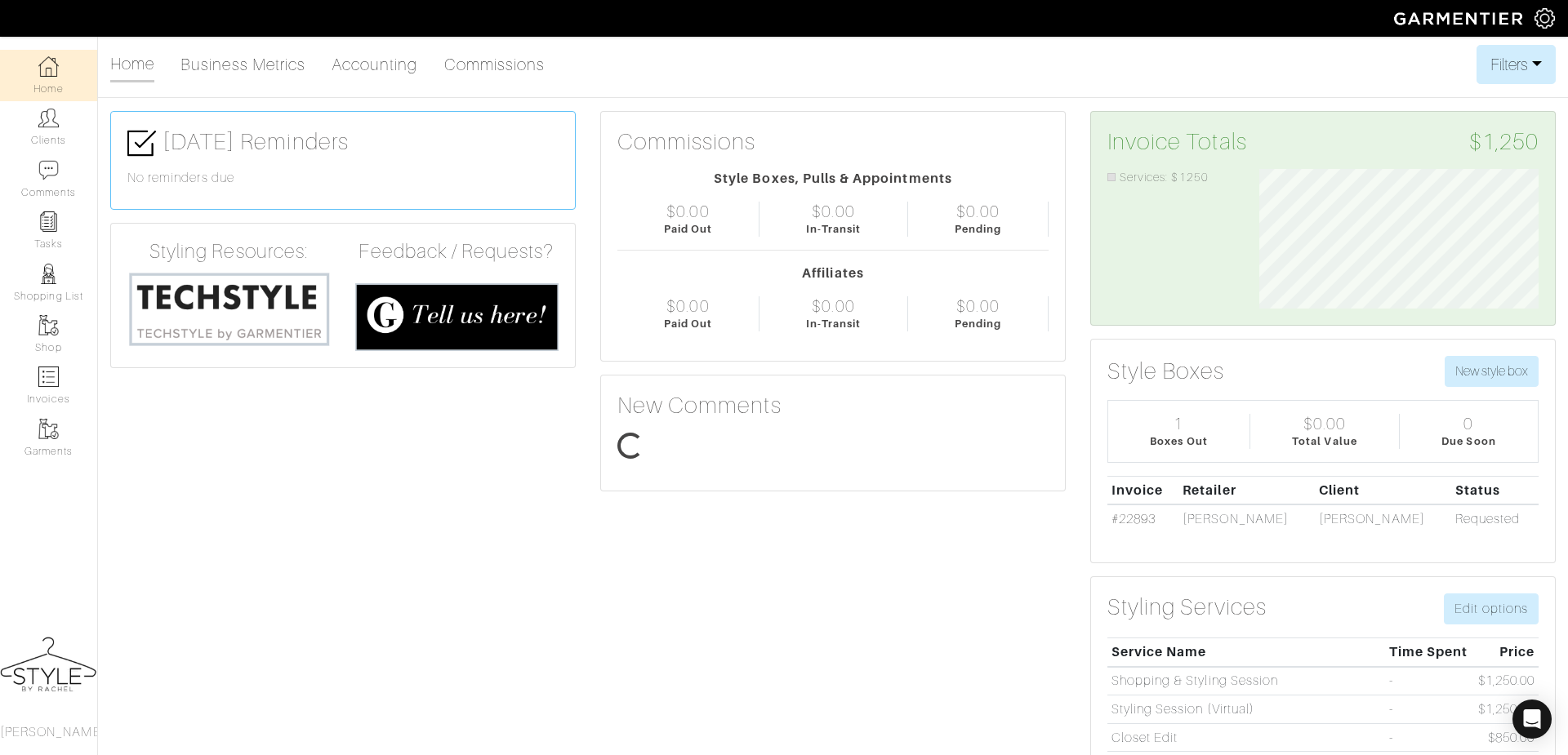
scroll to position [139, 304]
click at [54, 107] on link "Clients" at bounding box center [48, 126] width 98 height 51
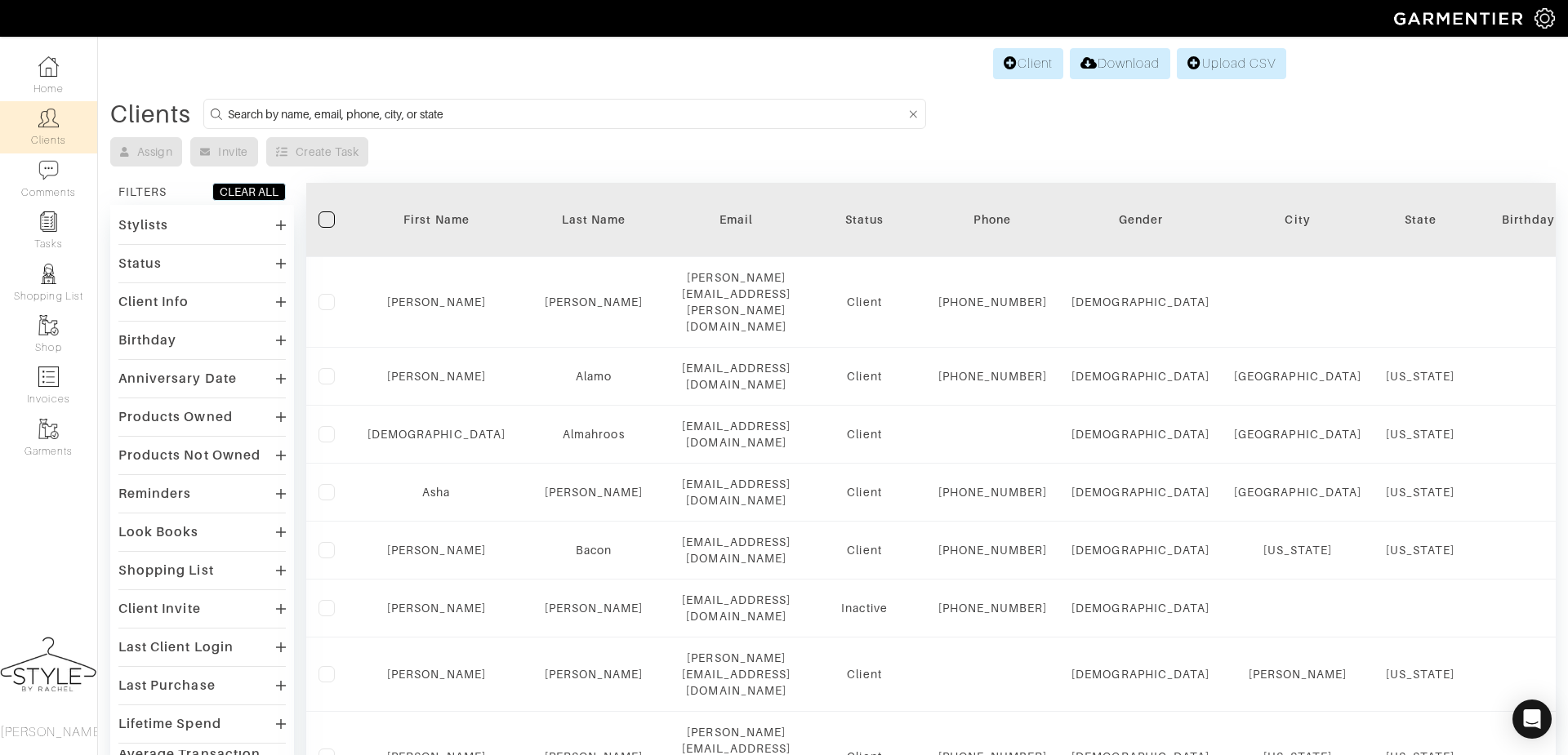
click at [431, 119] on input at bounding box center [566, 114] width 678 height 20
type input "[PERSON_NAME]"
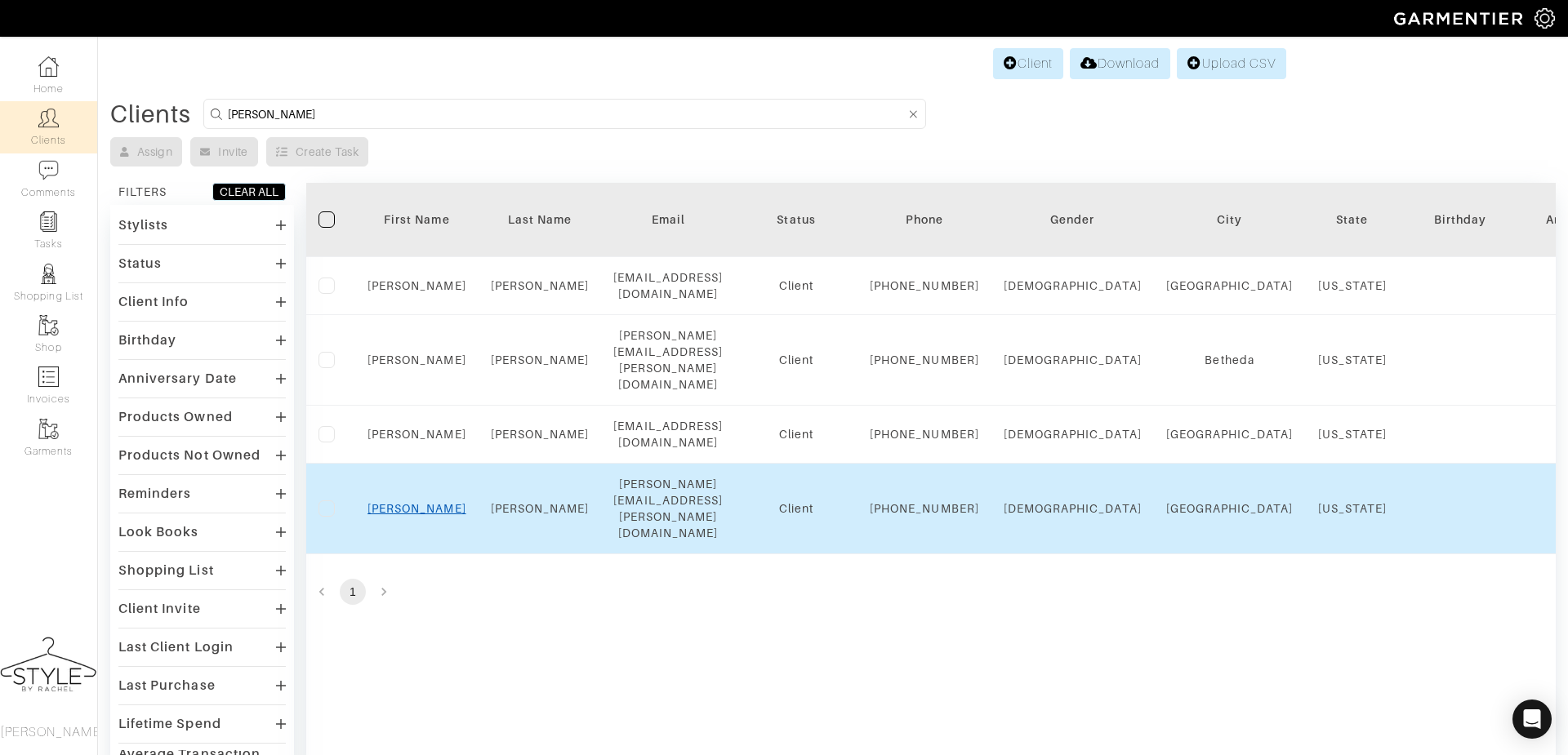
click at [419, 507] on link "[PERSON_NAME]" at bounding box center [417, 509] width 99 height 13
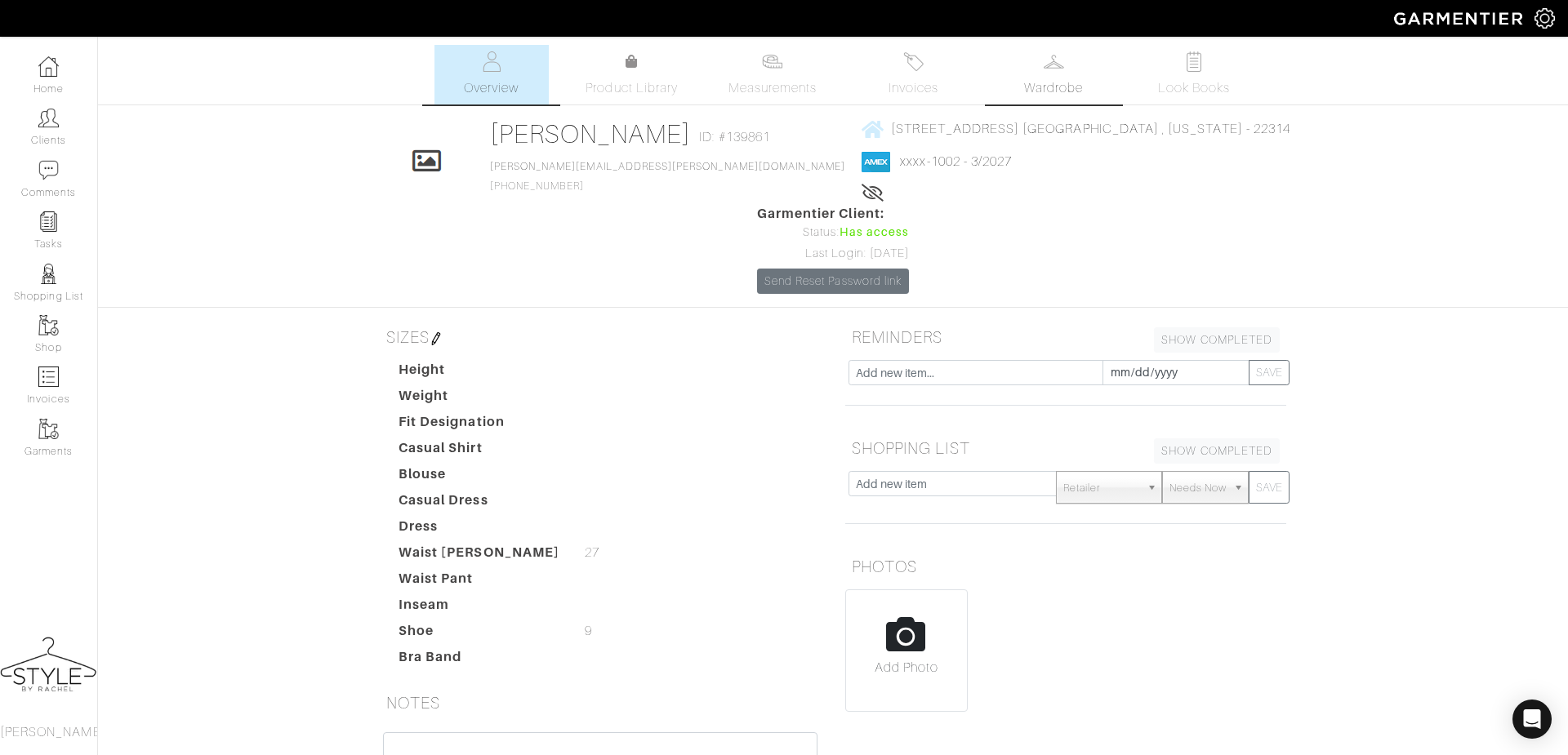
click at [1018, 89] on link "Wardrobe" at bounding box center [1053, 74] width 114 height 60
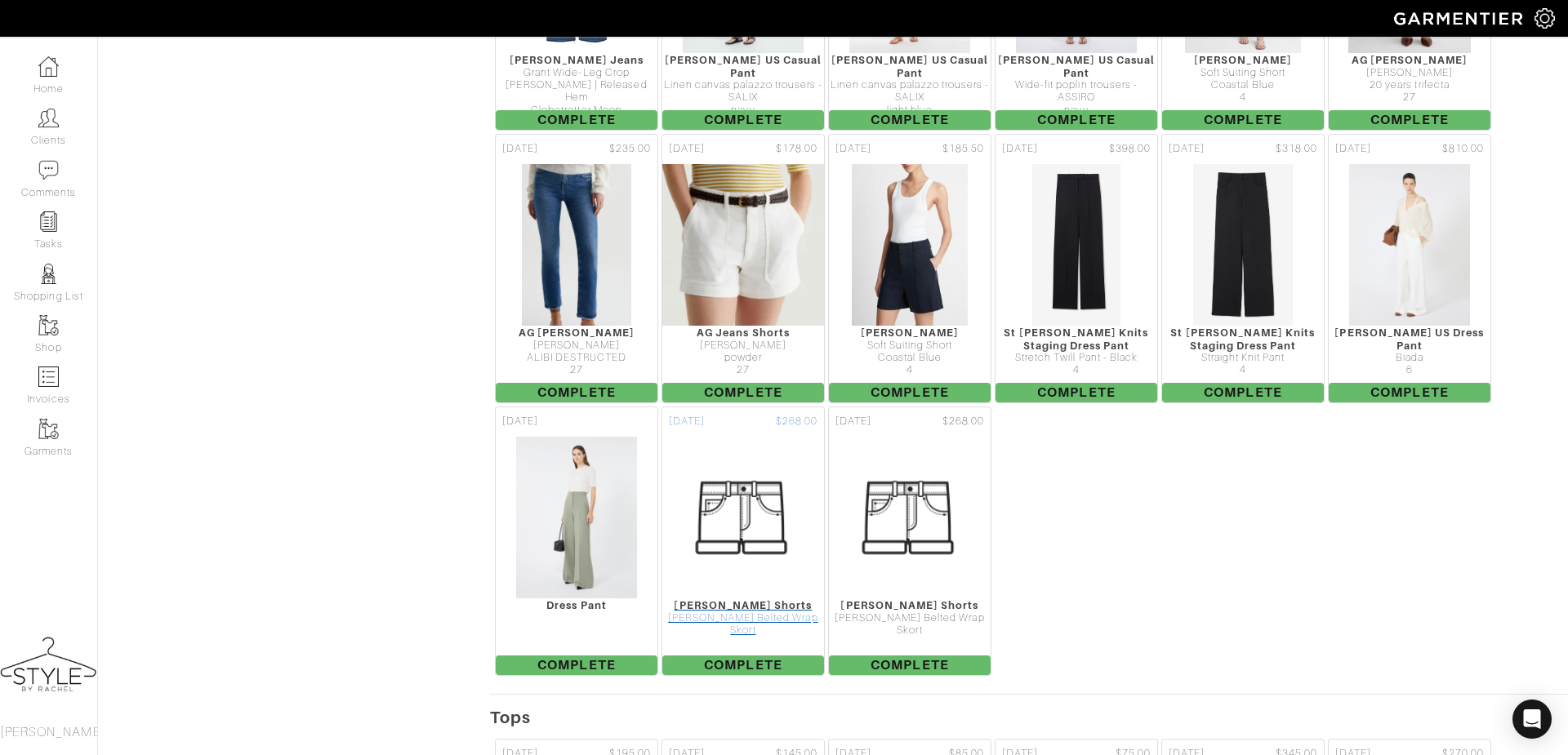
scroll to position [1662, 0]
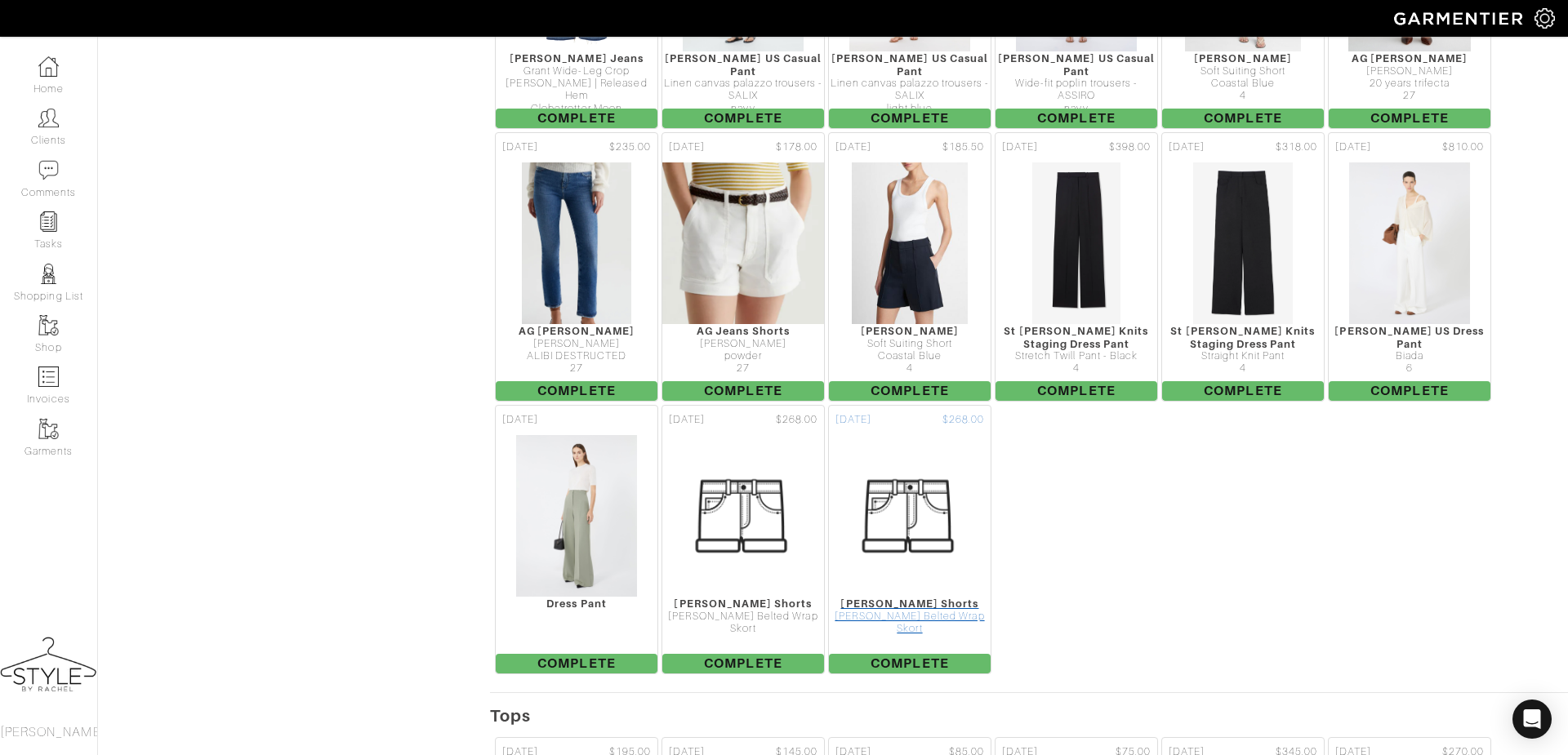
click at [863, 598] on div "[PERSON_NAME] Shorts" at bounding box center [910, 603] width 162 height 12
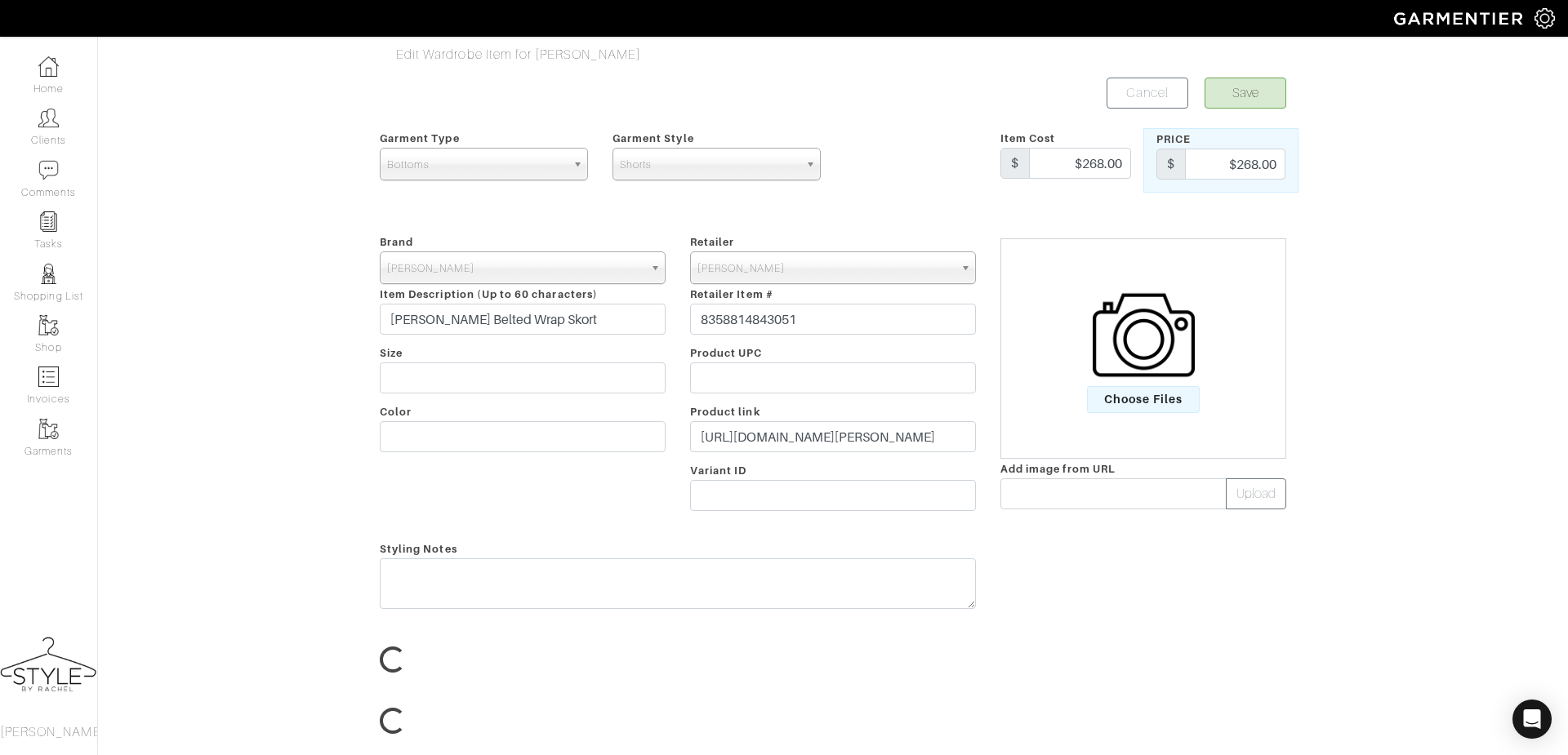
scroll to position [129, 0]
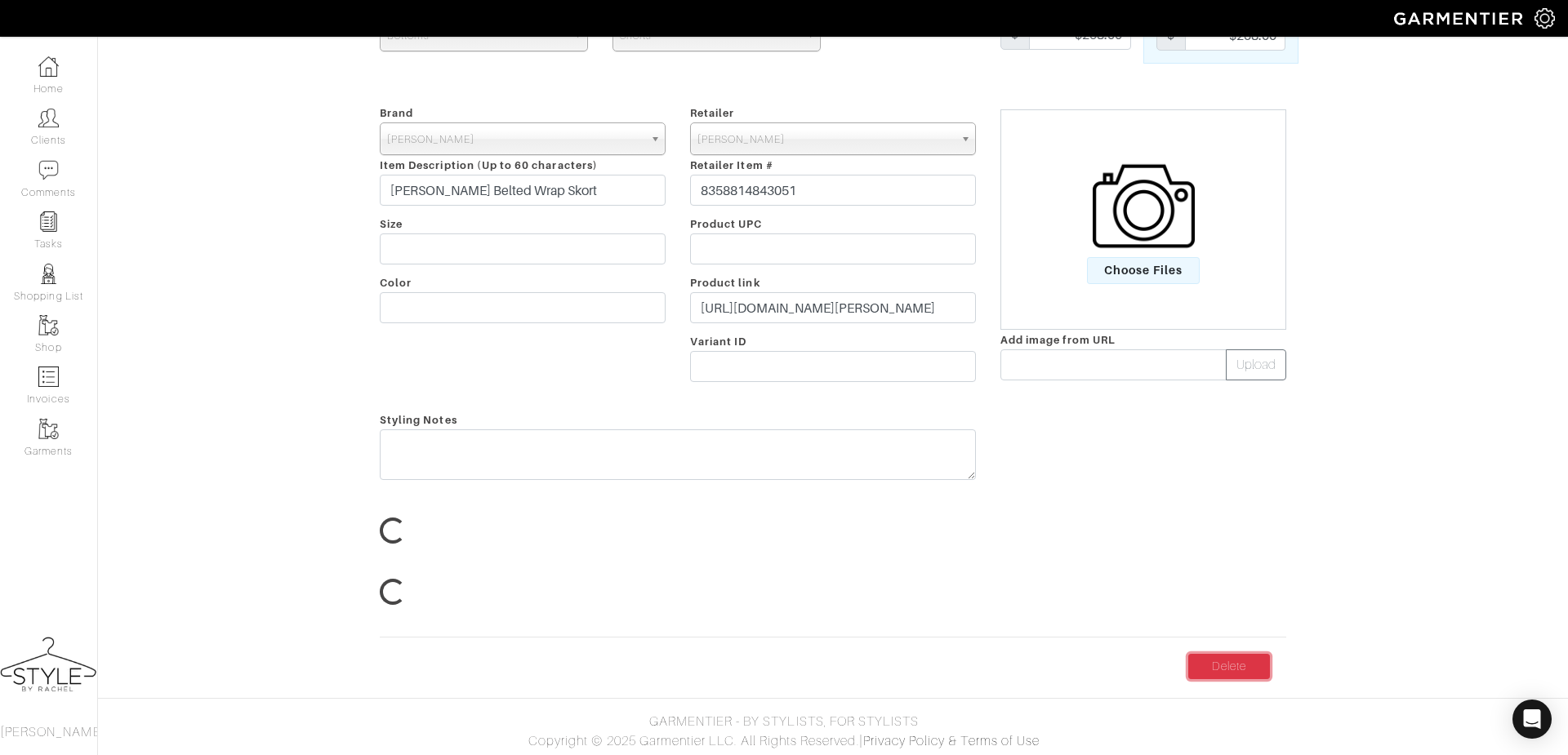
click at [1217, 673] on link "Delete" at bounding box center [1229, 666] width 82 height 25
